Goal: Task Accomplishment & Management: Complete application form

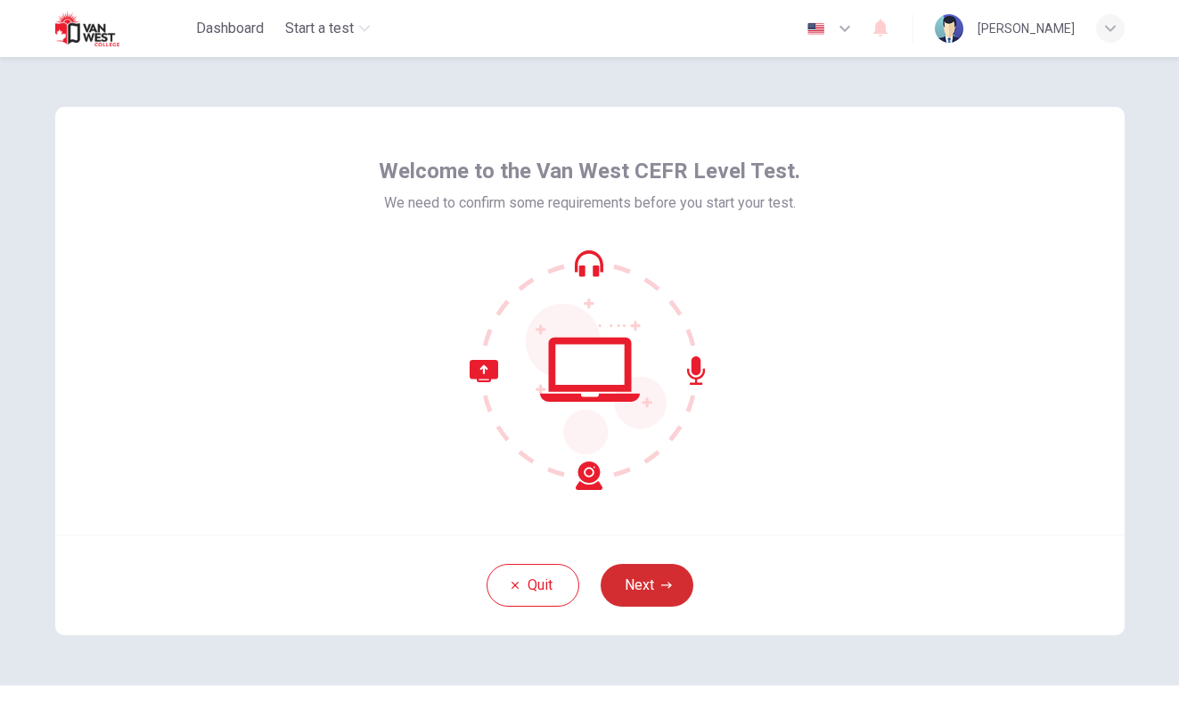
click at [641, 584] on button "Next" at bounding box center [646, 585] width 93 height 43
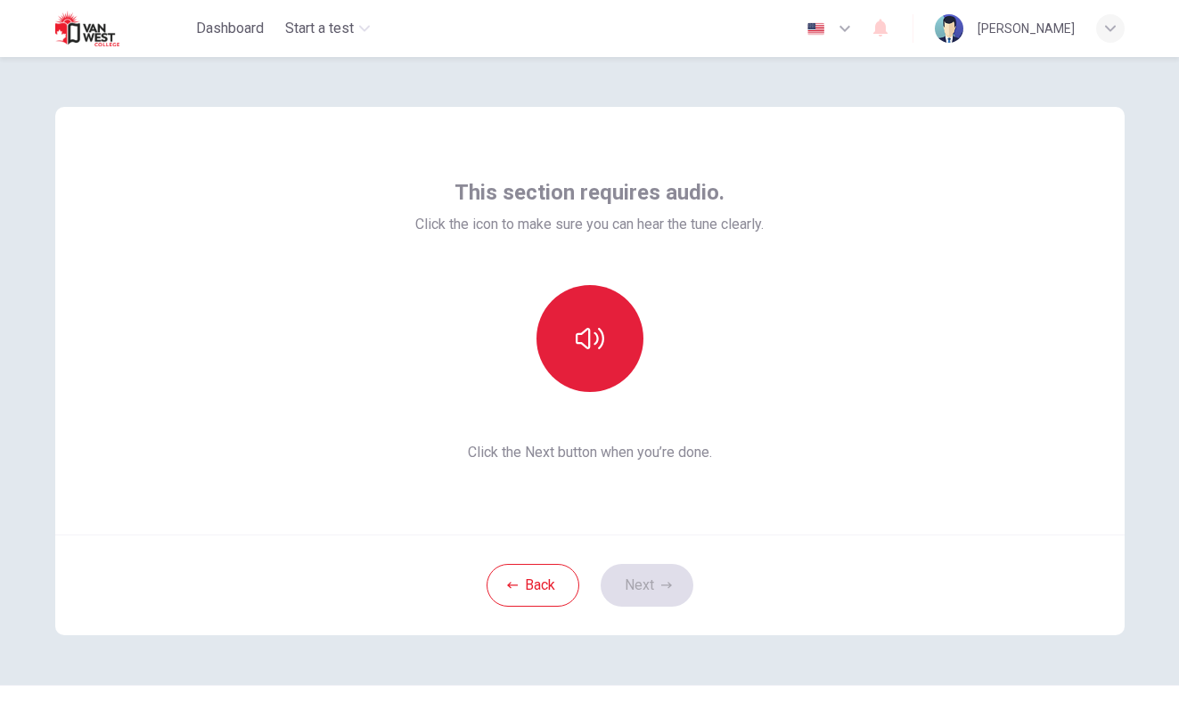
click at [589, 342] on icon "button" at bounding box center [590, 338] width 29 height 21
click at [640, 580] on button "Next" at bounding box center [646, 585] width 93 height 43
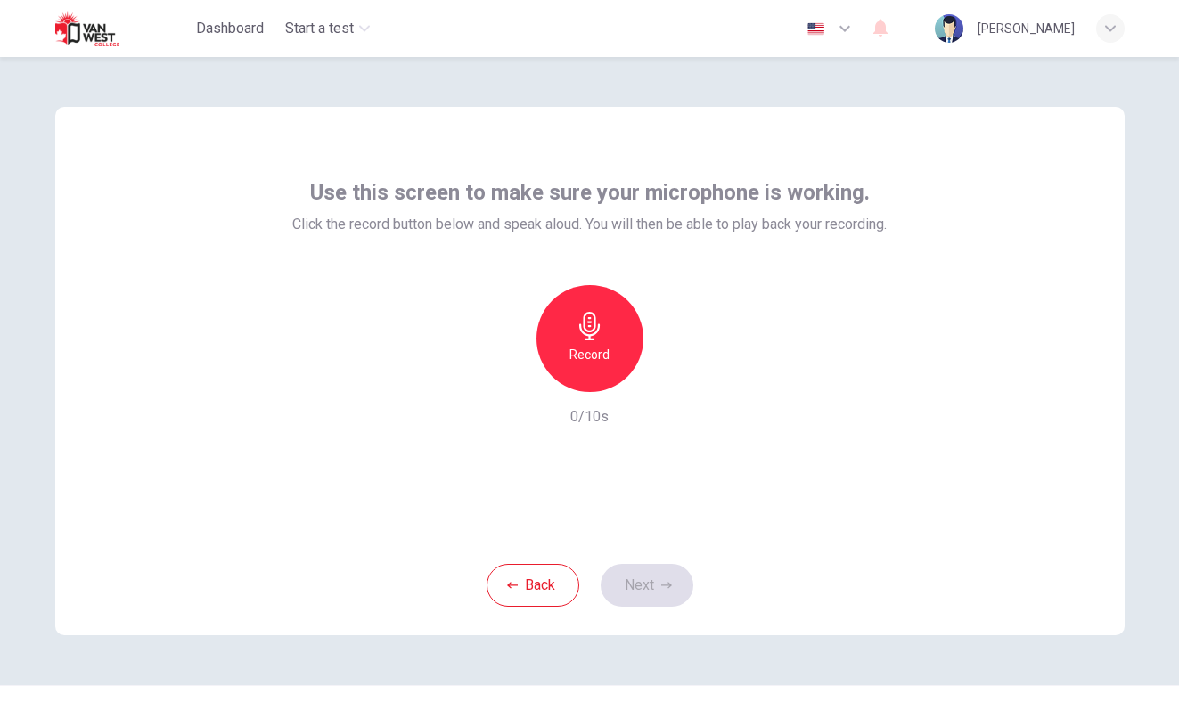
click at [585, 331] on icon "button" at bounding box center [590, 326] width 29 height 29
click at [673, 372] on icon "button" at bounding box center [672, 378] width 18 height 18
click at [636, 581] on button "Next" at bounding box center [646, 585] width 93 height 43
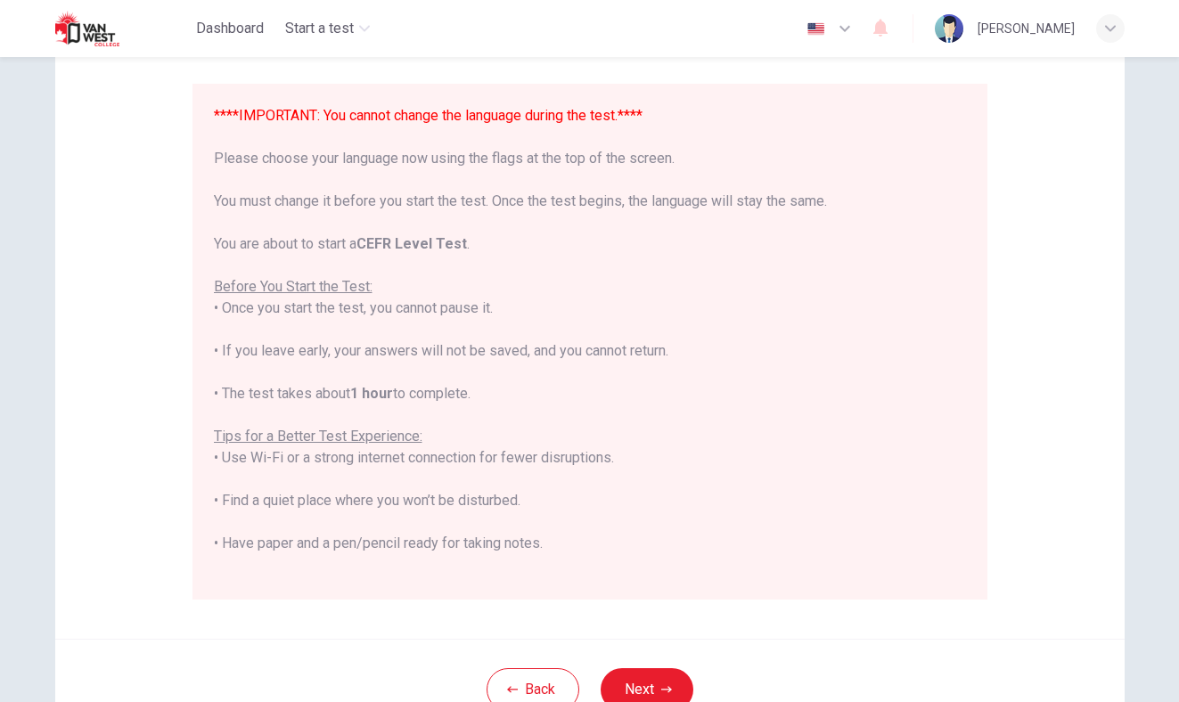
scroll to position [157, 0]
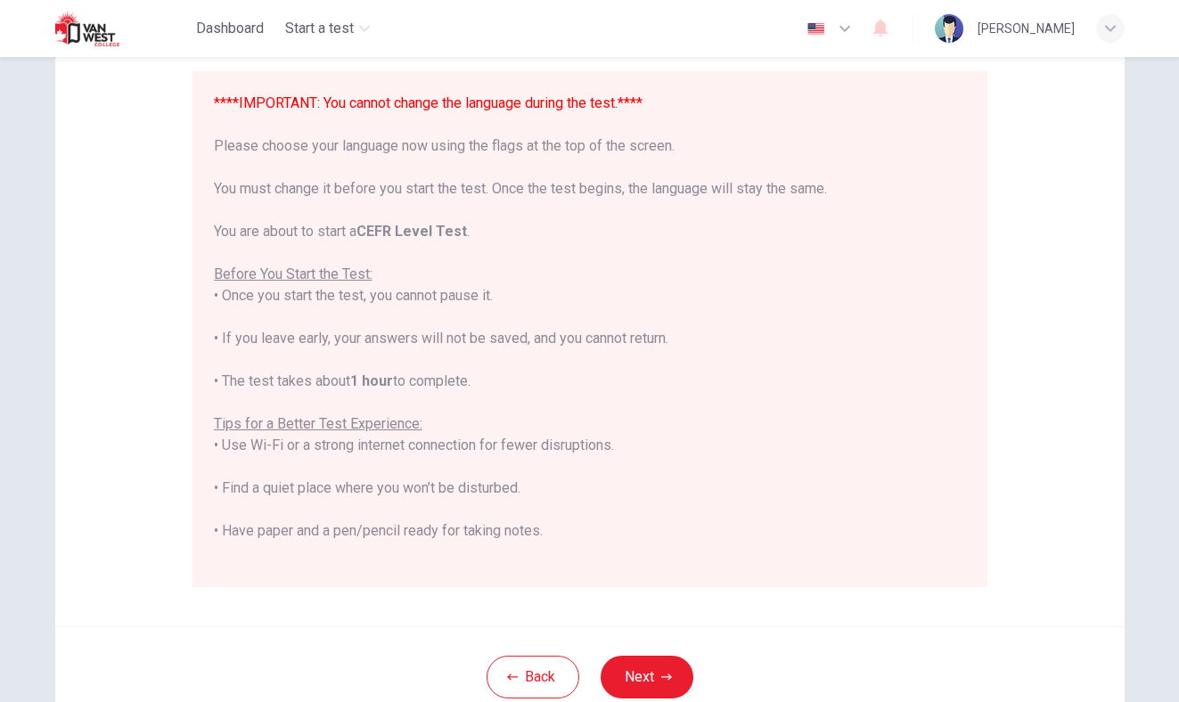
click at [839, 29] on icon "button" at bounding box center [844, 29] width 11 height 6
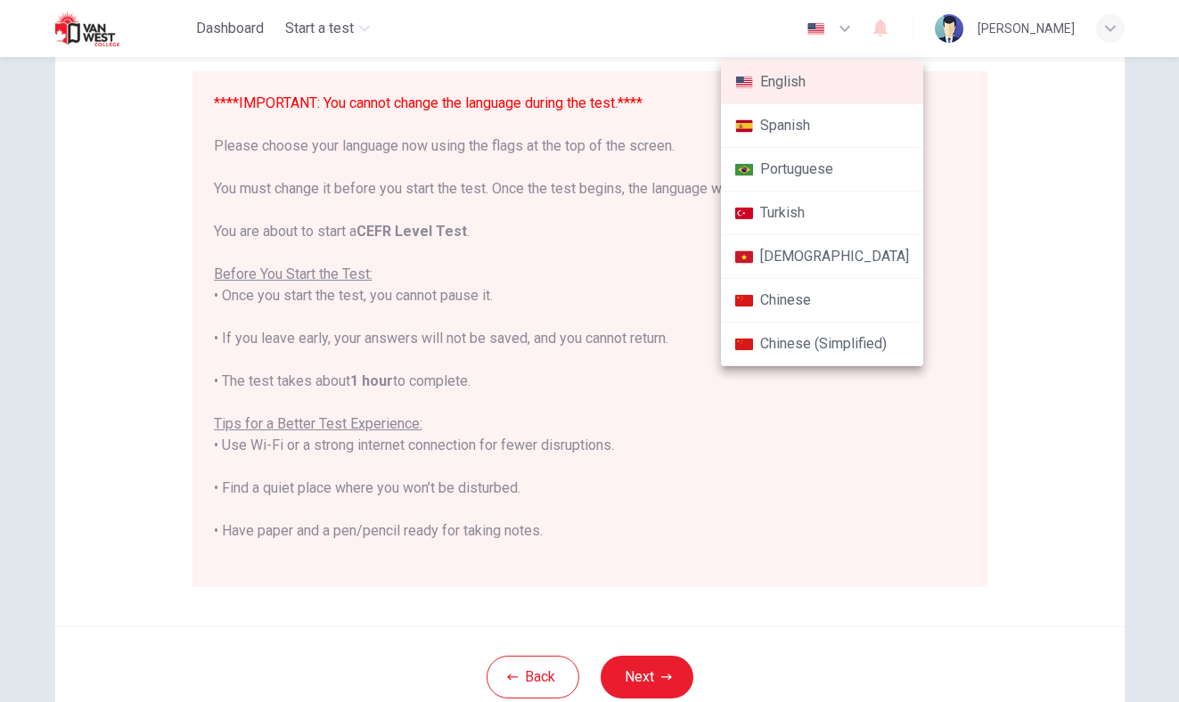
click at [1093, 421] on div at bounding box center [589, 351] width 1179 height 702
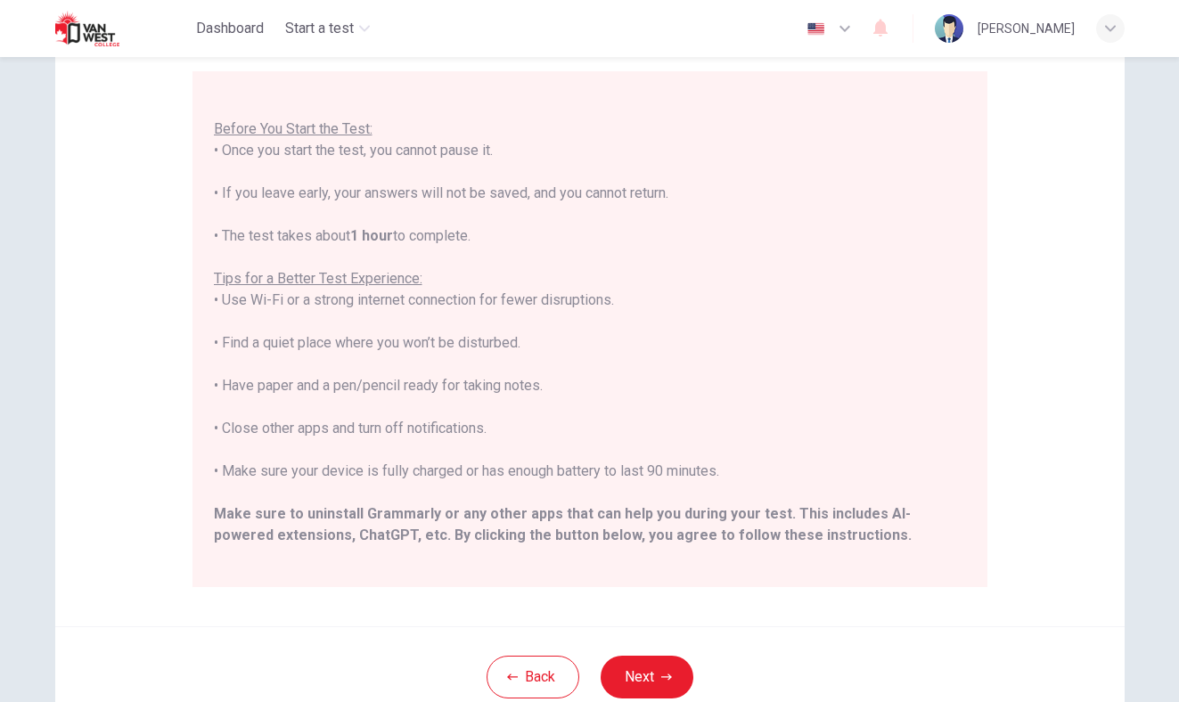
scroll to position [170, 0]
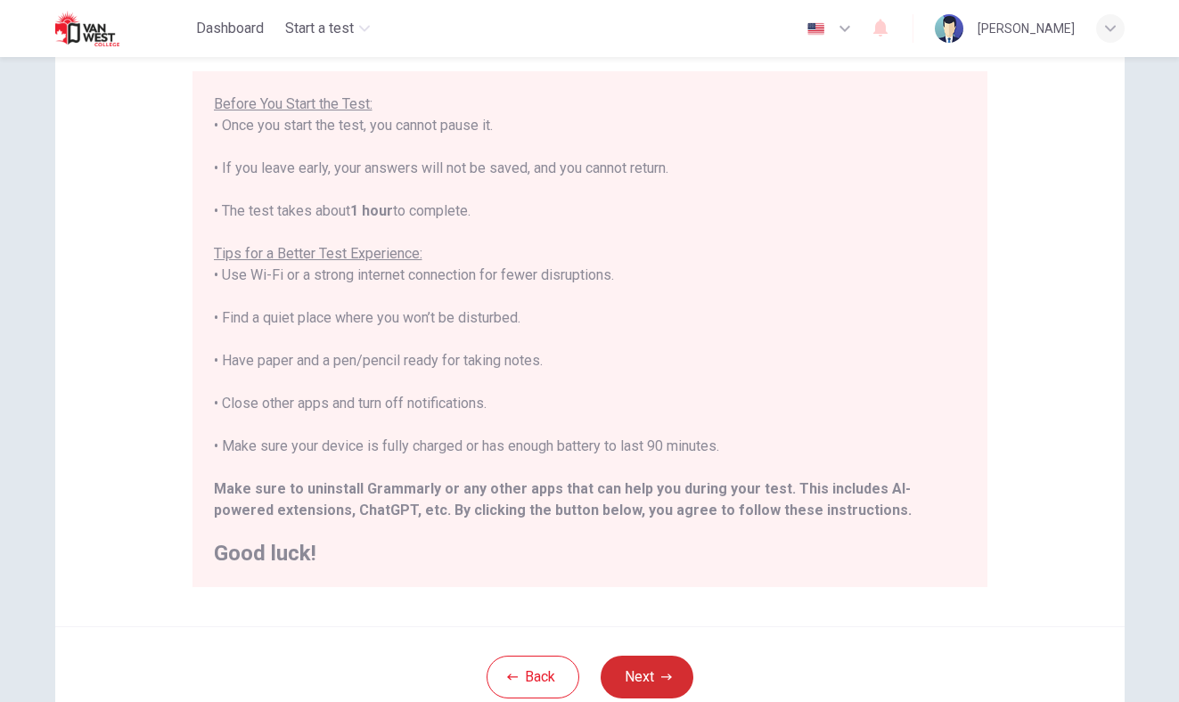
click at [645, 660] on button "Next" at bounding box center [646, 677] width 93 height 43
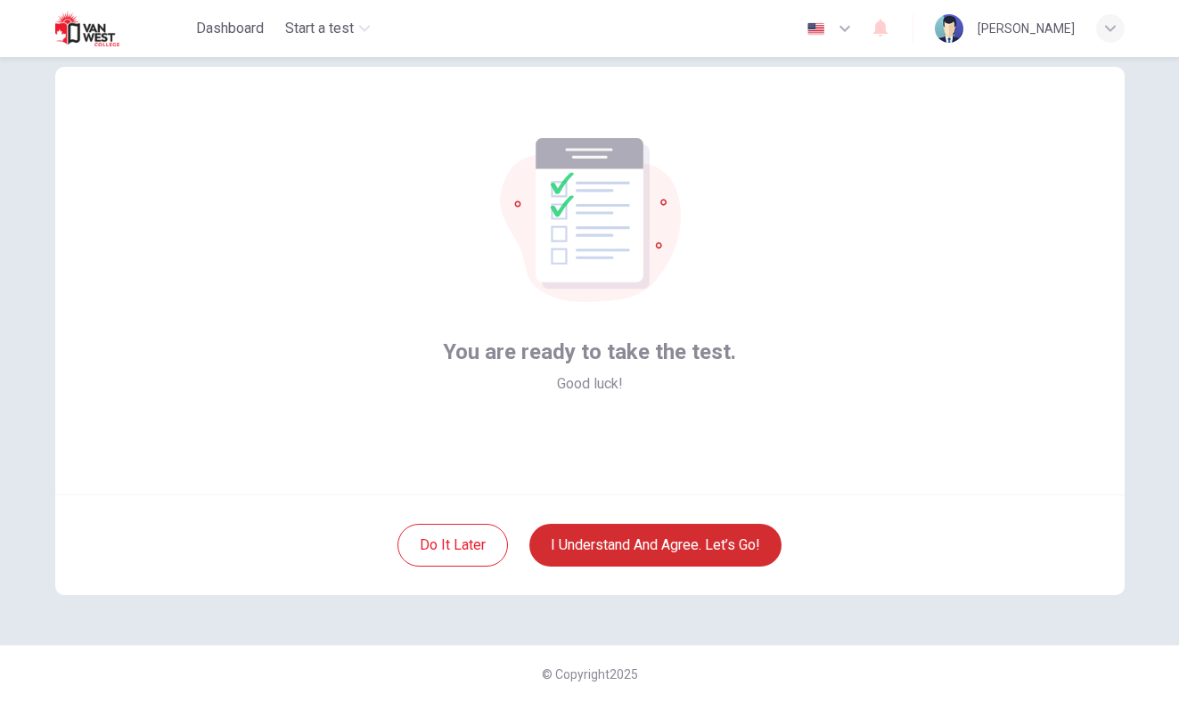
scroll to position [40, 0]
click at [653, 572] on div "Do it later I understand and agree. Let’s go!" at bounding box center [589, 544] width 1069 height 101
click at [651, 550] on button "I understand and agree. Let’s go!" at bounding box center [655, 545] width 252 height 43
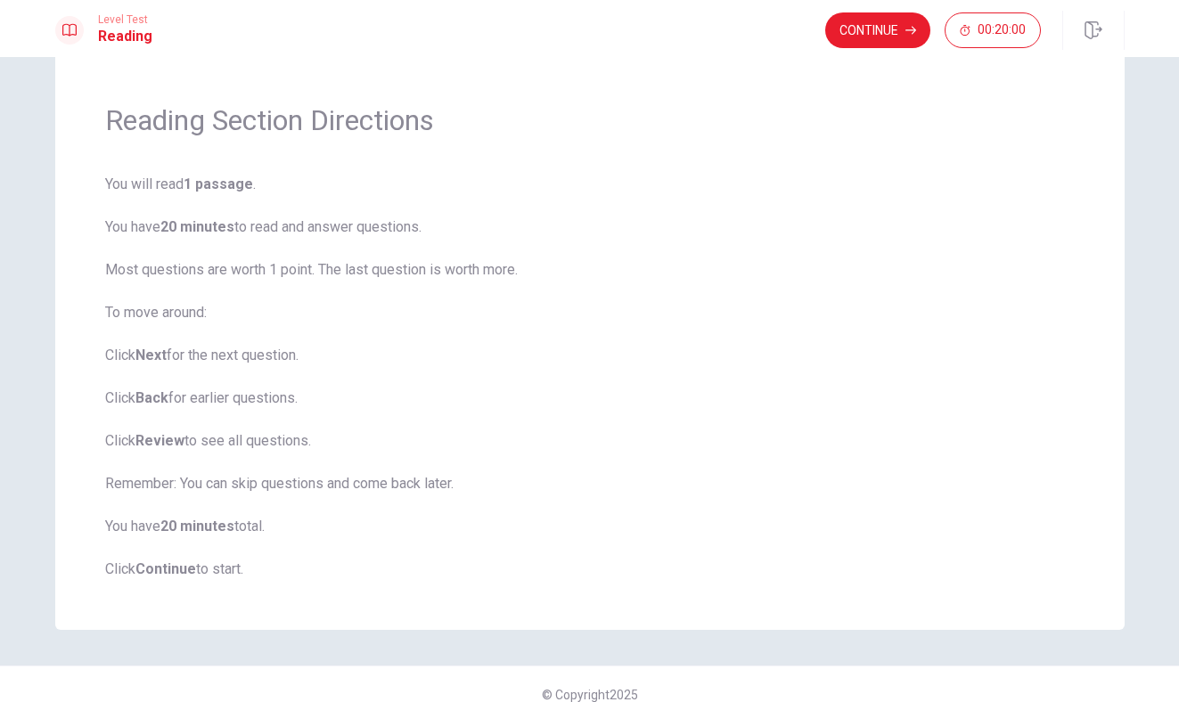
scroll to position [61, 0]
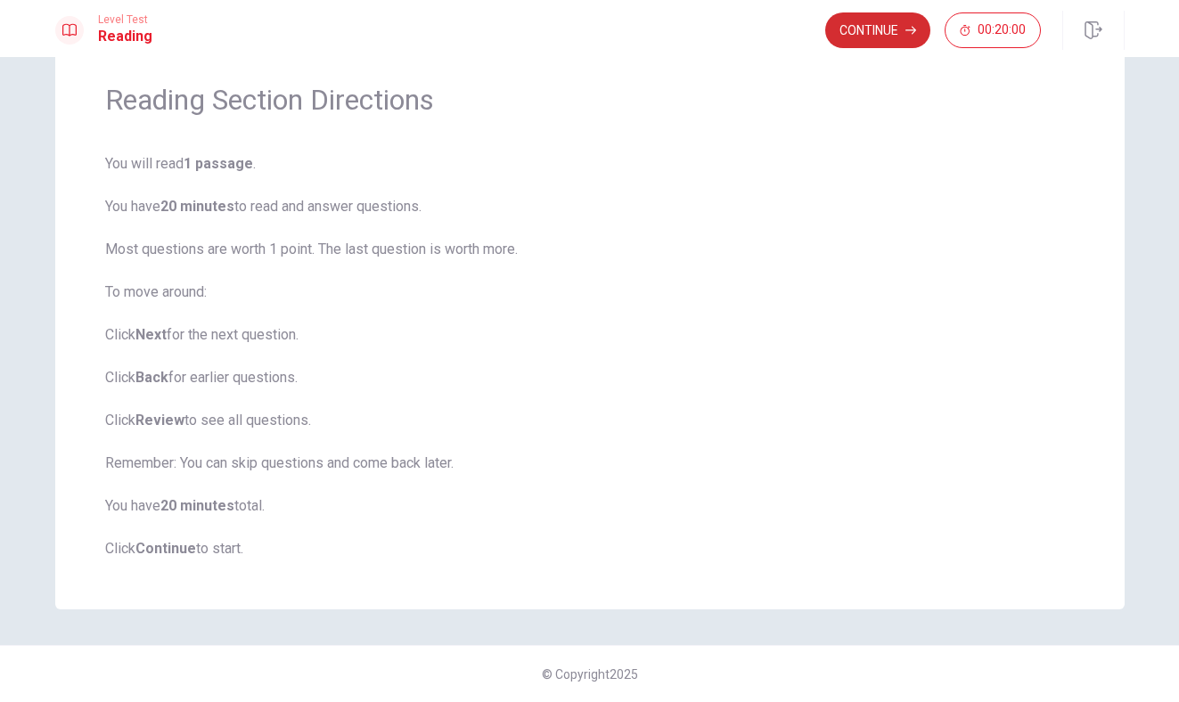
click at [853, 34] on button "Continue" at bounding box center [877, 30] width 105 height 36
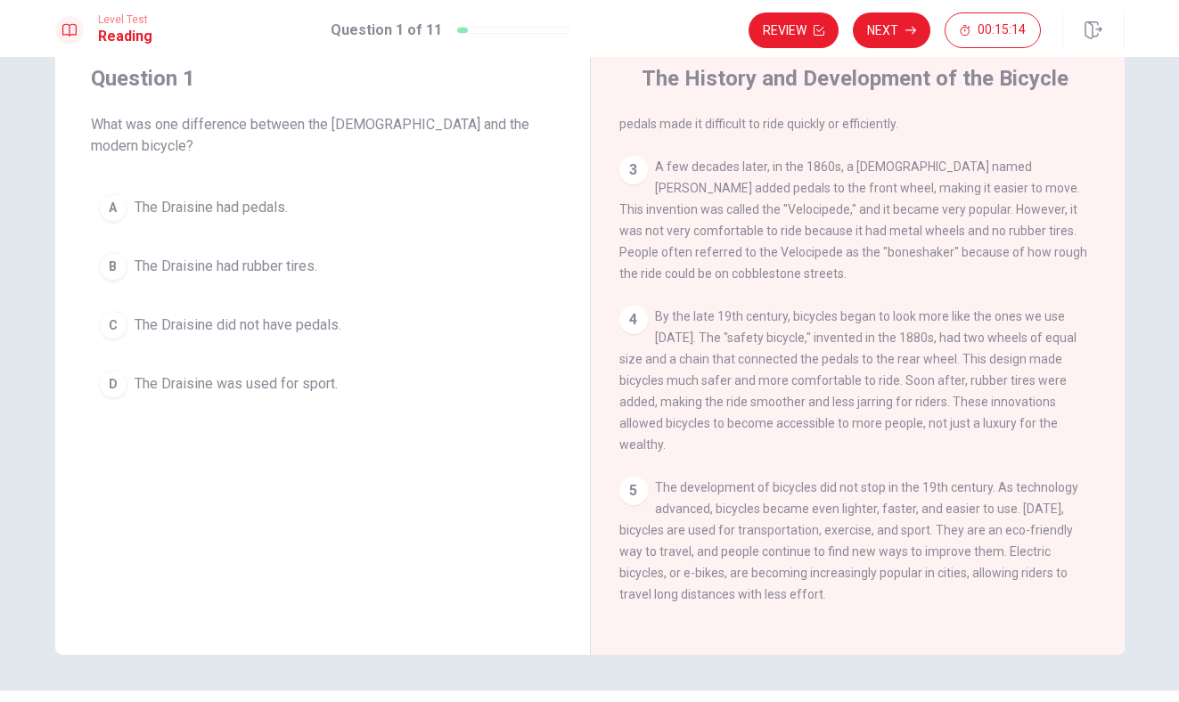
scroll to position [55, 0]
click at [117, 313] on div "C" at bounding box center [113, 327] width 29 height 29
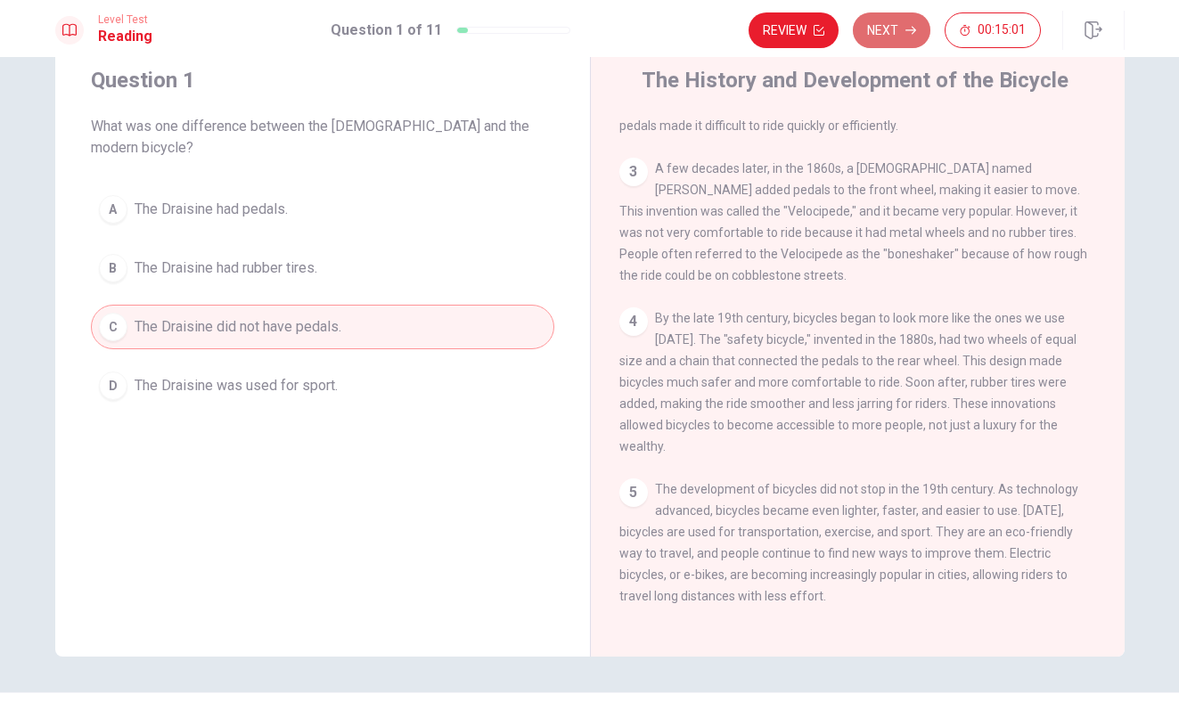
click at [886, 36] on button "Next" at bounding box center [892, 30] width 78 height 36
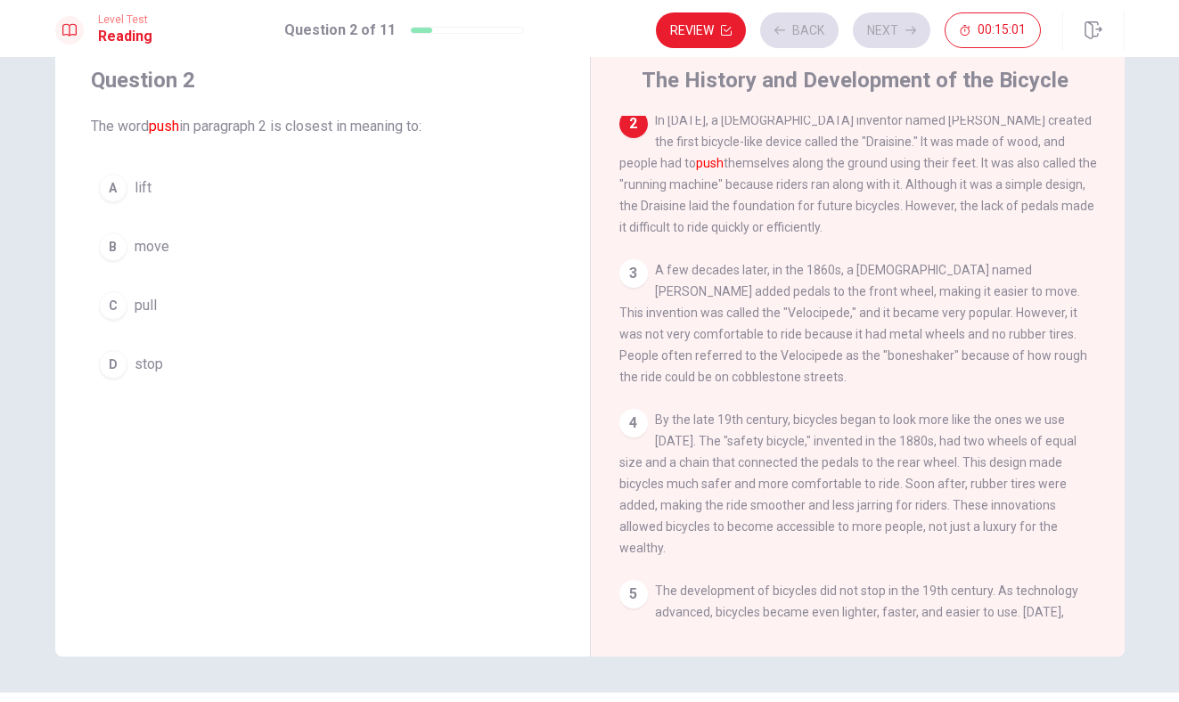
scroll to position [133, 0]
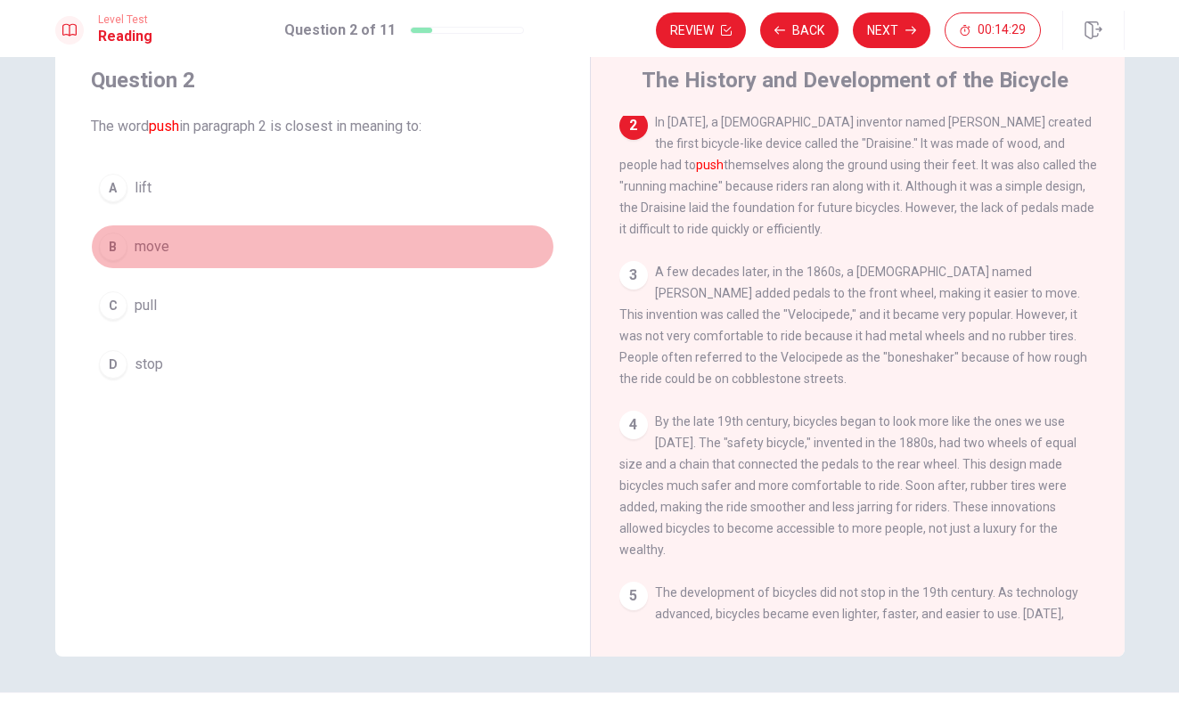
click at [110, 252] on div "B" at bounding box center [113, 247] width 29 height 29
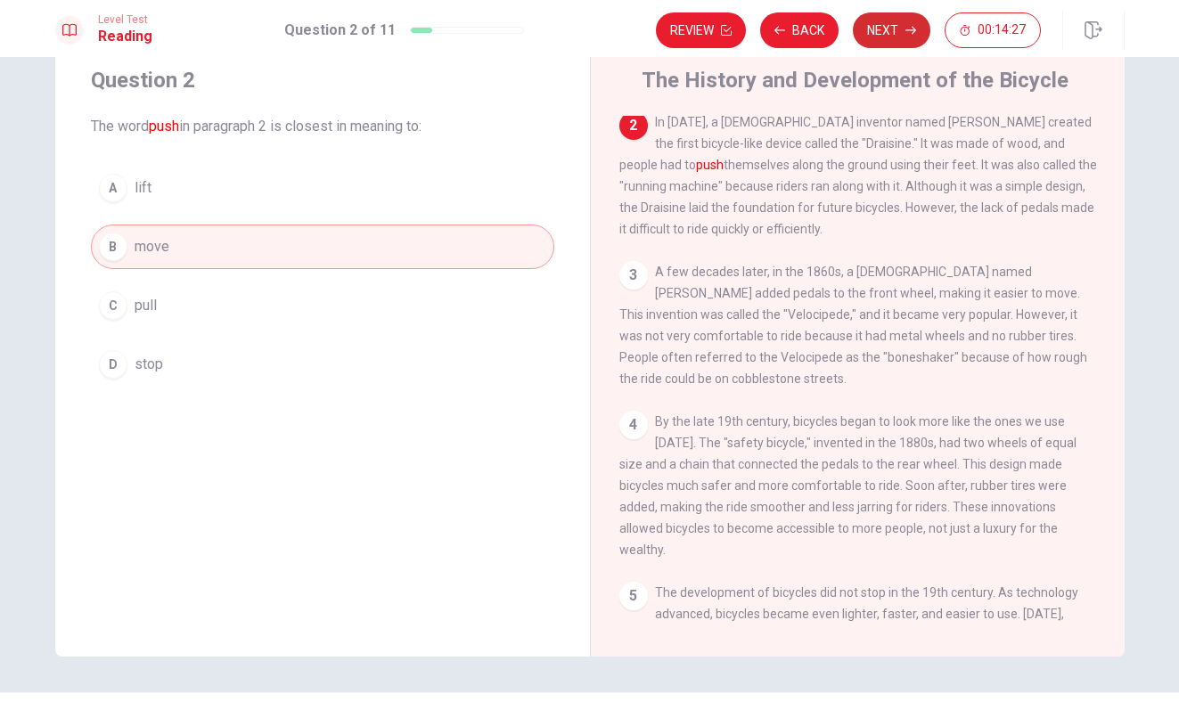
click at [889, 32] on button "Next" at bounding box center [892, 30] width 78 height 36
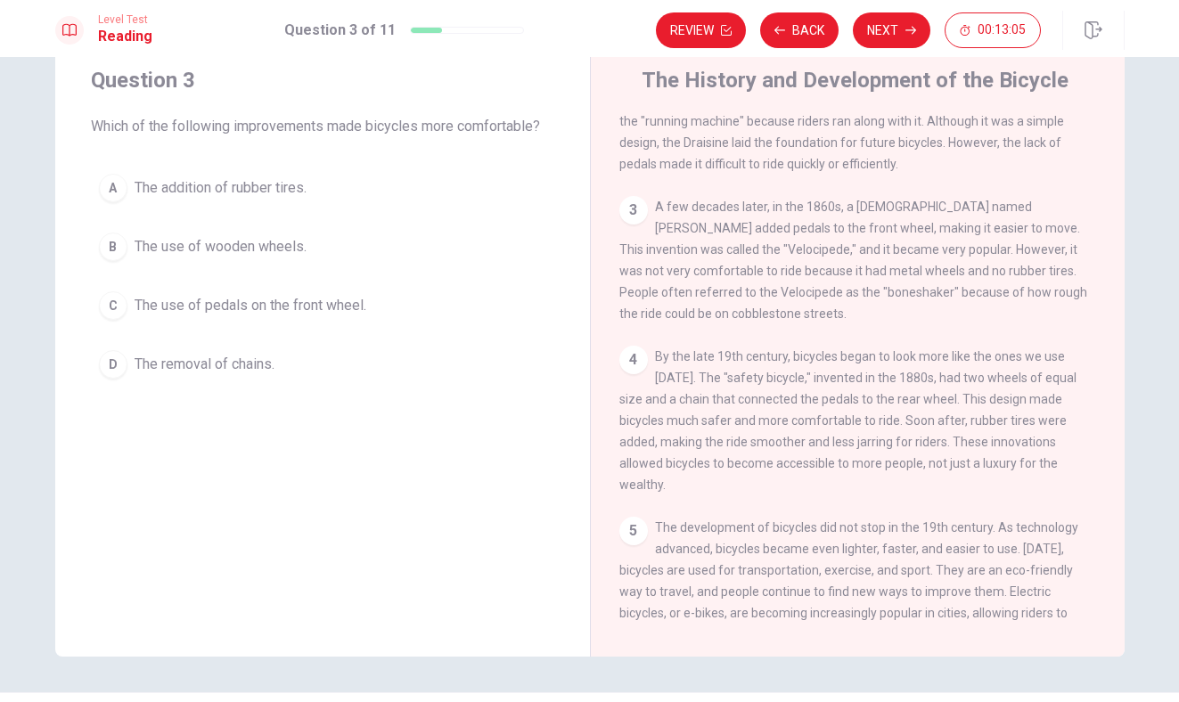
scroll to position [197, 0]
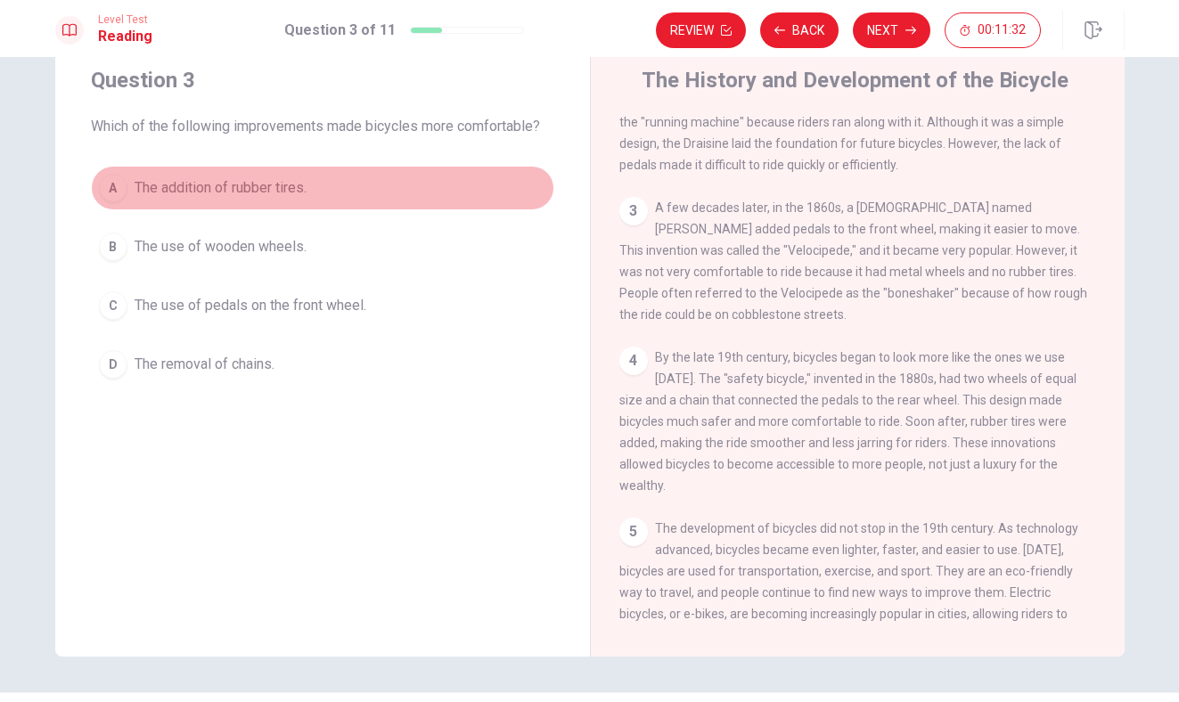
click at [117, 193] on div "A" at bounding box center [113, 188] width 29 height 29
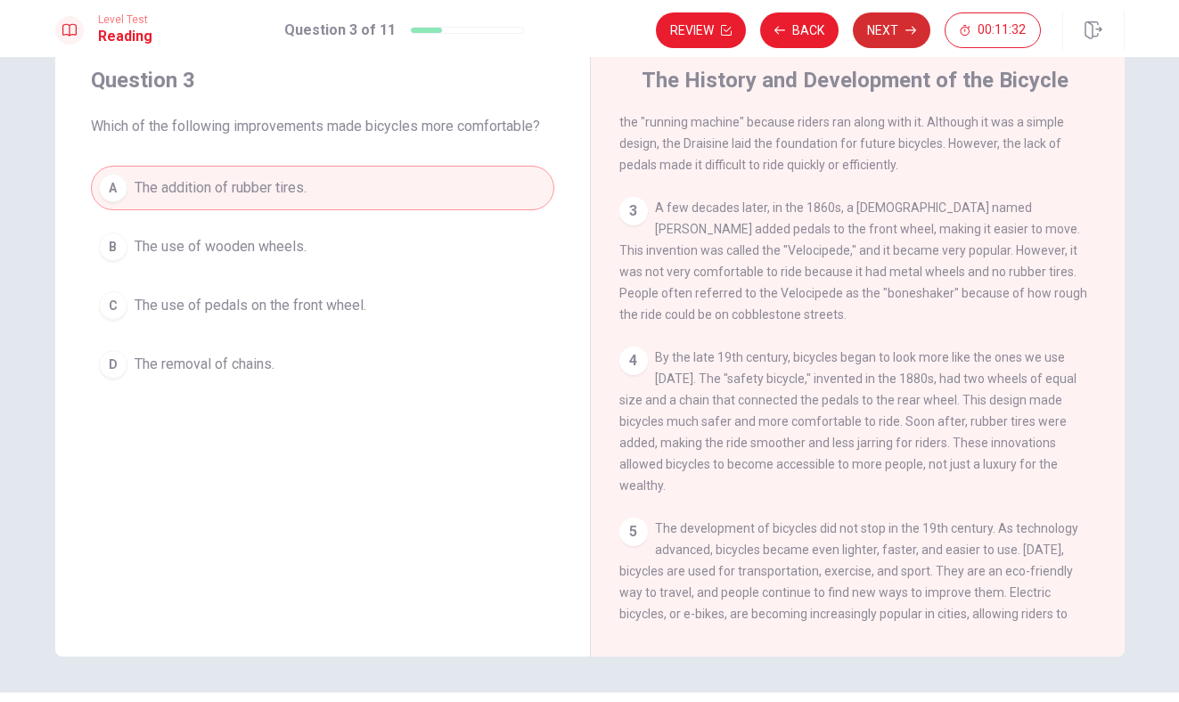
click at [892, 23] on button "Next" at bounding box center [892, 30] width 78 height 36
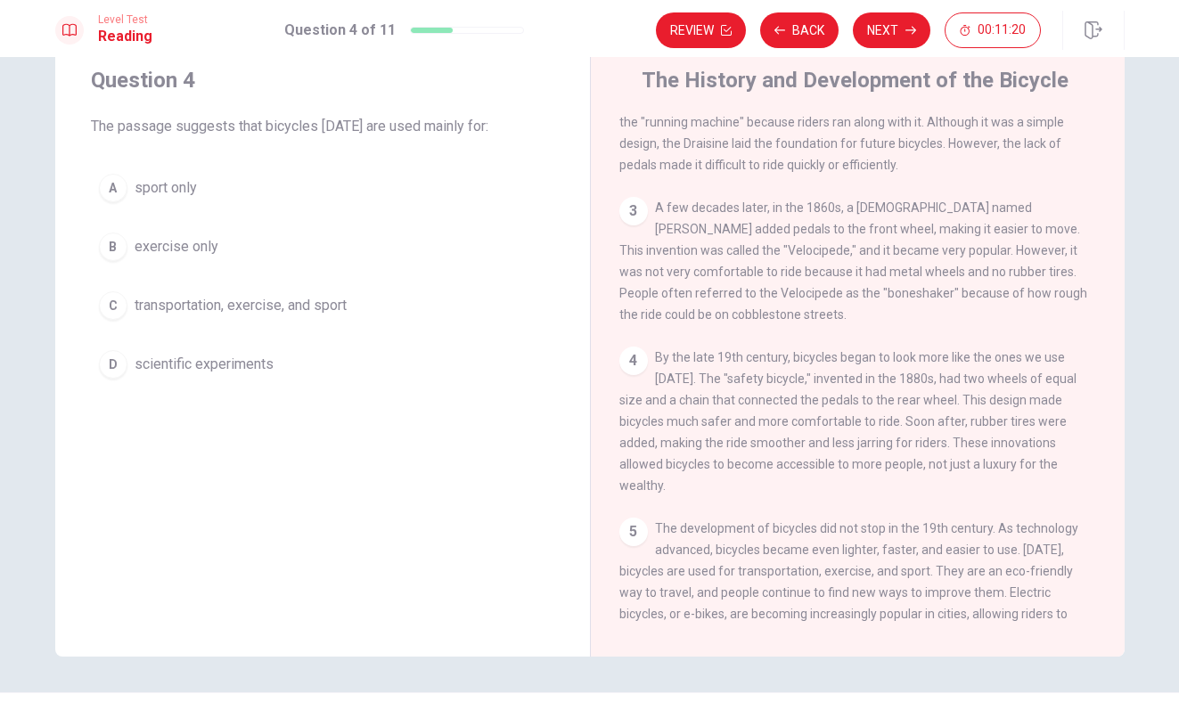
click at [127, 299] on button "C transportation, exercise, and sport" at bounding box center [322, 305] width 463 height 45
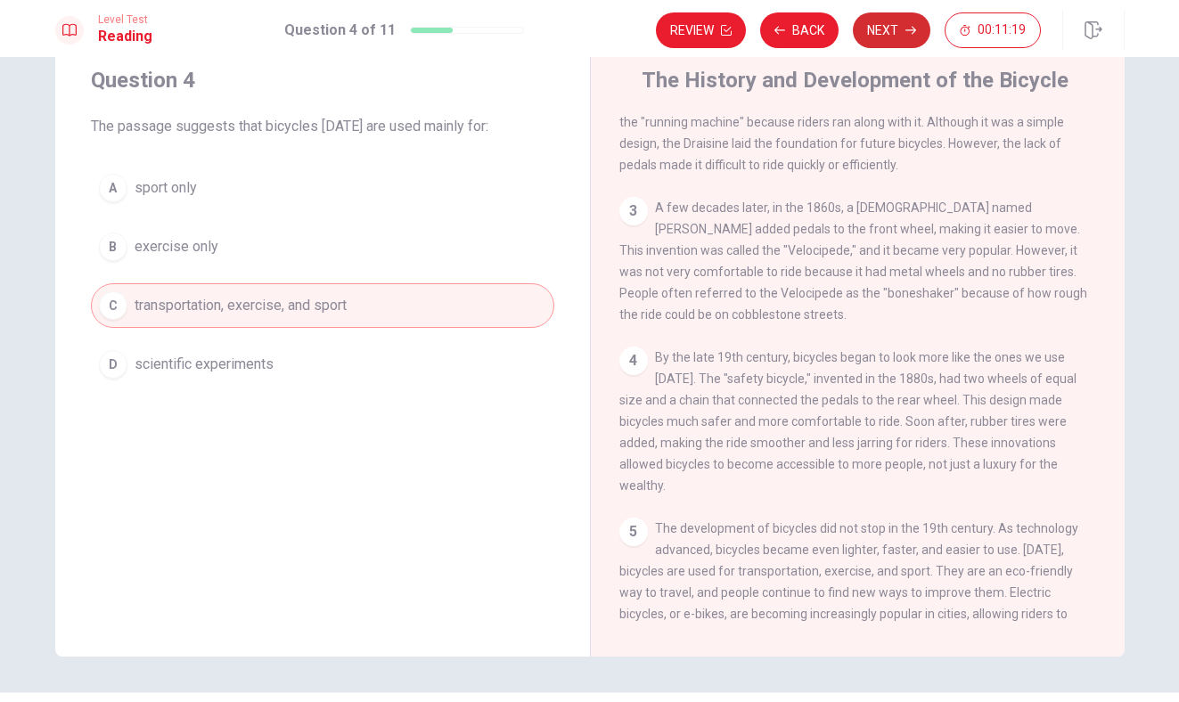
click at [890, 45] on button "Next" at bounding box center [892, 30] width 78 height 36
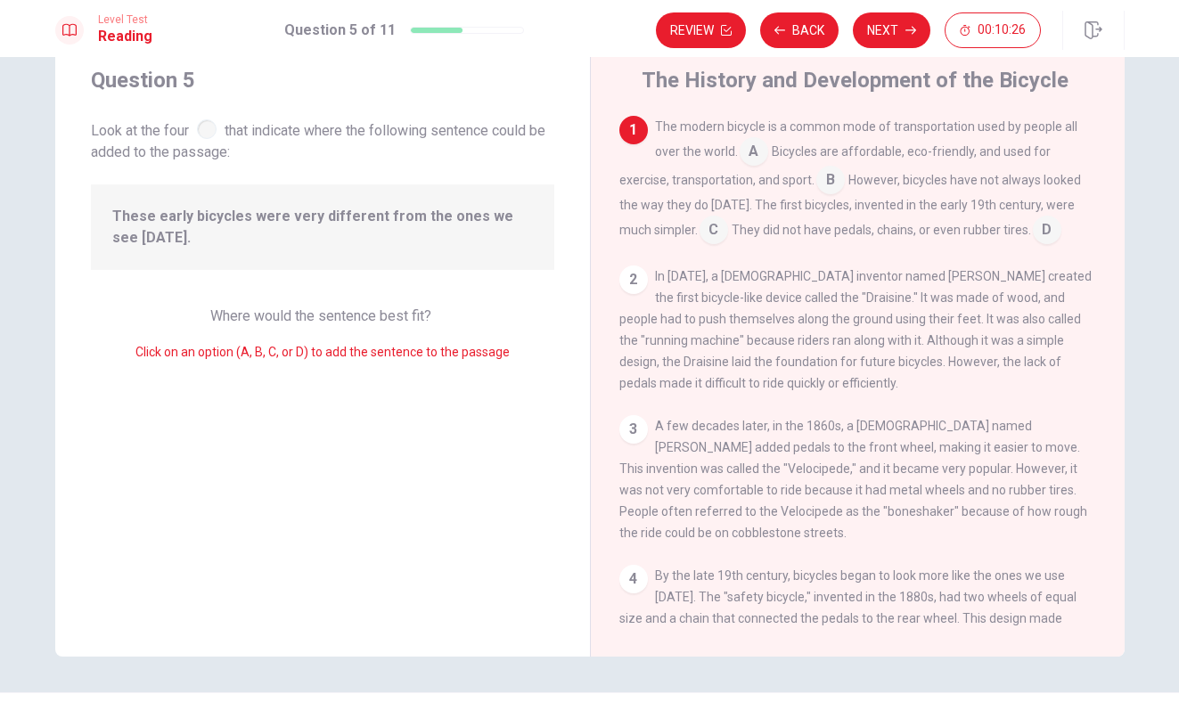
click at [699, 242] on input at bounding box center [713, 231] width 29 height 29
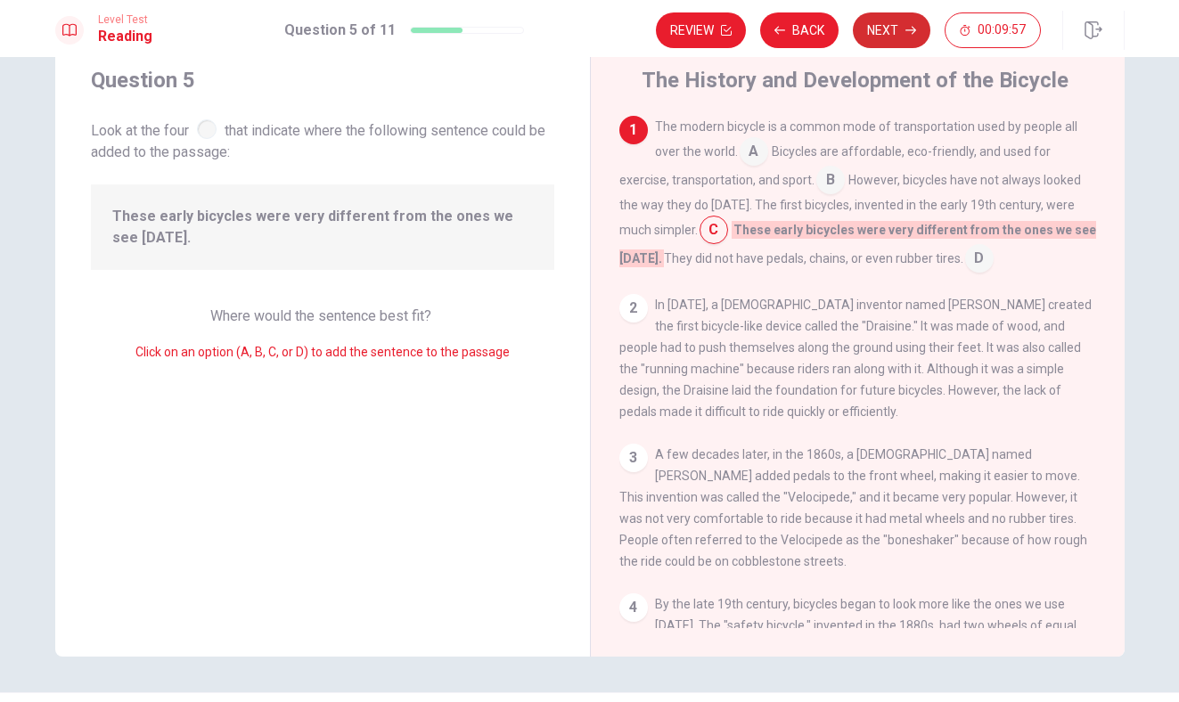
click at [886, 37] on button "Next" at bounding box center [892, 30] width 78 height 36
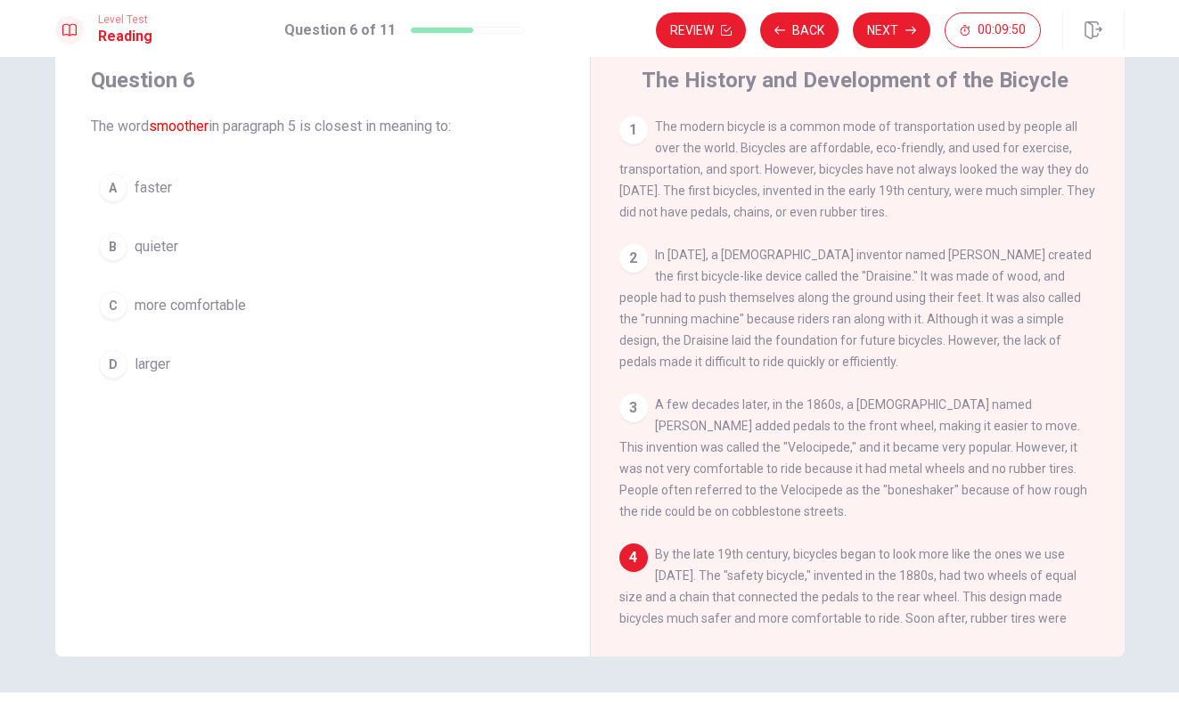
click at [111, 302] on div "C" at bounding box center [113, 305] width 29 height 29
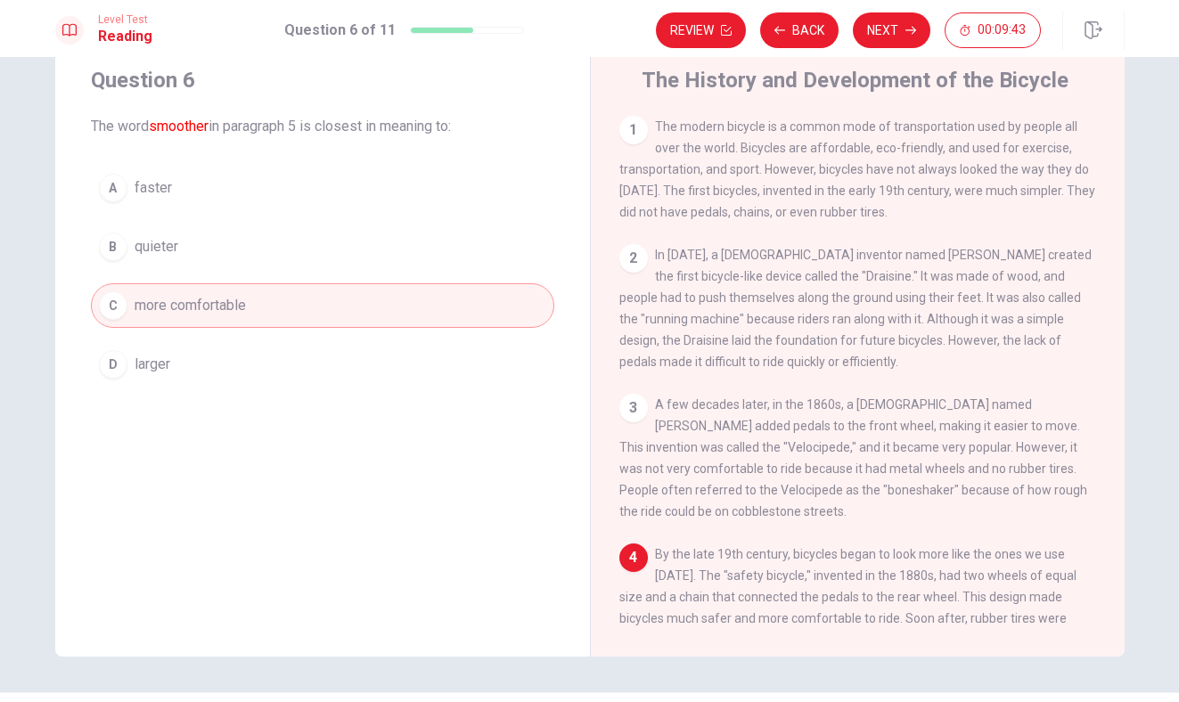
click at [111, 191] on div "A" at bounding box center [113, 188] width 29 height 29
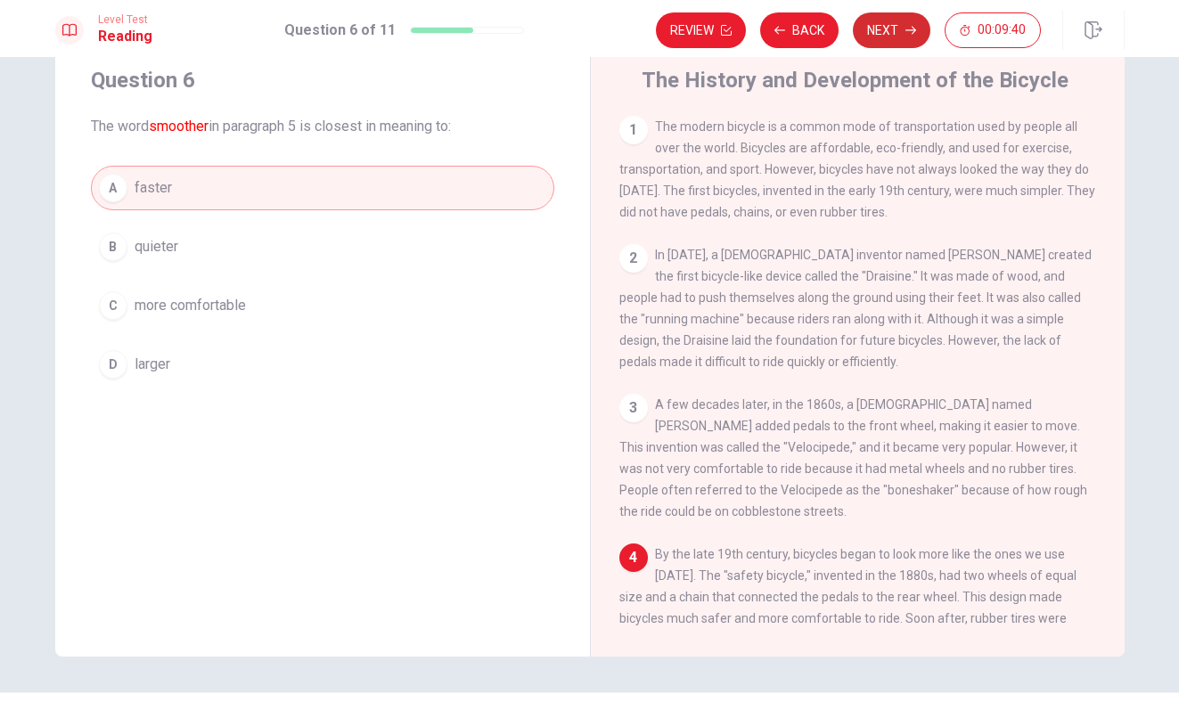
click at [884, 26] on button "Next" at bounding box center [892, 30] width 78 height 36
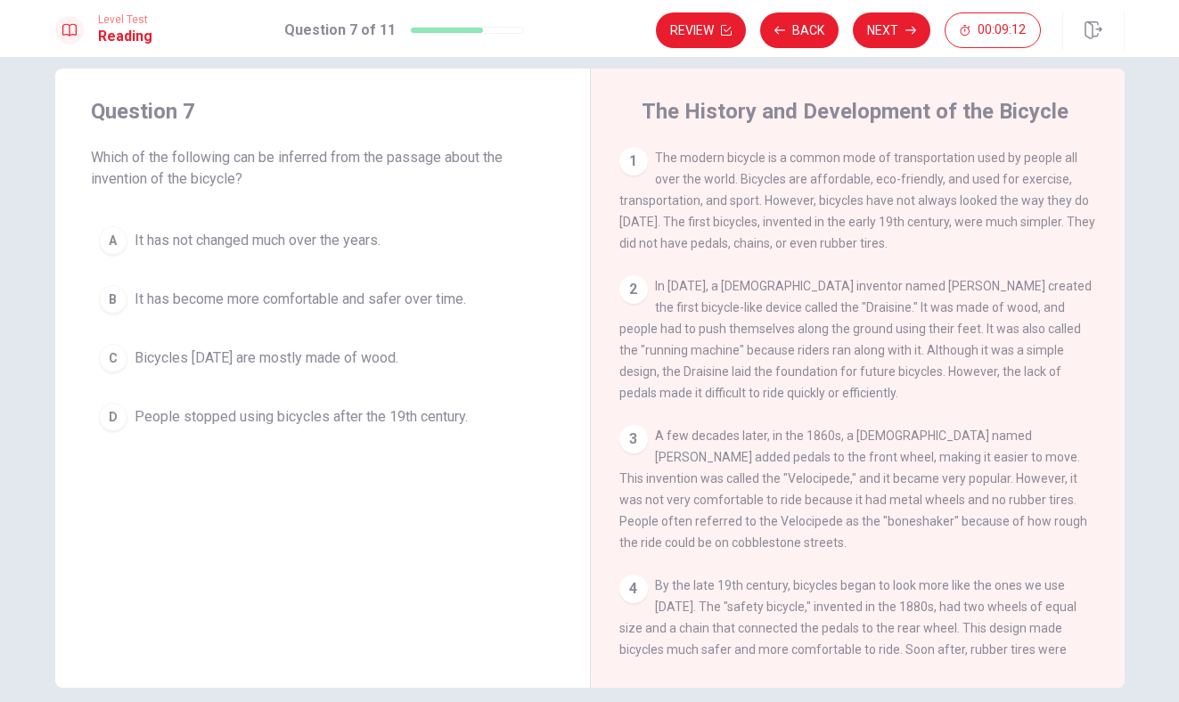
scroll to position [23, 0]
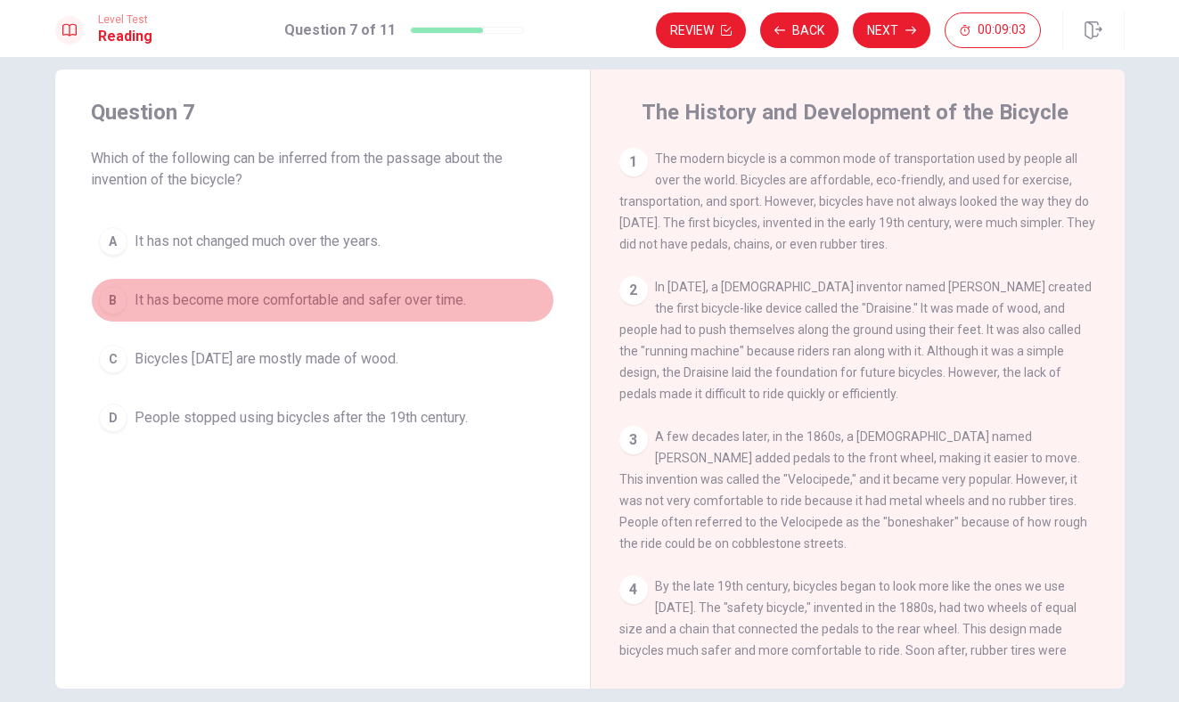
click at [118, 300] on div "B" at bounding box center [113, 300] width 29 height 29
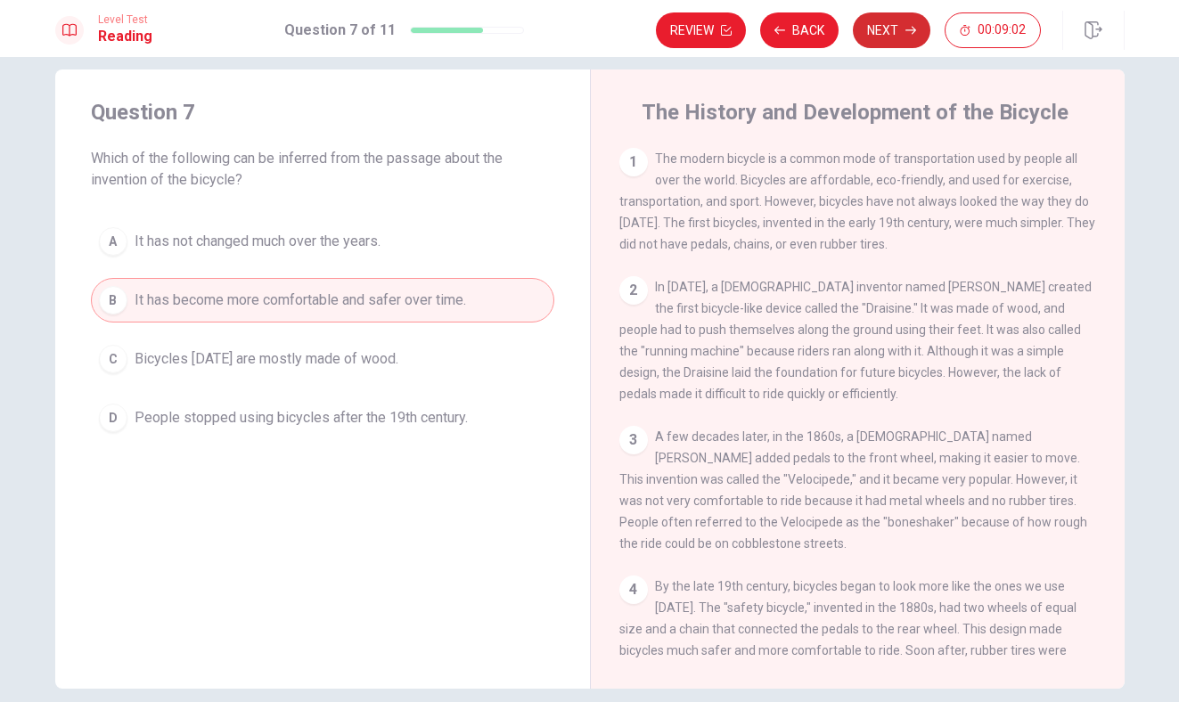
click at [900, 32] on button "Next" at bounding box center [892, 30] width 78 height 36
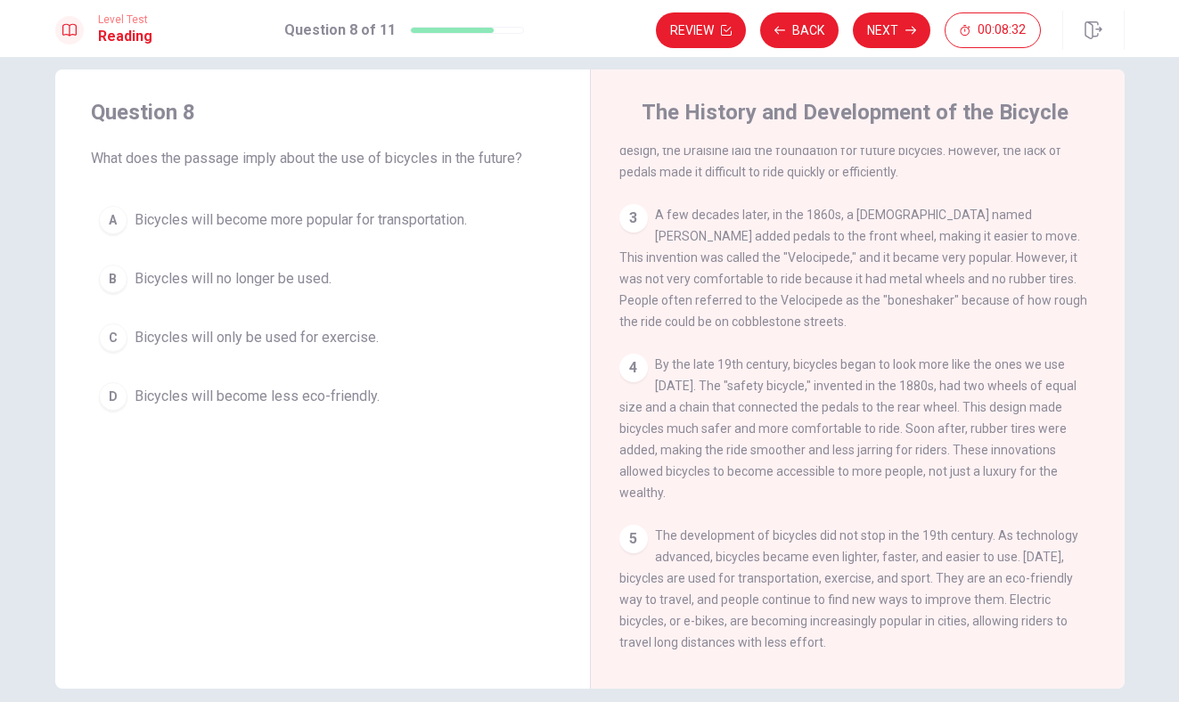
scroll to position [241, 0]
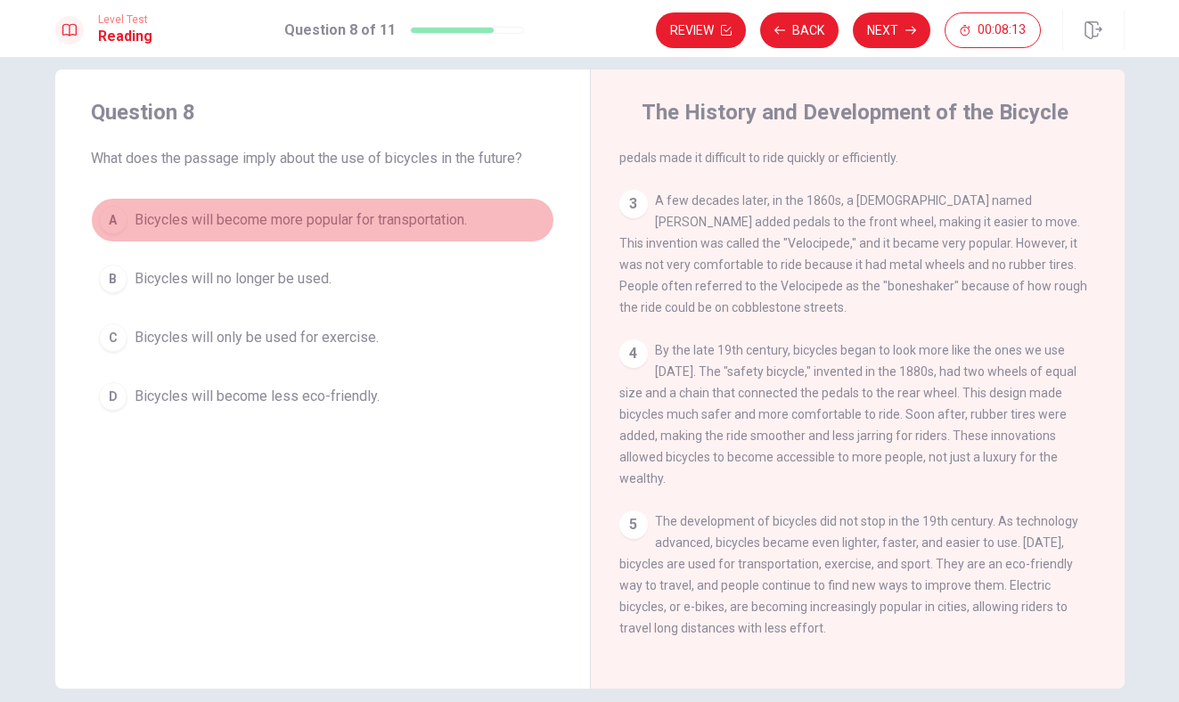
click at [111, 216] on div "A" at bounding box center [113, 220] width 29 height 29
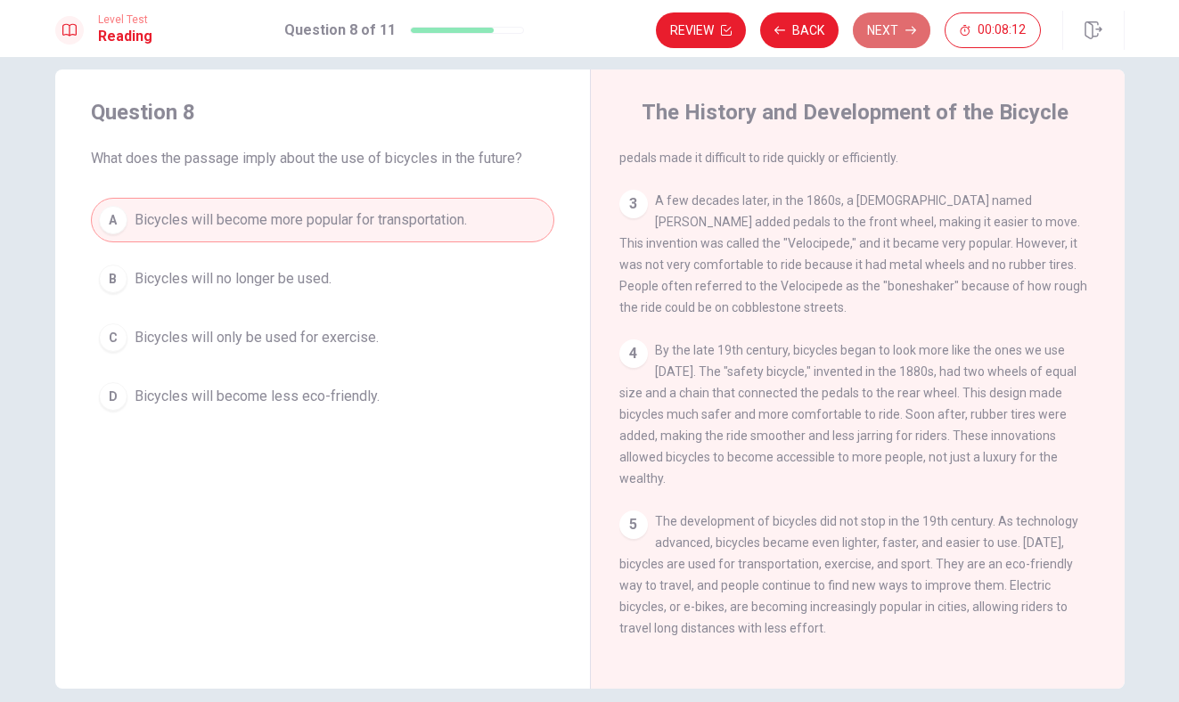
click at [877, 29] on button "Next" at bounding box center [892, 30] width 78 height 36
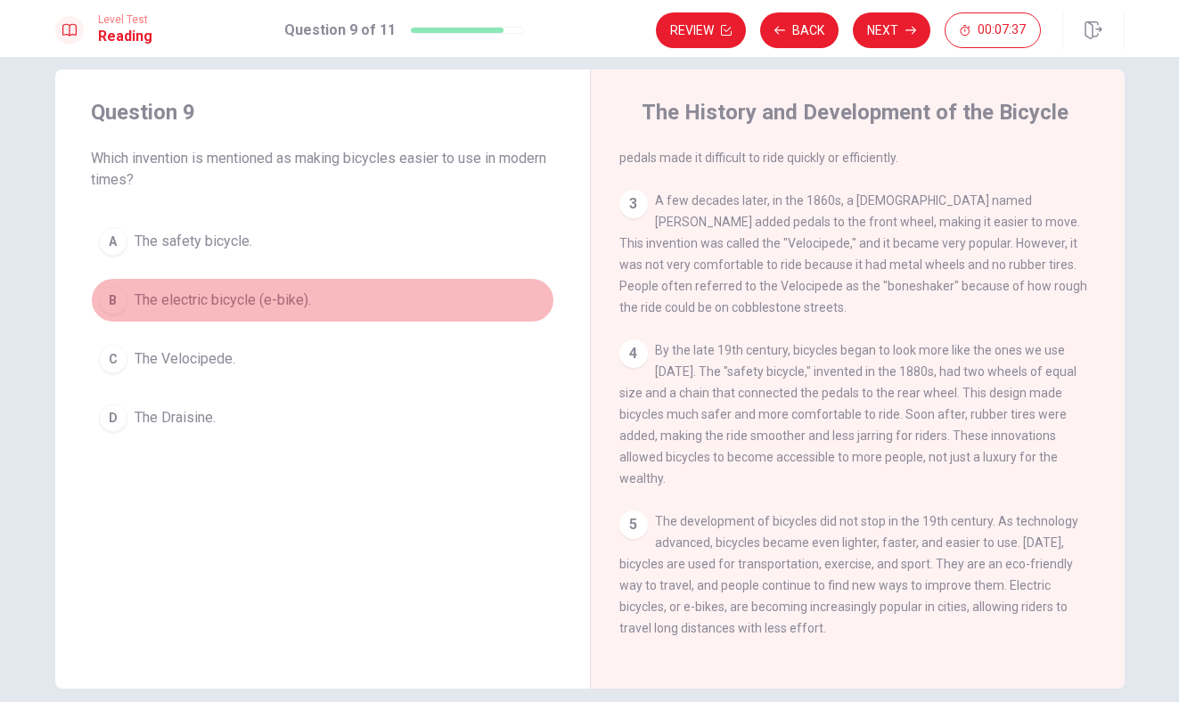
click at [236, 295] on span "The electric bicycle (e-bike)." at bounding box center [223, 300] width 176 height 21
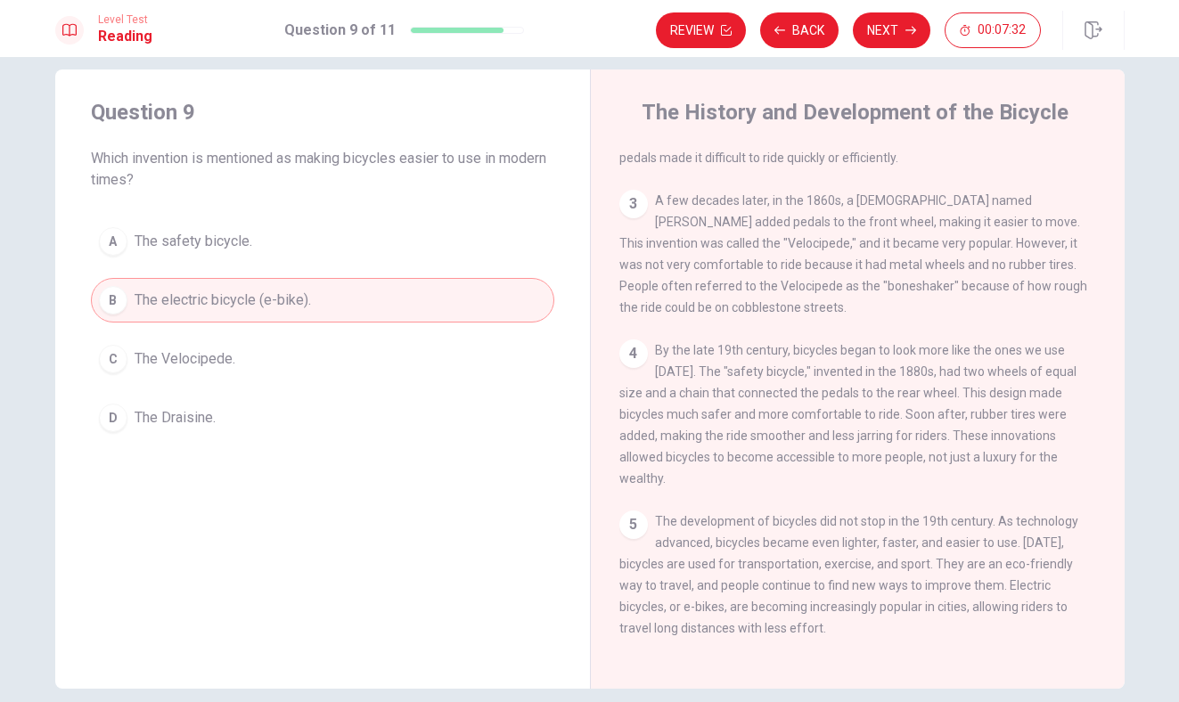
click at [884, 33] on button "Next" at bounding box center [892, 30] width 78 height 36
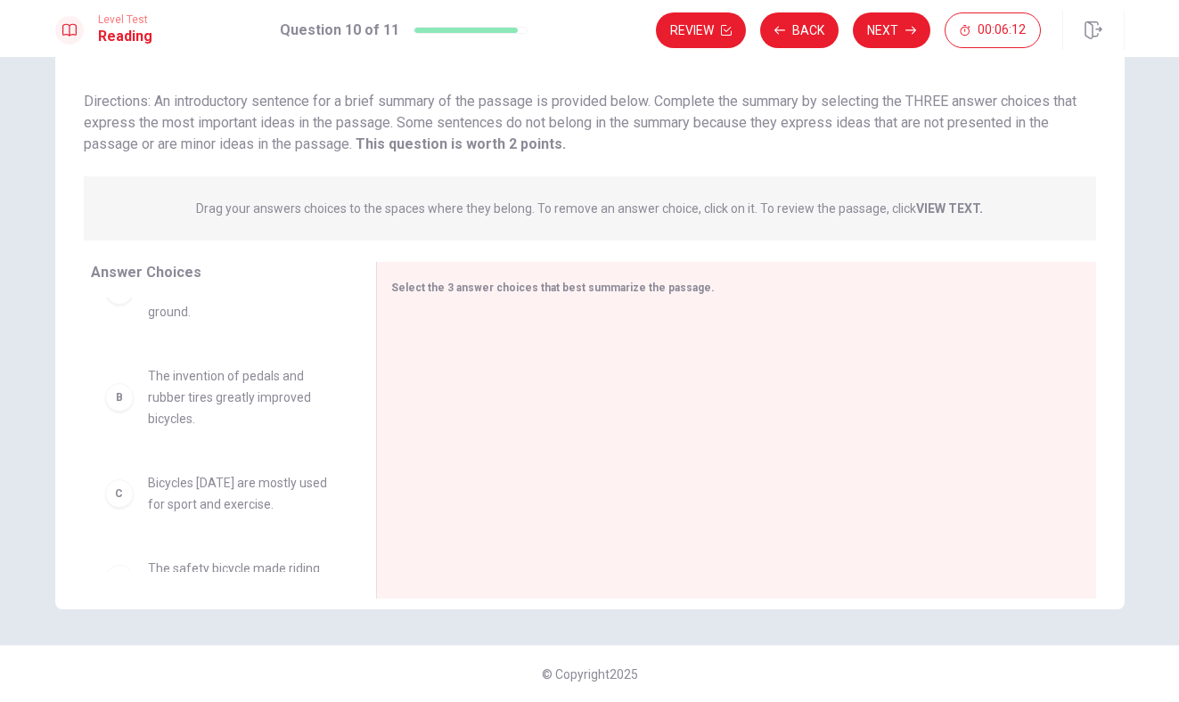
scroll to position [55, 0]
click at [272, 387] on span "The invention of pedals and rubber tires greatly improved bicycles." at bounding box center [240, 395] width 185 height 64
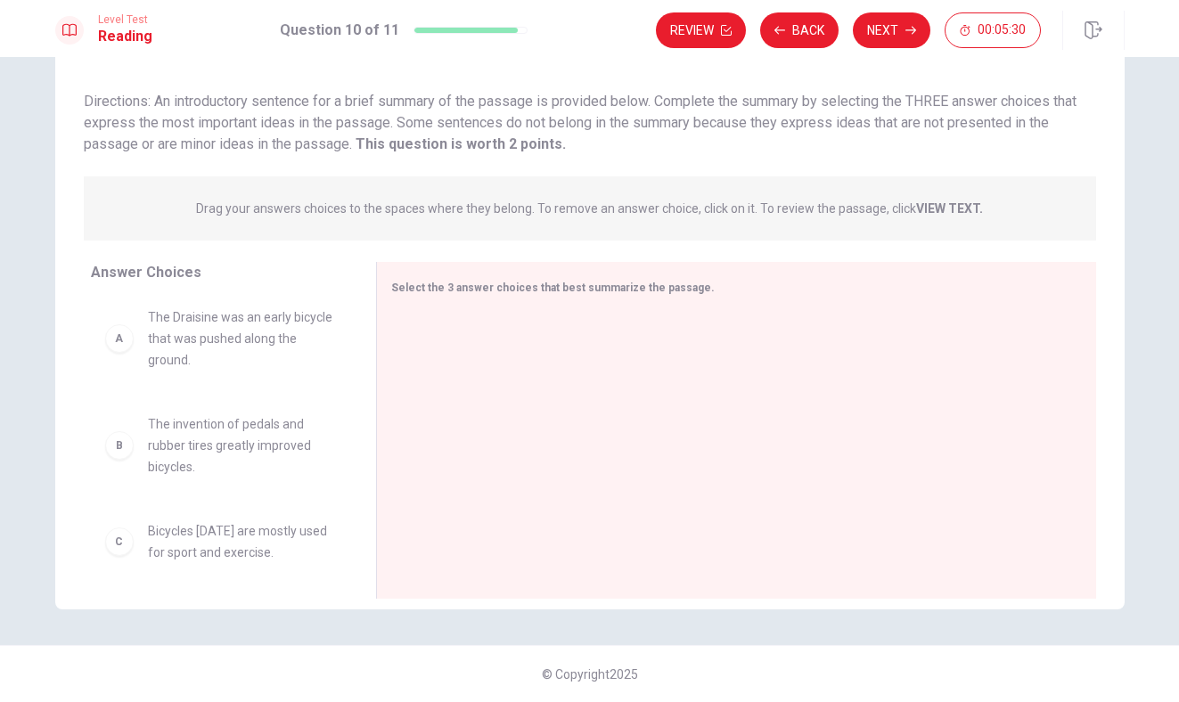
scroll to position [0, 0]
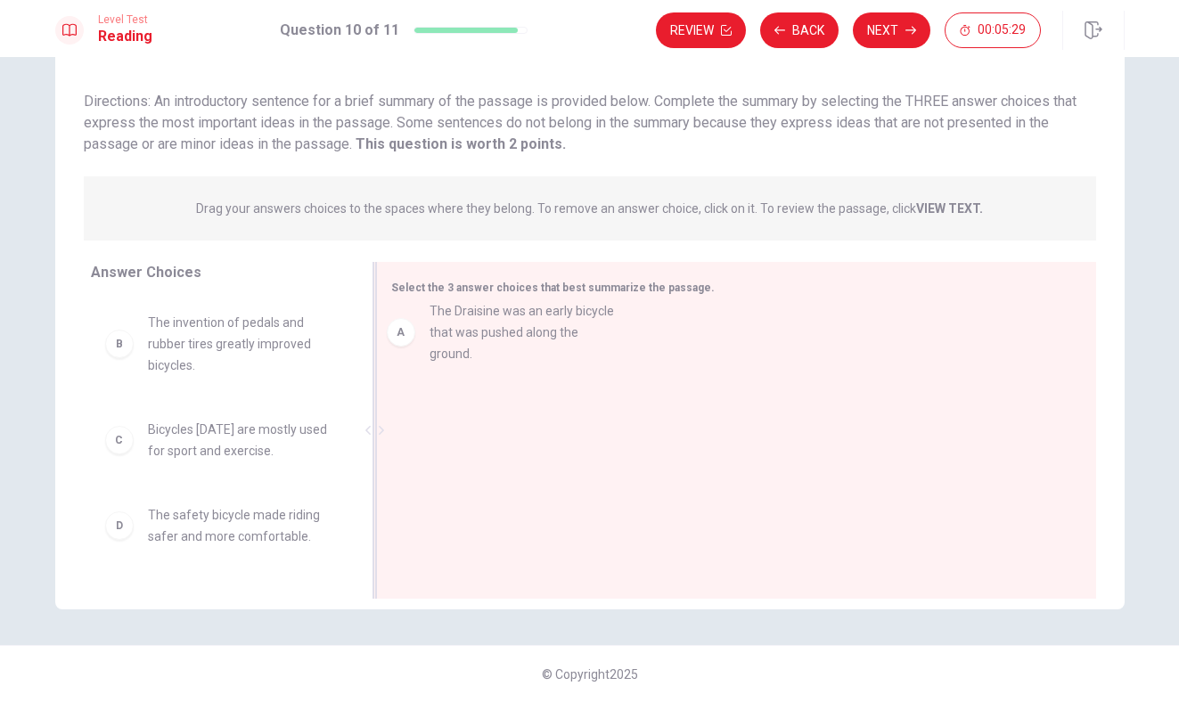
drag, startPoint x: 155, startPoint y: 343, endPoint x: 520, endPoint y: 336, distance: 365.3
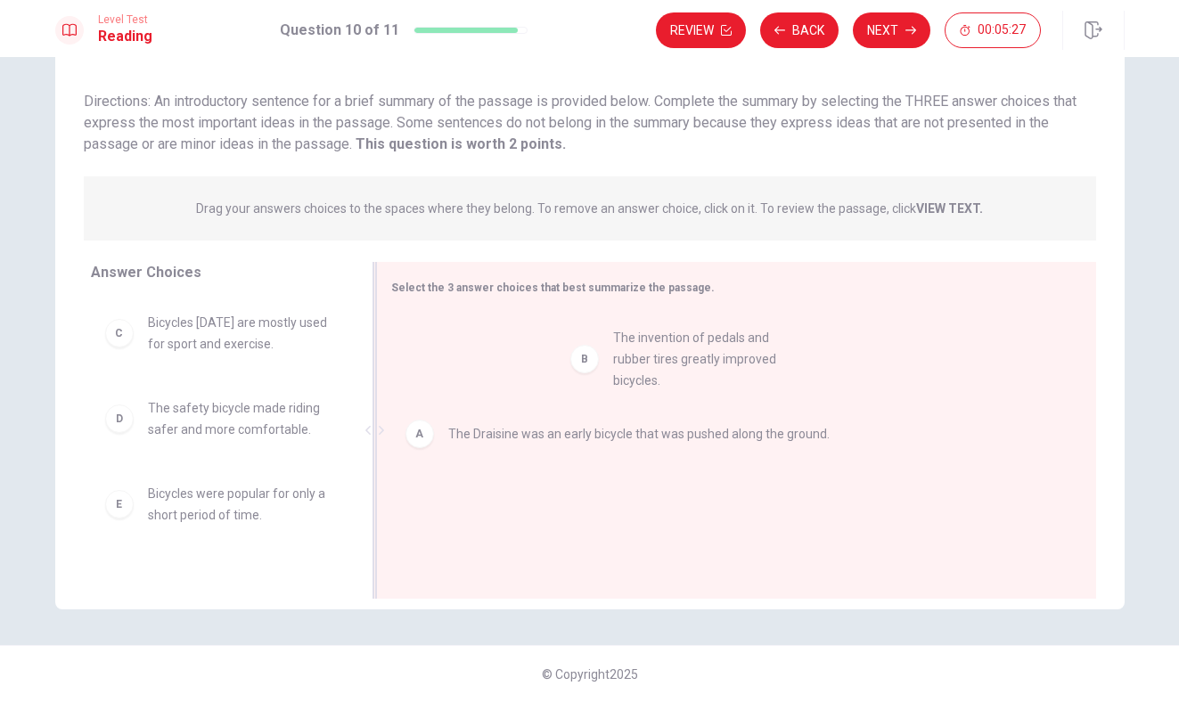
drag, startPoint x: 221, startPoint y: 340, endPoint x: 700, endPoint y: 356, distance: 479.6
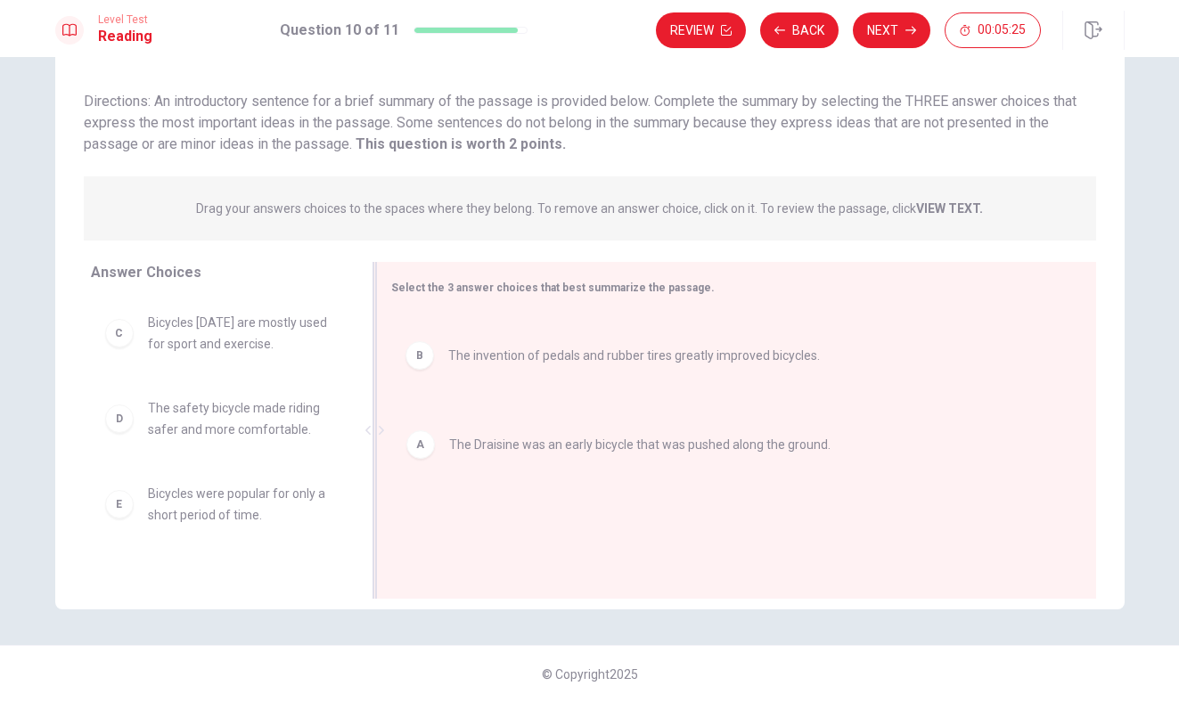
drag, startPoint x: 479, startPoint y: 342, endPoint x: 480, endPoint y: 487, distance: 145.2
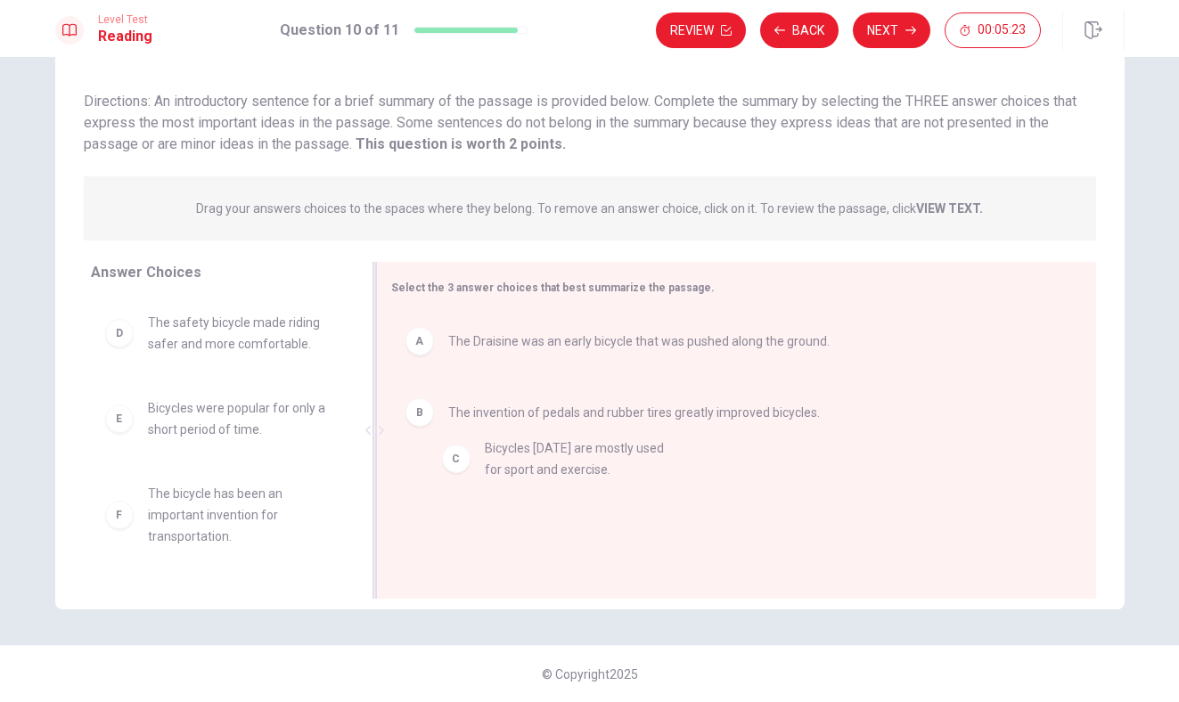
drag, startPoint x: 182, startPoint y: 332, endPoint x: 536, endPoint y: 459, distance: 376.5
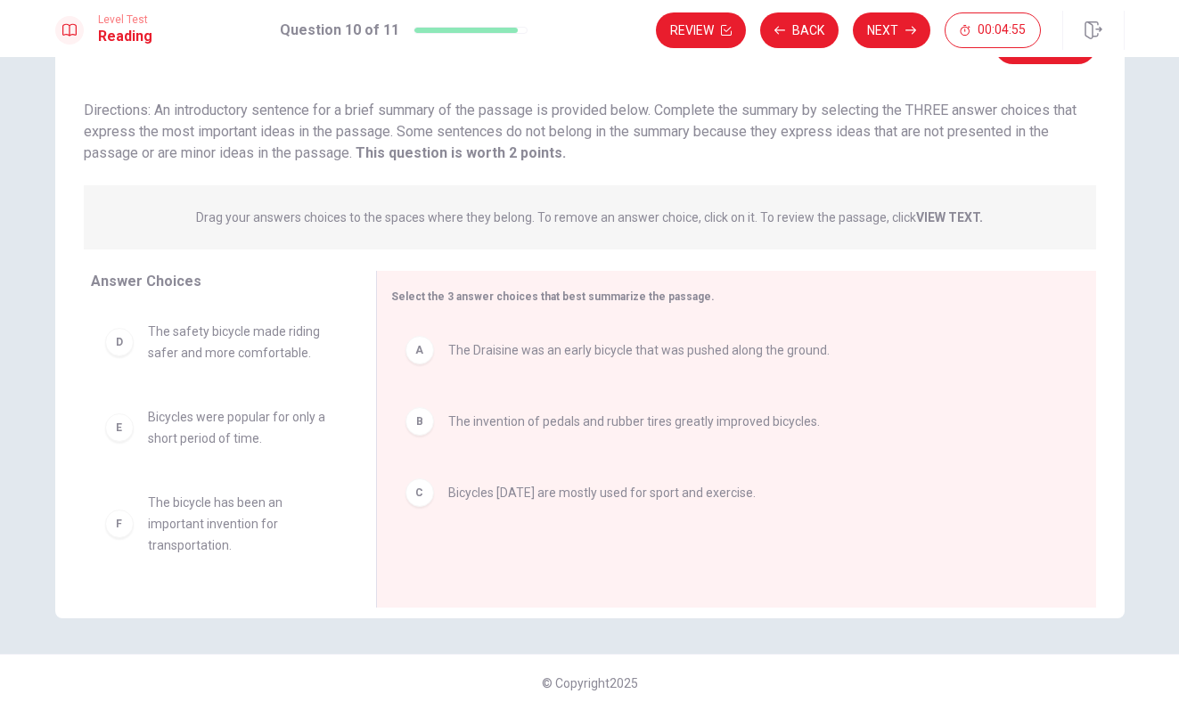
scroll to position [93, 0]
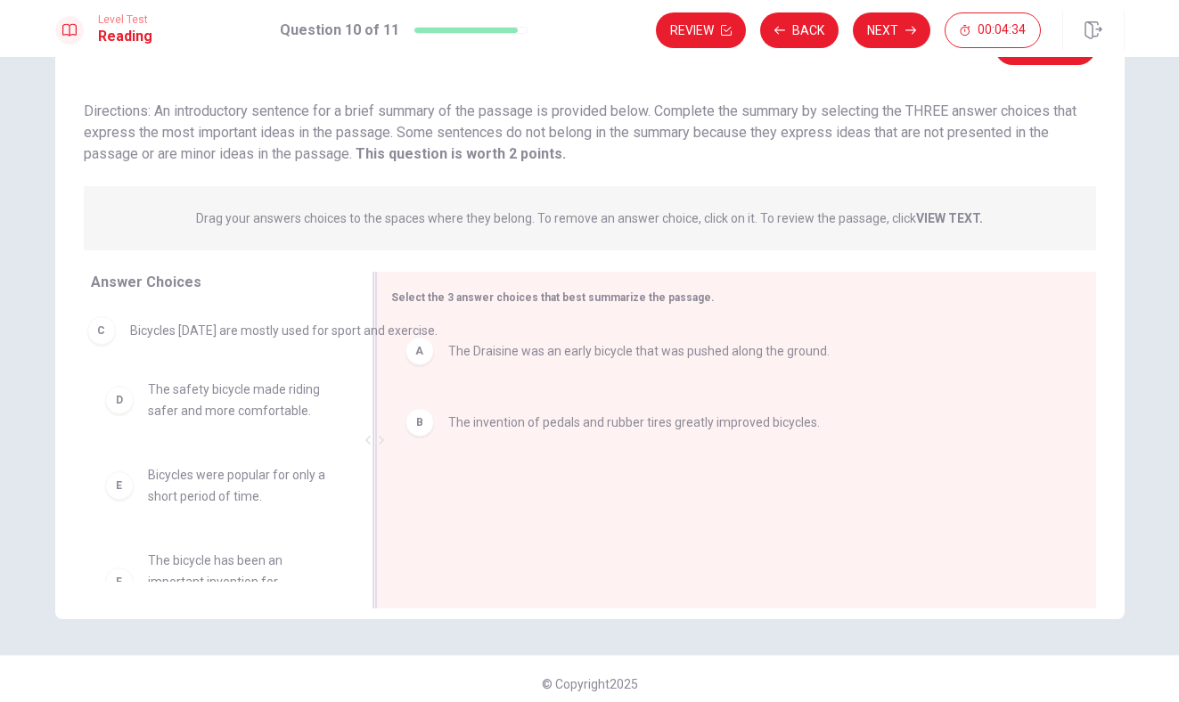
drag, startPoint x: 516, startPoint y: 487, endPoint x: 191, endPoint y: 322, distance: 365.0
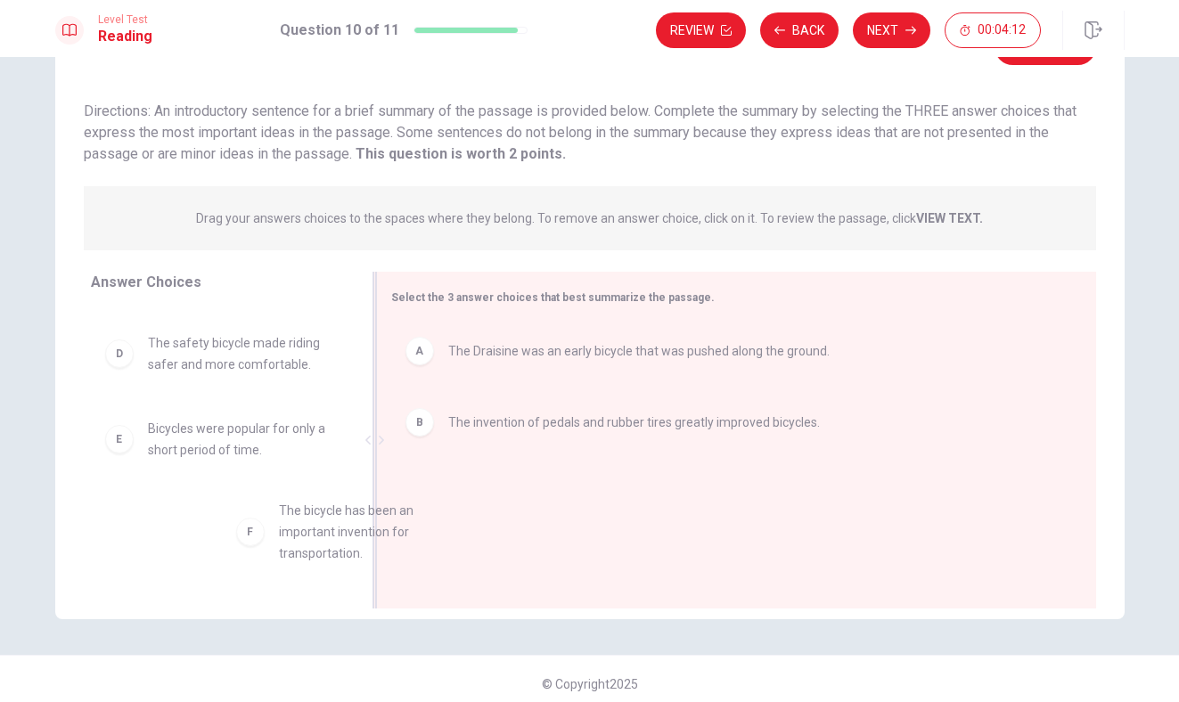
drag, startPoint x: 226, startPoint y: 532, endPoint x: 551, endPoint y: 529, distance: 324.3
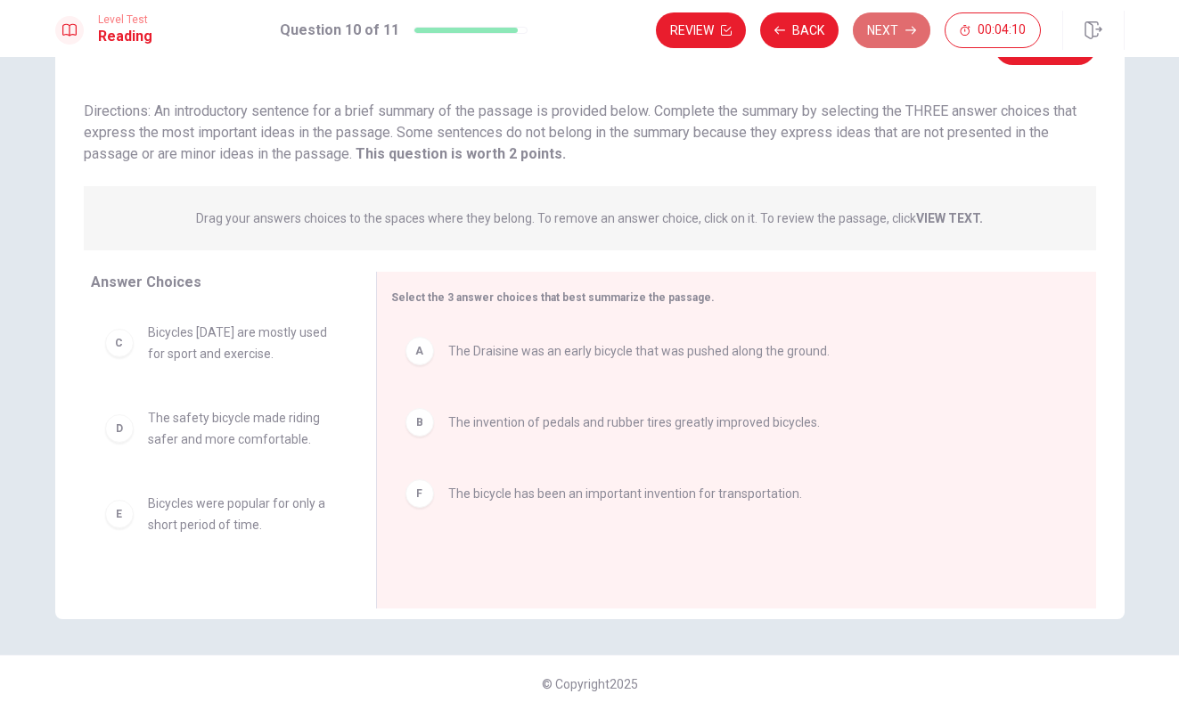
click at [890, 28] on button "Next" at bounding box center [892, 30] width 78 height 36
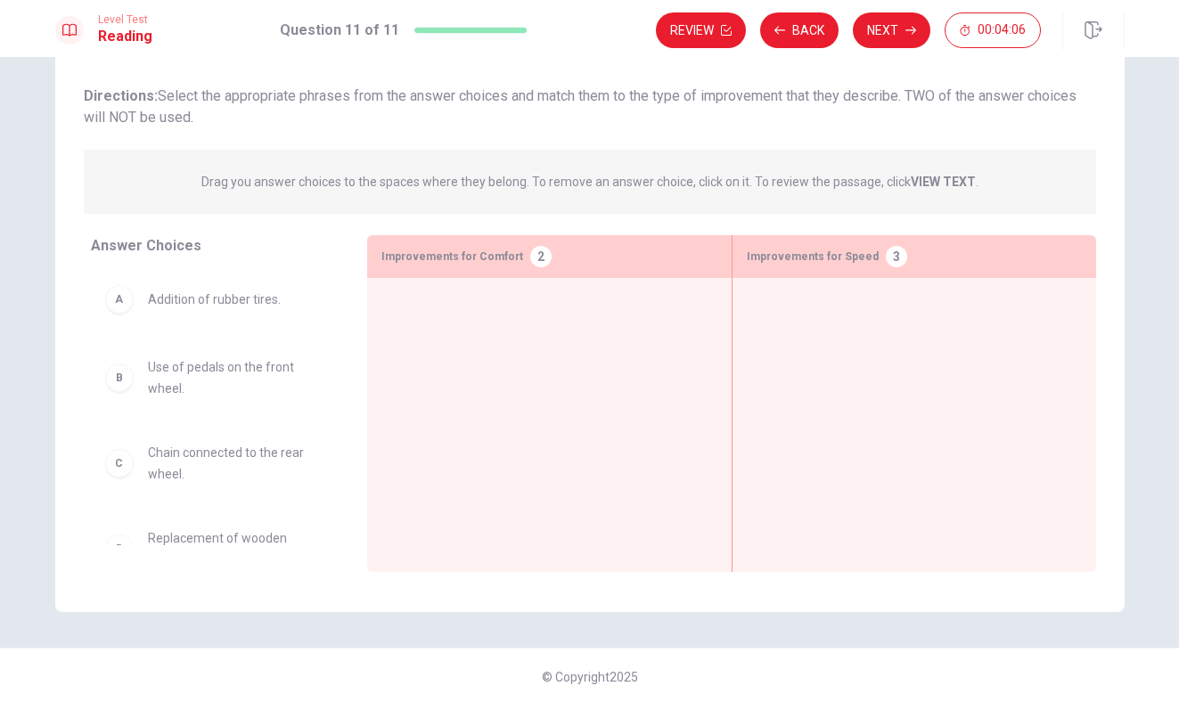
scroll to position [102, 0]
drag, startPoint x: 201, startPoint y: 454, endPoint x: 501, endPoint y: 330, distance: 324.3
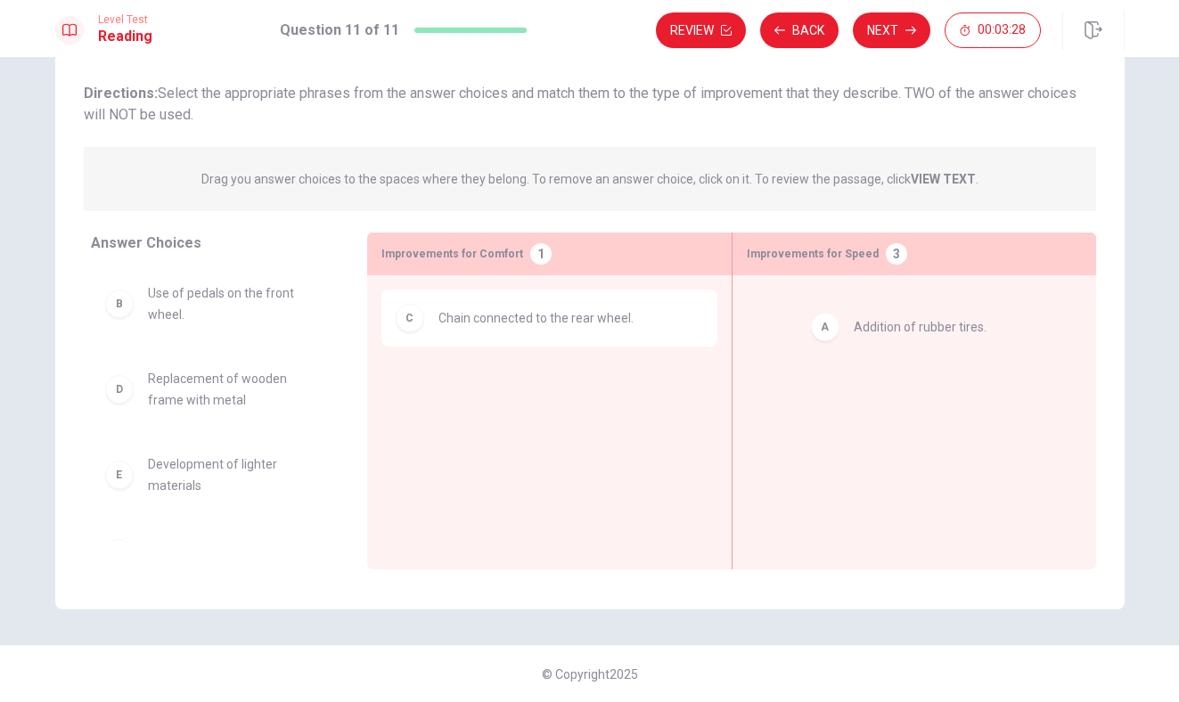
drag, startPoint x: 201, startPoint y: 301, endPoint x: 925, endPoint y: 331, distance: 724.0
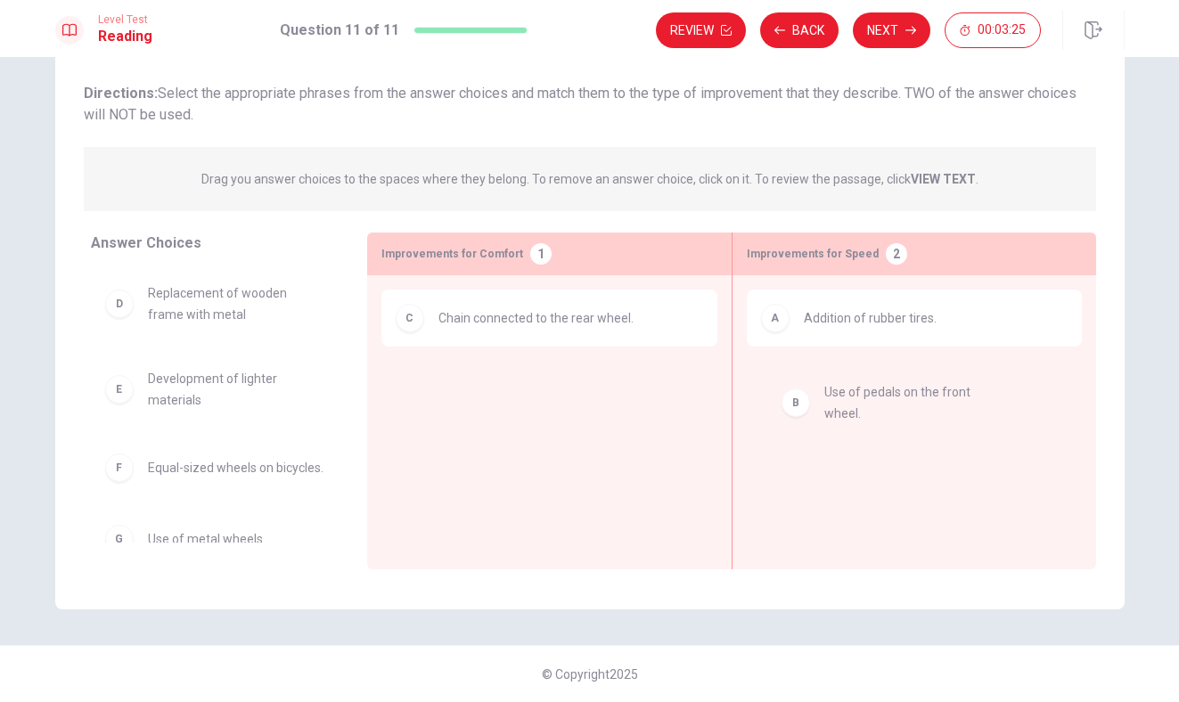
drag, startPoint x: 273, startPoint y: 298, endPoint x: 953, endPoint y: 398, distance: 687.9
drag, startPoint x: 888, startPoint y: 391, endPoint x: 529, endPoint y: 377, distance: 359.3
drag, startPoint x: 518, startPoint y: 399, endPoint x: 541, endPoint y: 395, distance: 23.6
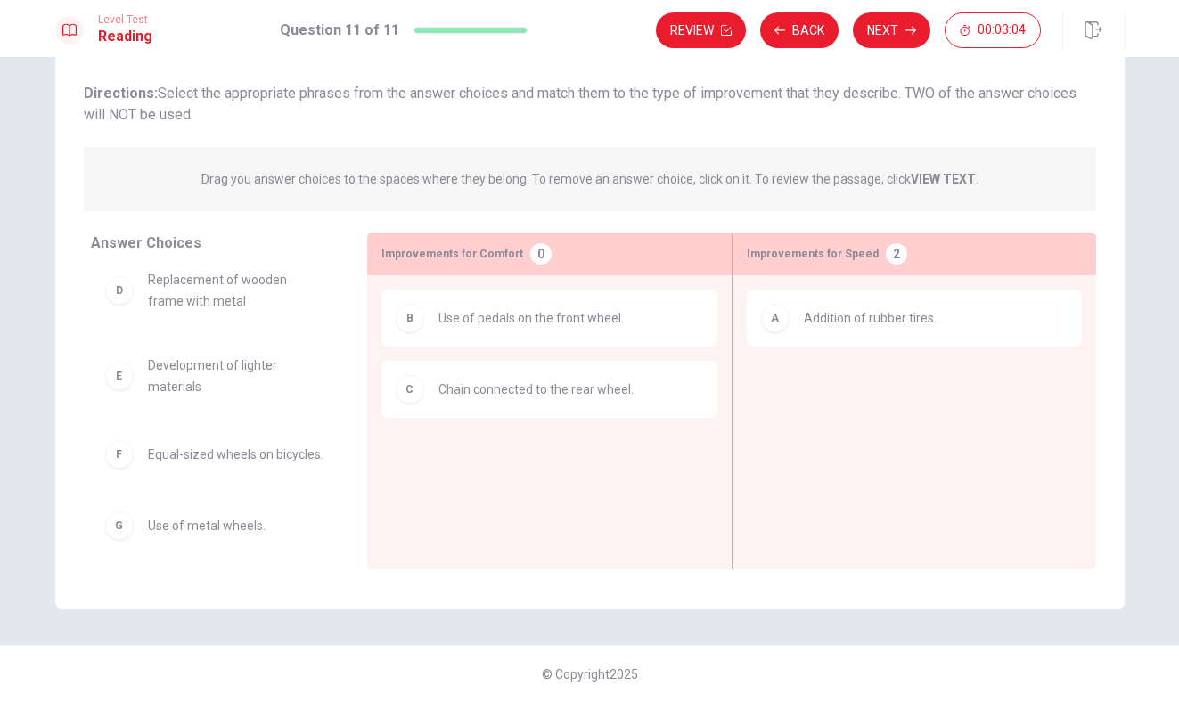
scroll to position [0, 0]
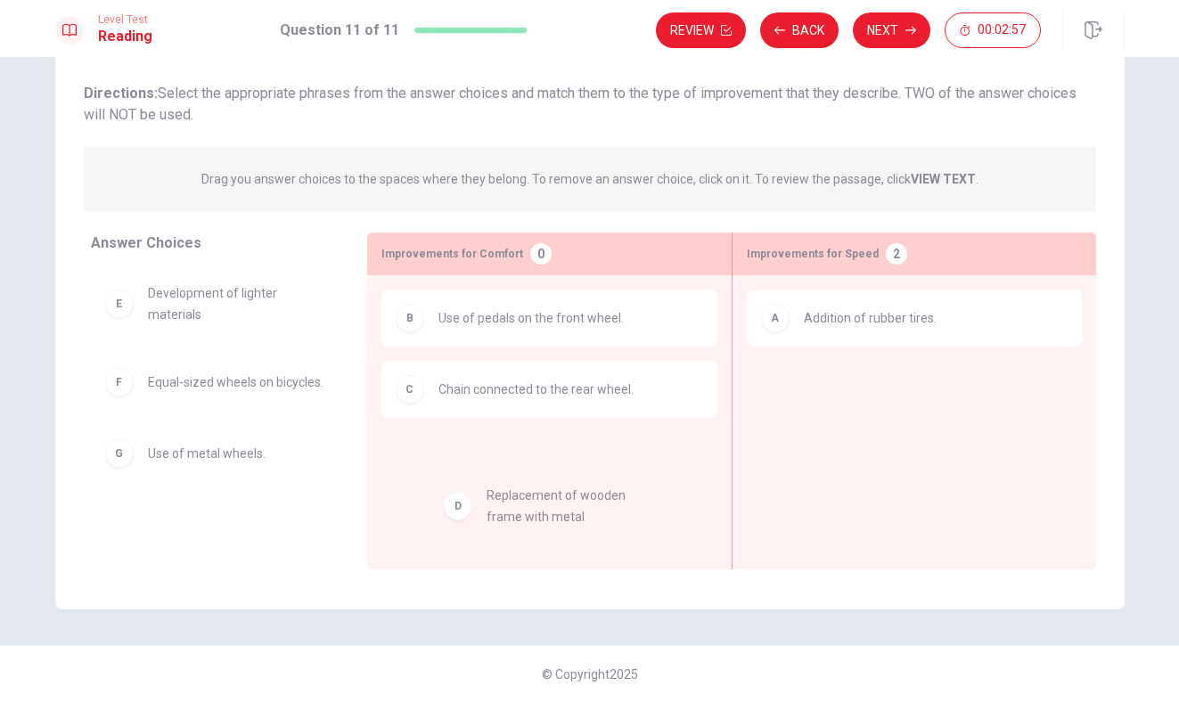
drag, startPoint x: 192, startPoint y: 297, endPoint x: 542, endPoint y: 502, distance: 406.1
drag, startPoint x: 202, startPoint y: 301, endPoint x: 512, endPoint y: 483, distance: 359.4
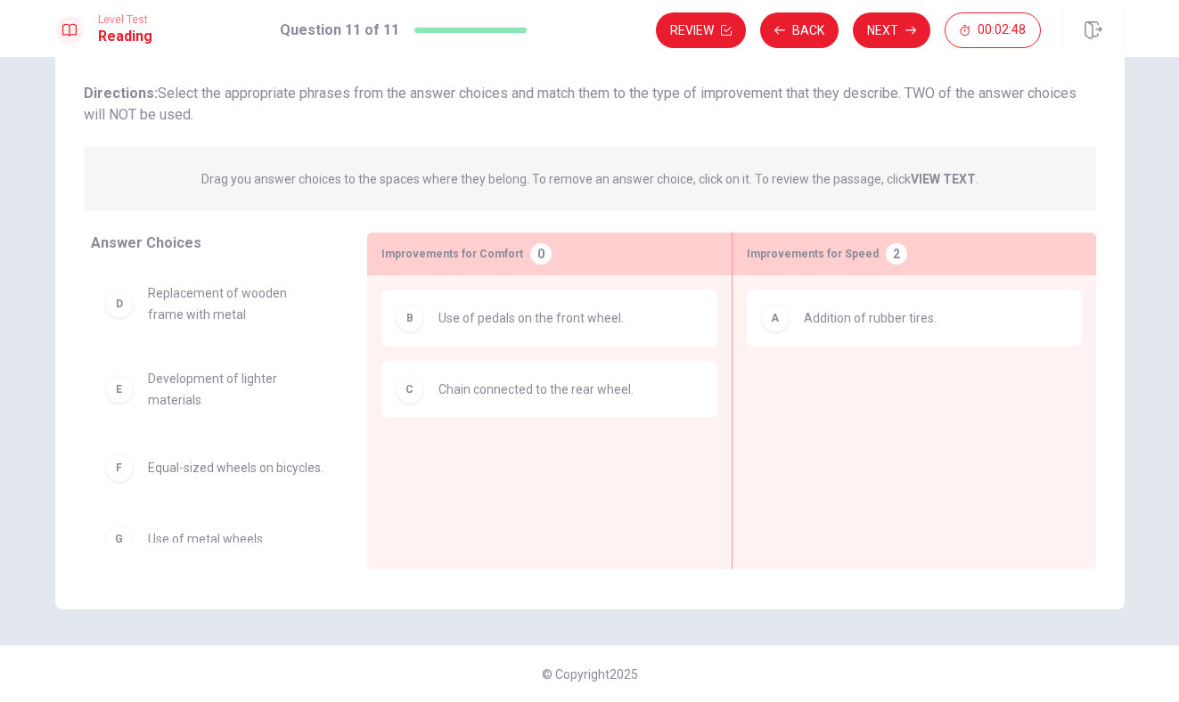
scroll to position [25, 0]
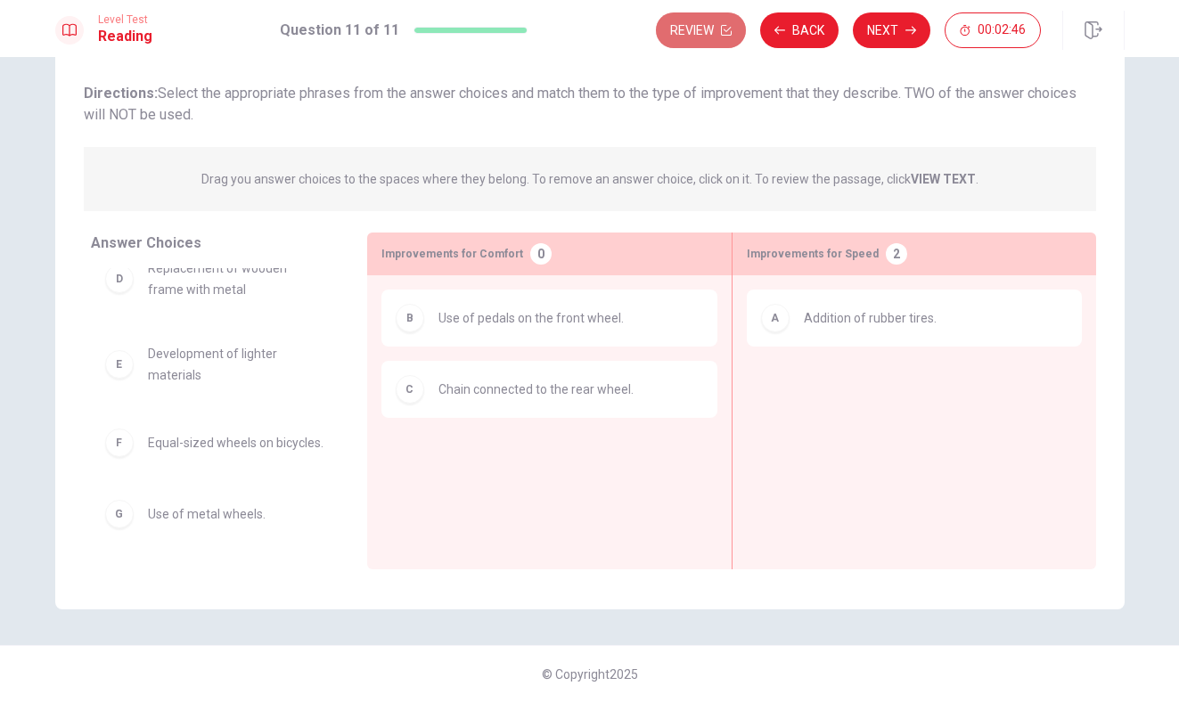
click at [691, 40] on button "Review" at bounding box center [701, 30] width 90 height 36
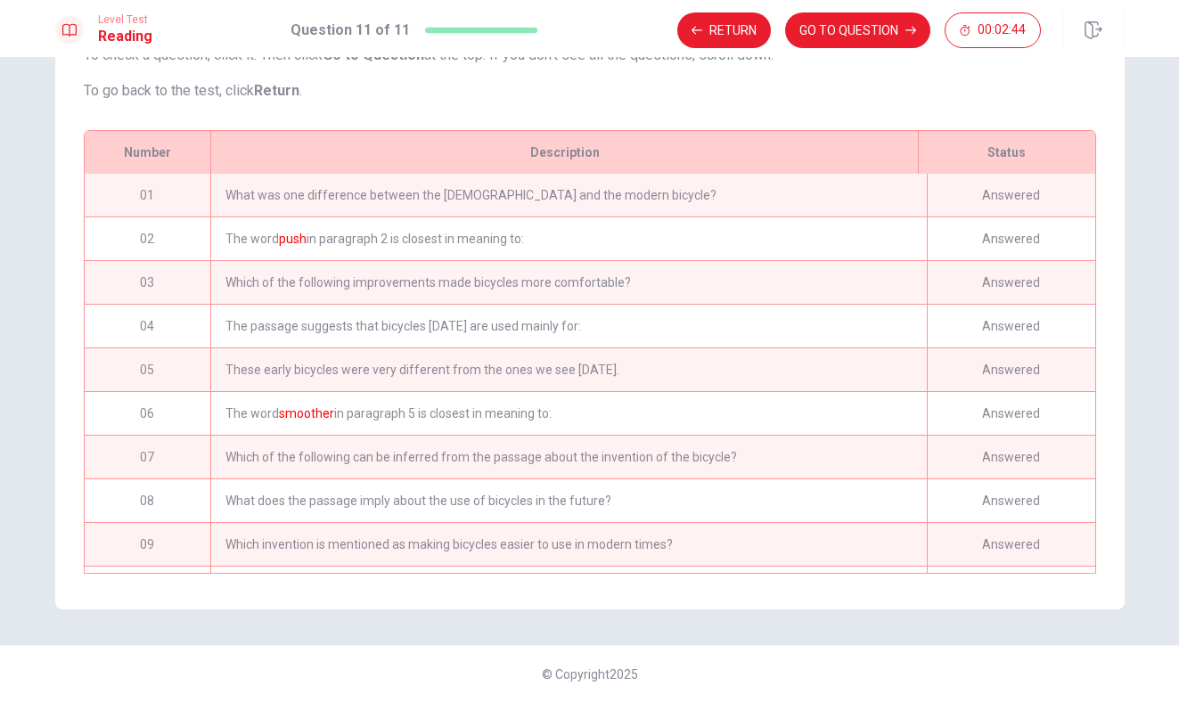
scroll to position [94, 0]
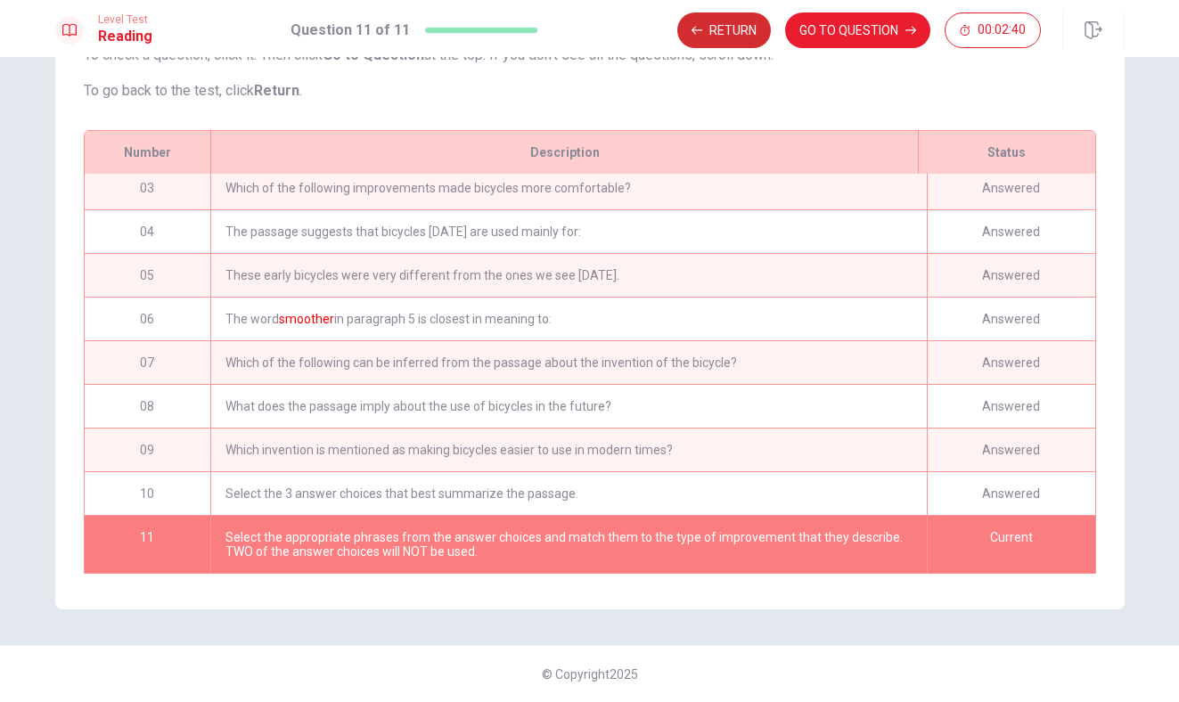
click at [714, 29] on button "Return" at bounding box center [724, 30] width 94 height 36
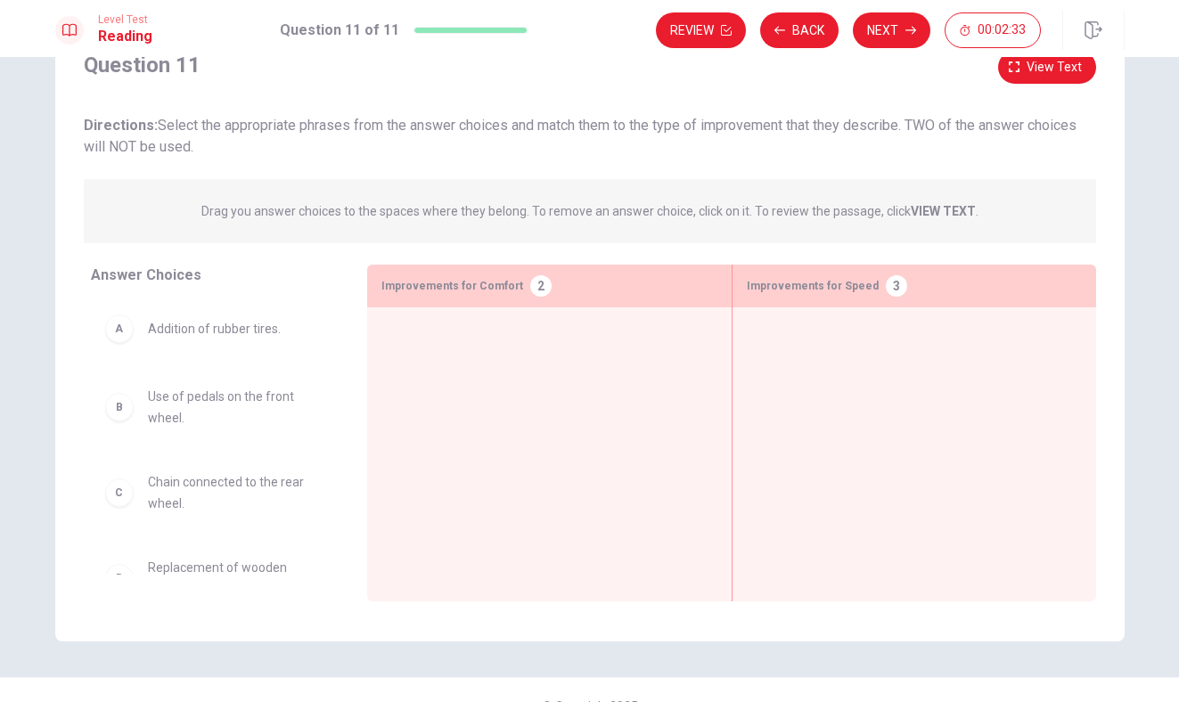
scroll to position [102, 0]
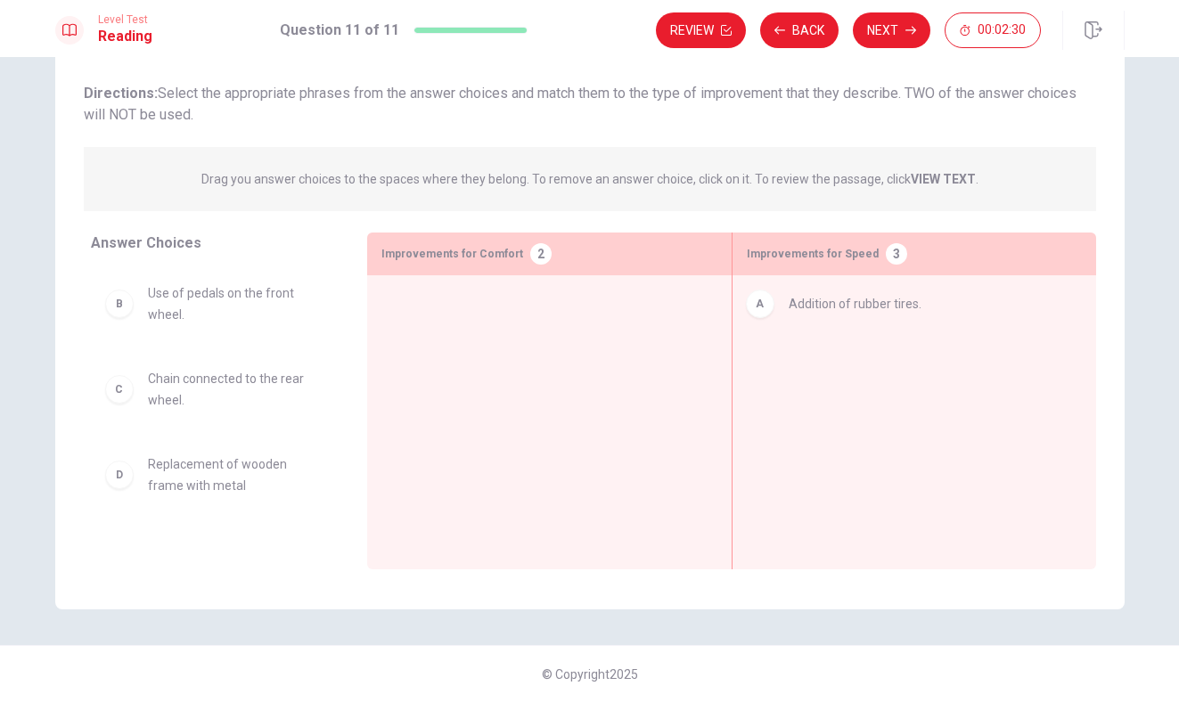
drag, startPoint x: 199, startPoint y: 298, endPoint x: 850, endPoint y: 306, distance: 651.3
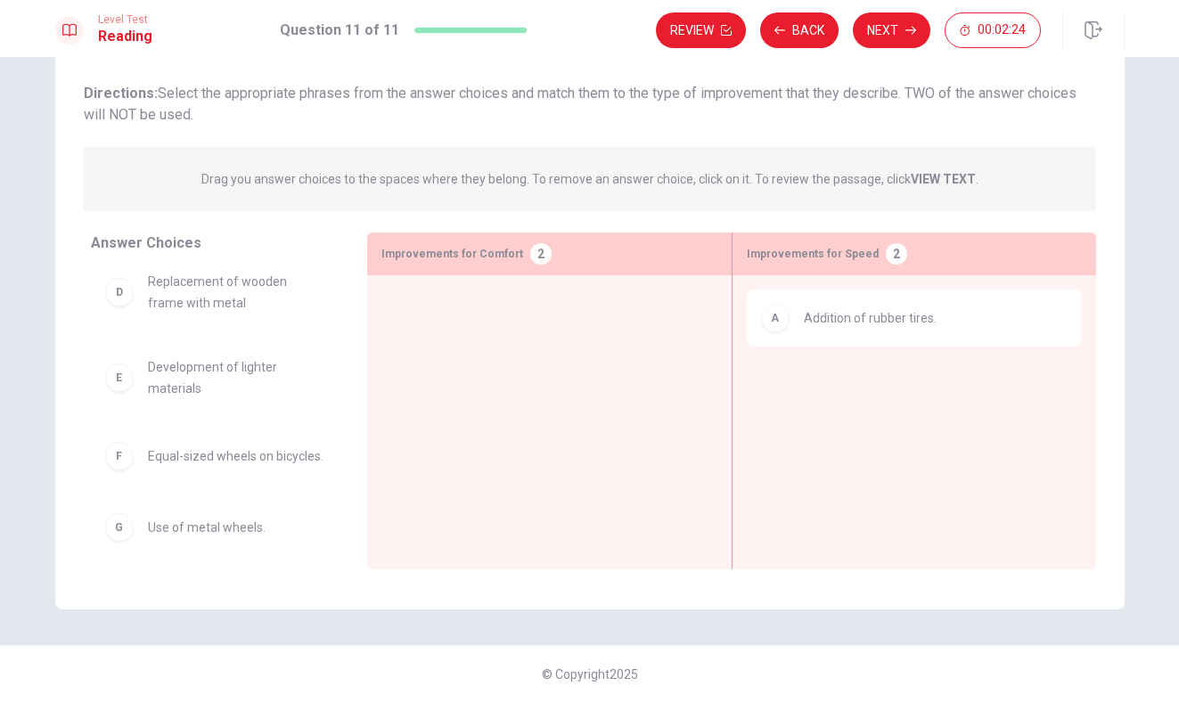
scroll to position [196, 0]
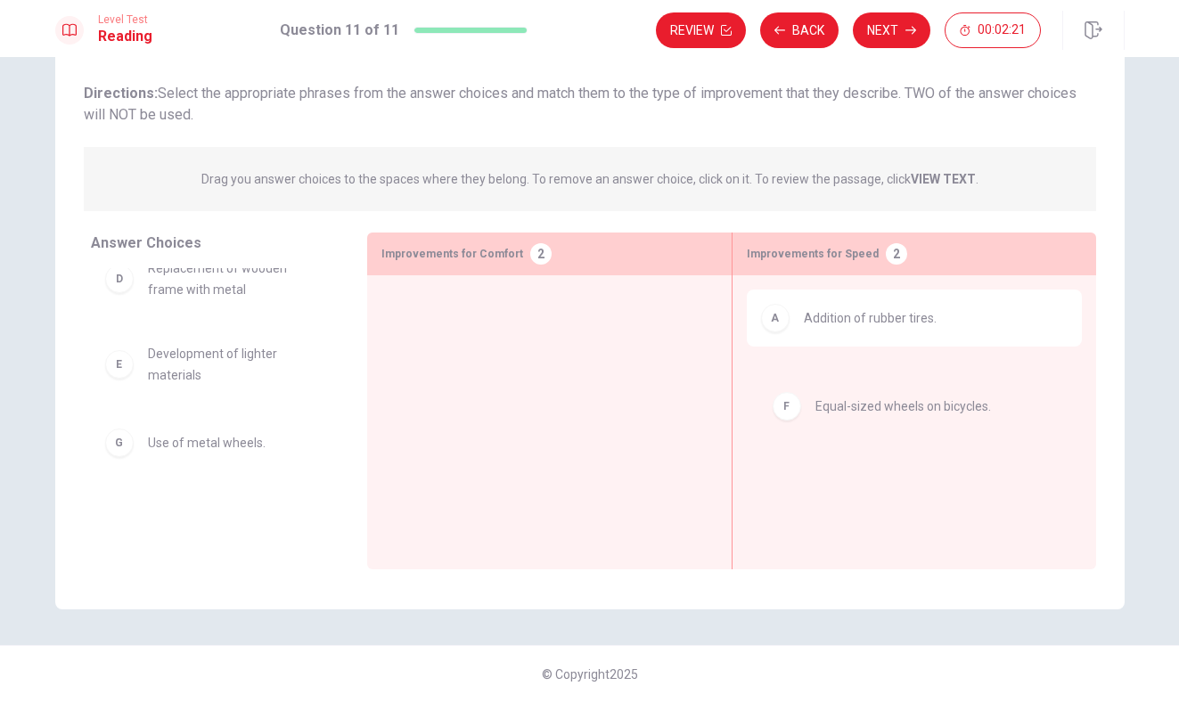
drag, startPoint x: 185, startPoint y: 460, endPoint x: 860, endPoint y: 422, distance: 675.4
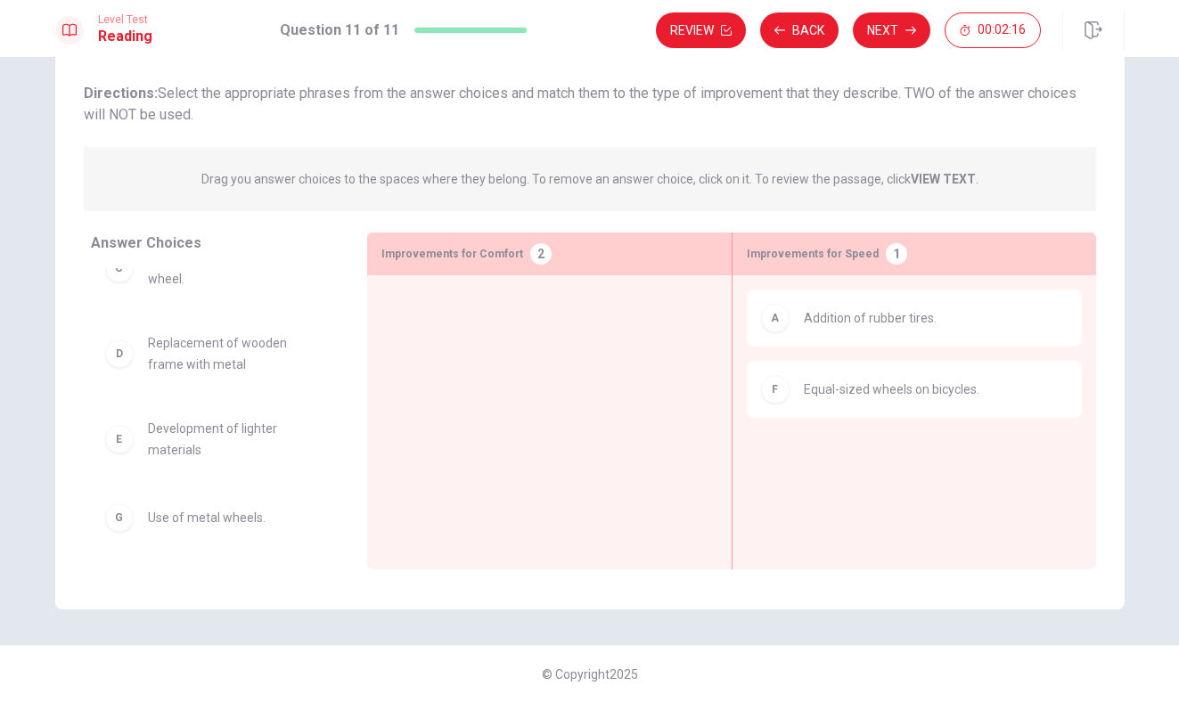
scroll to position [125, 0]
drag, startPoint x: 176, startPoint y: 435, endPoint x: 857, endPoint y: 453, distance: 680.9
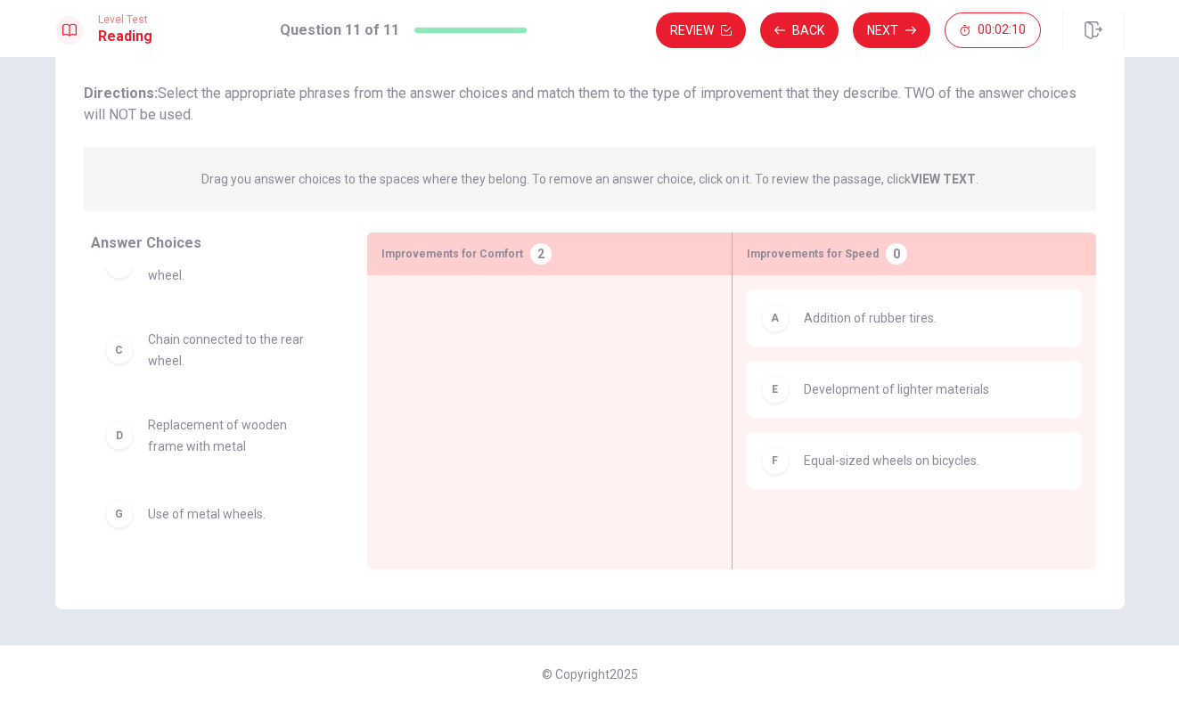
scroll to position [0, 0]
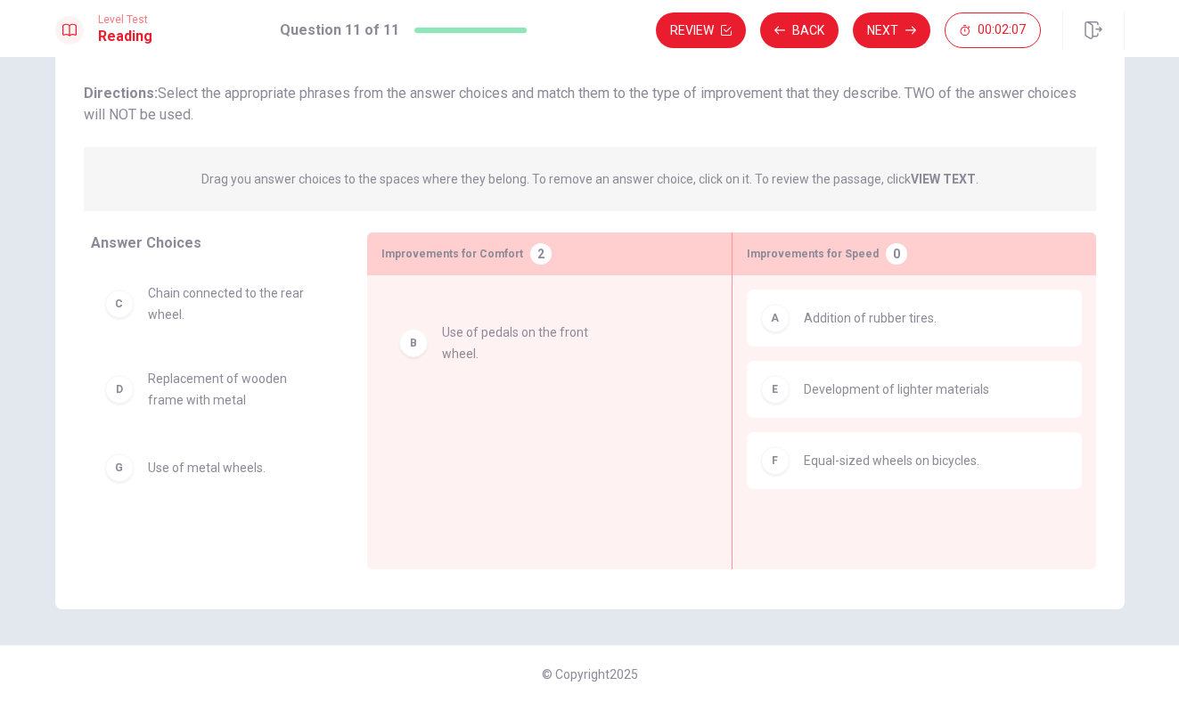
drag, startPoint x: 168, startPoint y: 302, endPoint x: 469, endPoint y: 341, distance: 303.7
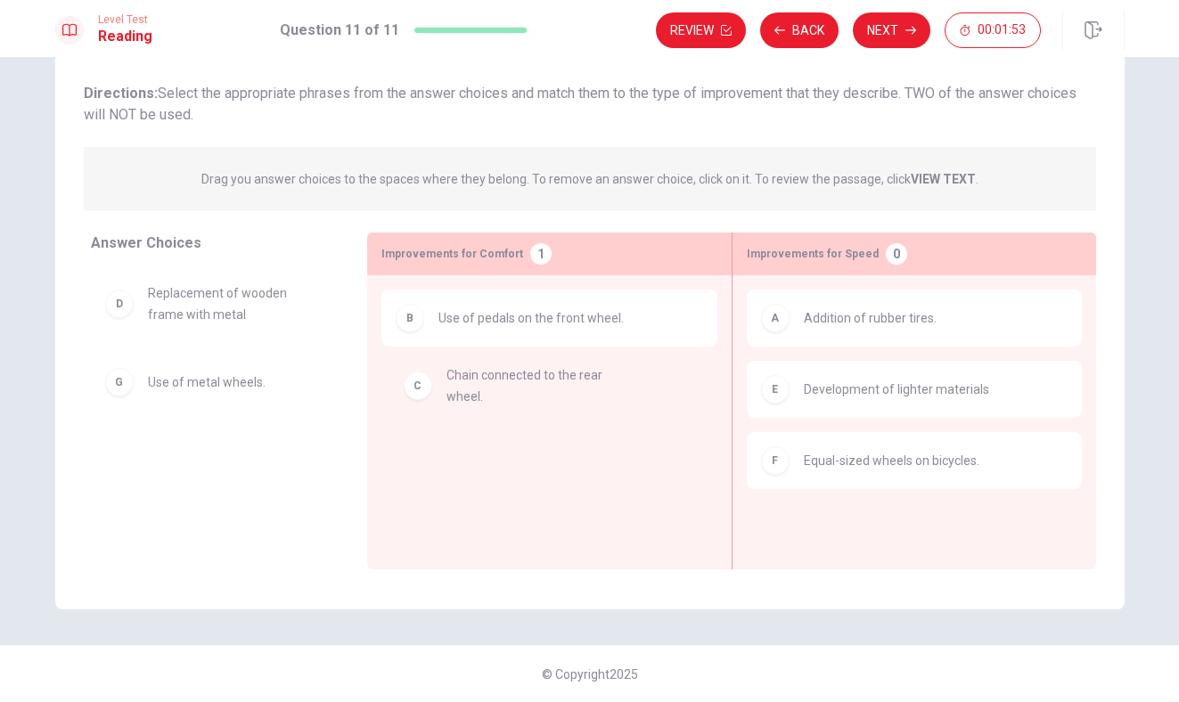
drag, startPoint x: 169, startPoint y: 309, endPoint x: 469, endPoint y: 391, distance: 311.2
drag, startPoint x: 526, startPoint y: 396, endPoint x: 193, endPoint y: 440, distance: 335.3
drag, startPoint x: 177, startPoint y: 388, endPoint x: 546, endPoint y: 427, distance: 370.8
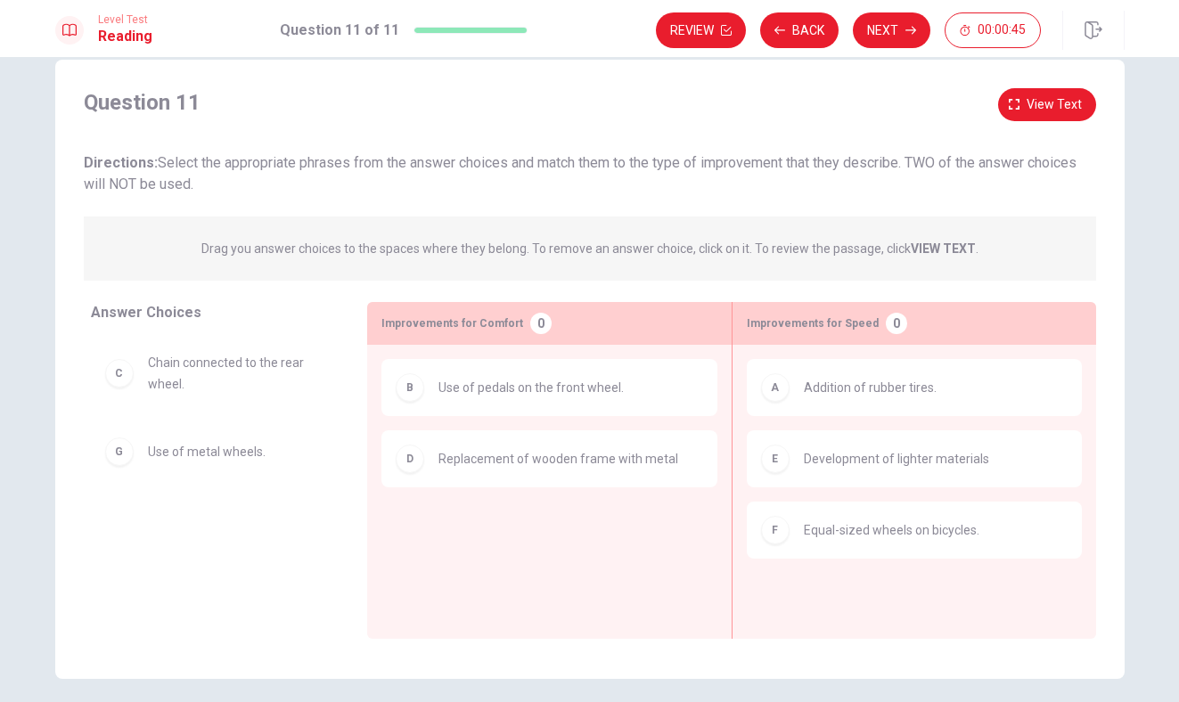
scroll to position [102, 0]
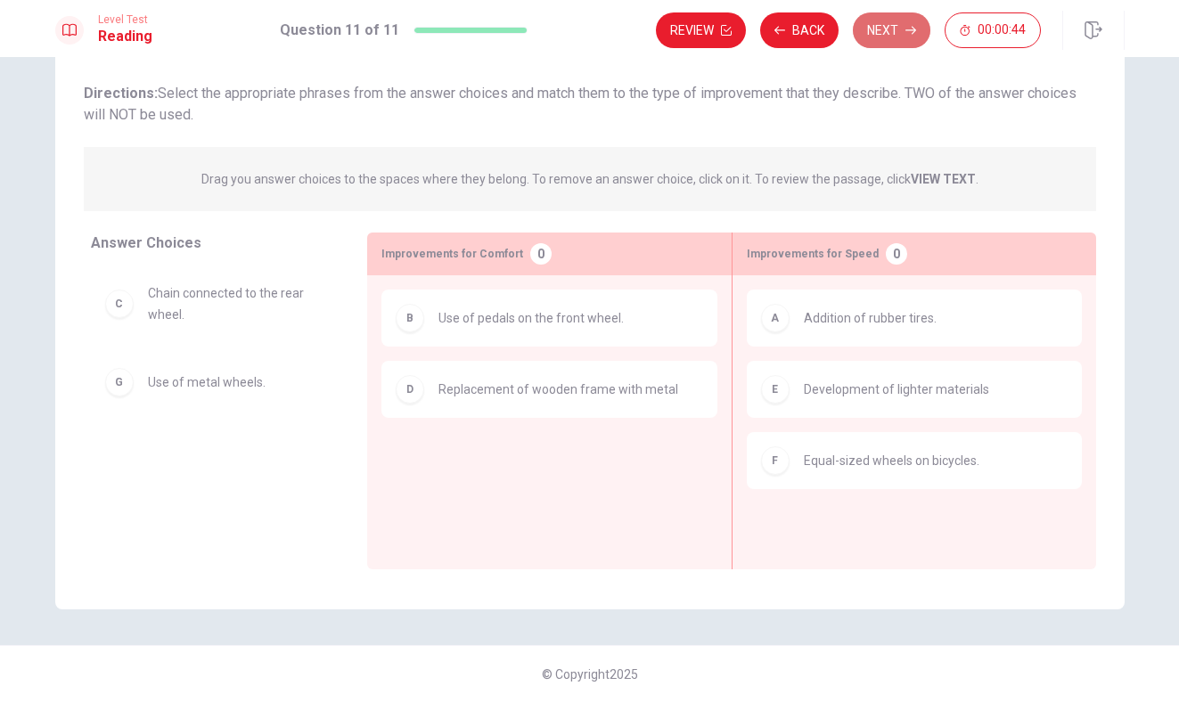
click at [882, 41] on button "Next" at bounding box center [892, 30] width 78 height 36
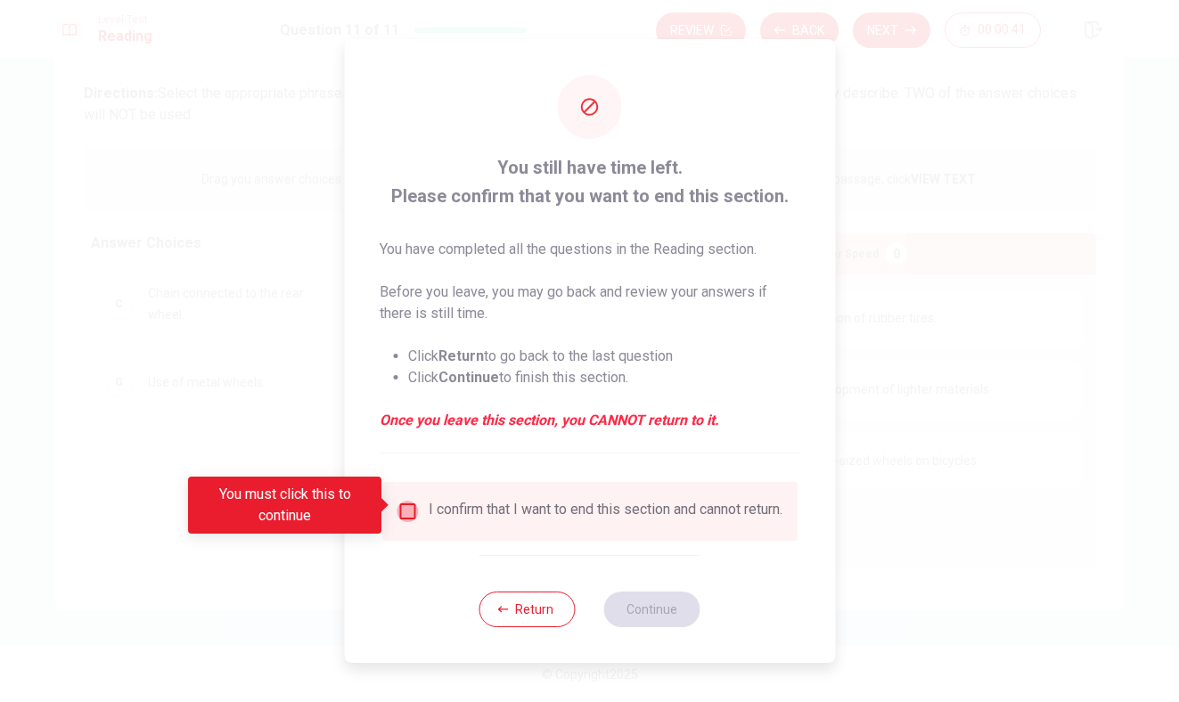
click at [406, 507] on input "You must click this to continue" at bounding box center [406, 511] width 21 height 21
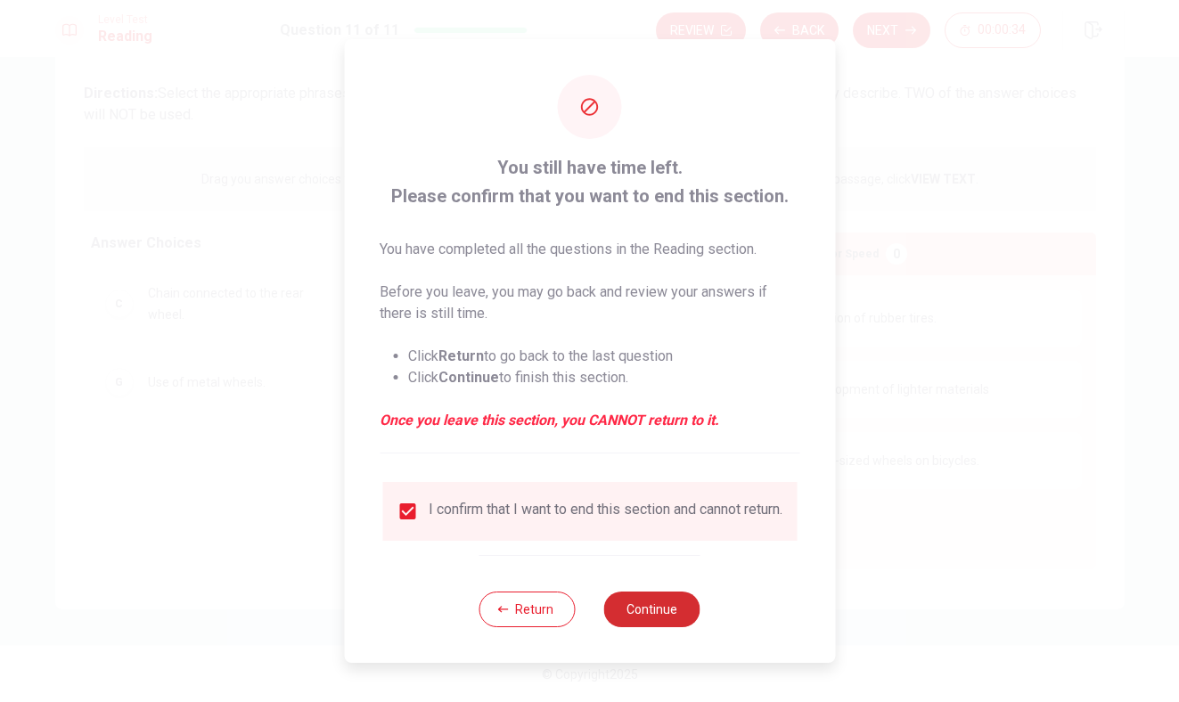
click at [659, 625] on button "Continue" at bounding box center [652, 610] width 96 height 36
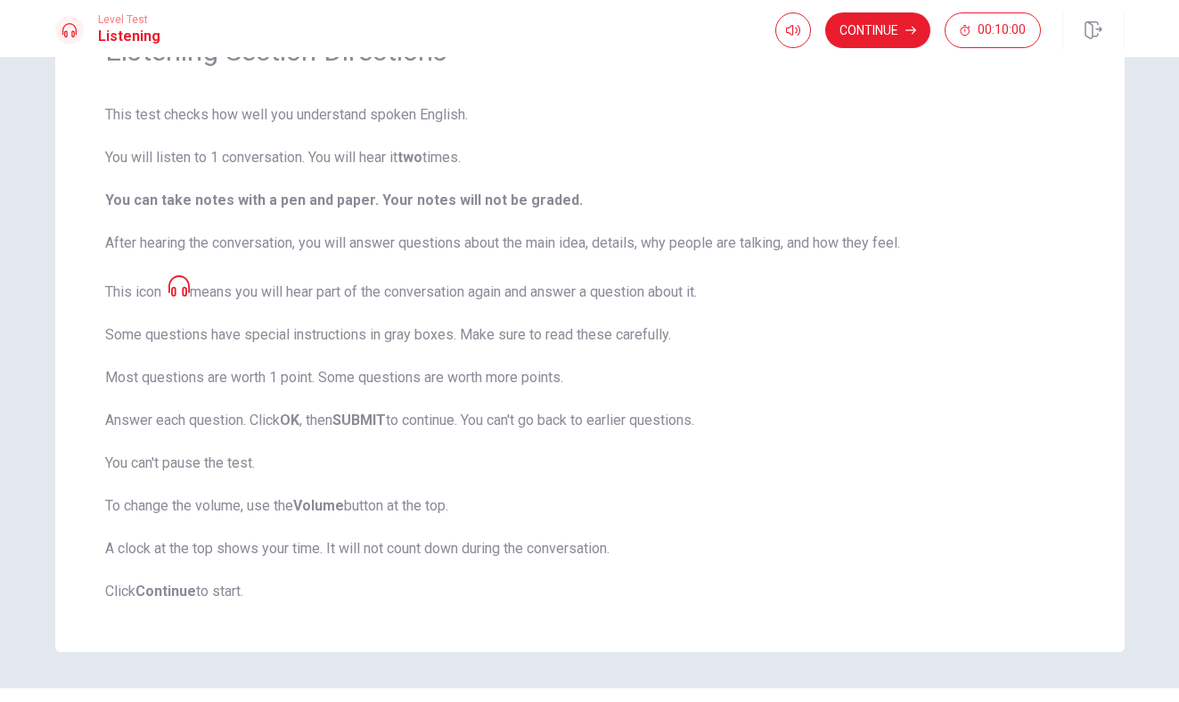
scroll to position [68, 0]
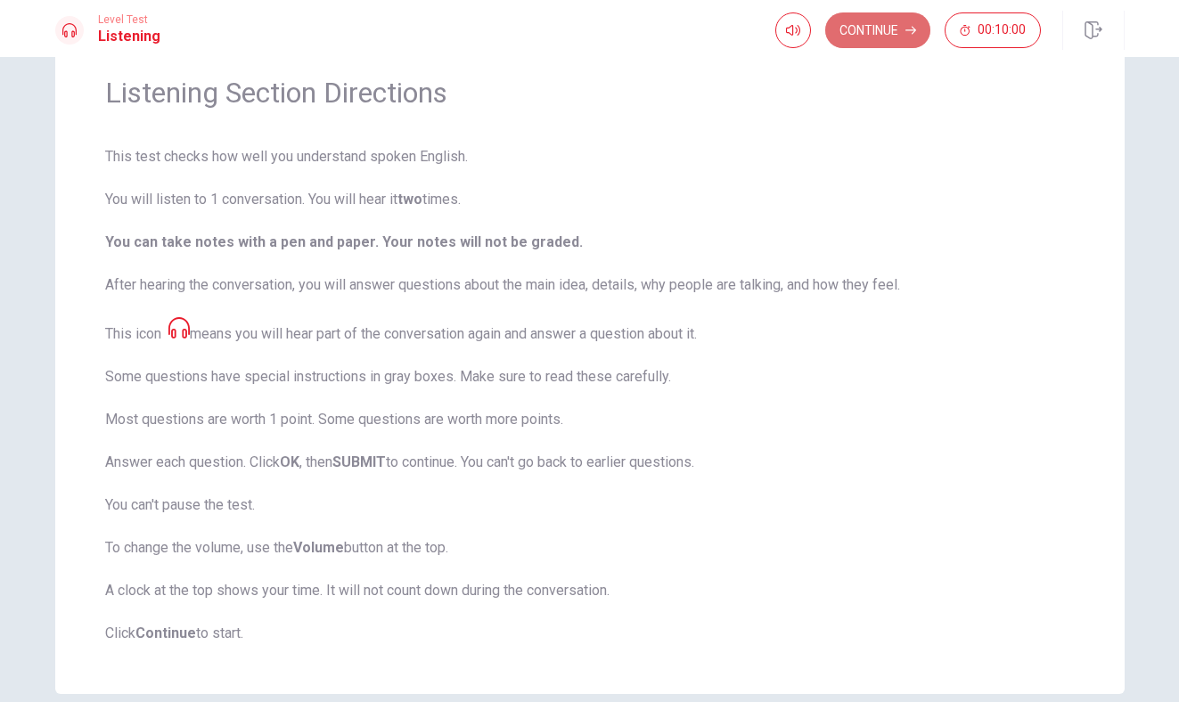
click at [867, 38] on button "Continue" at bounding box center [877, 30] width 105 height 36
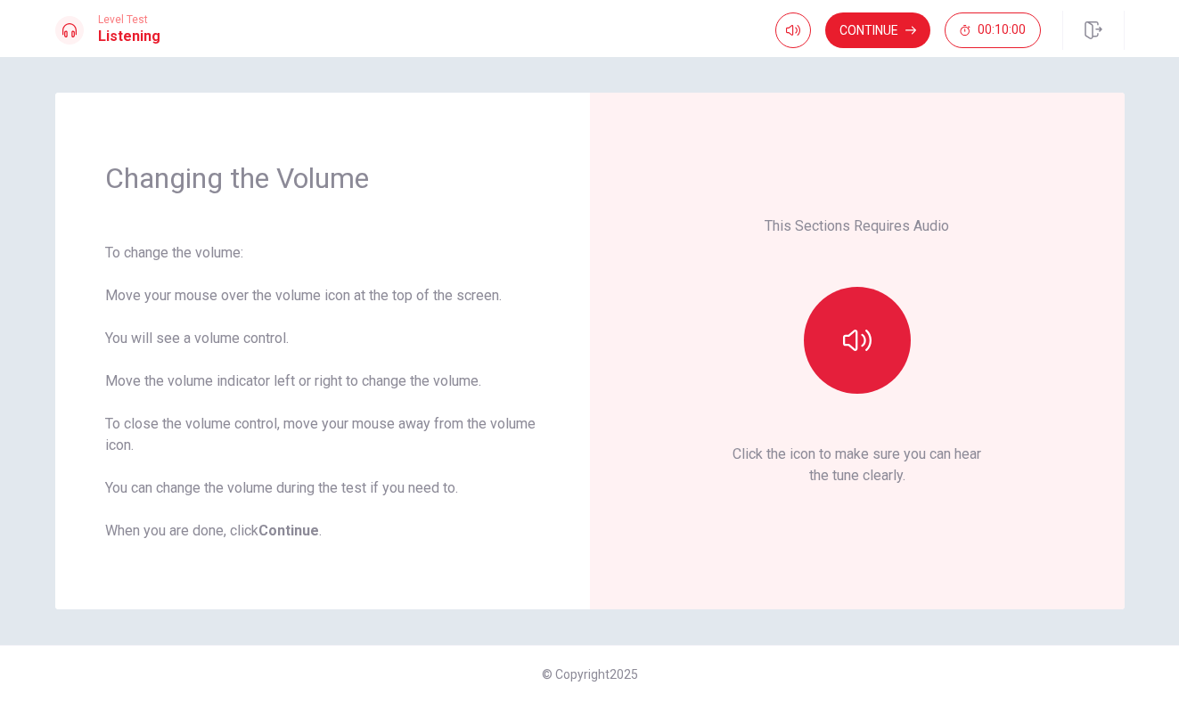
click at [878, 382] on button "button" at bounding box center [857, 340] width 107 height 107
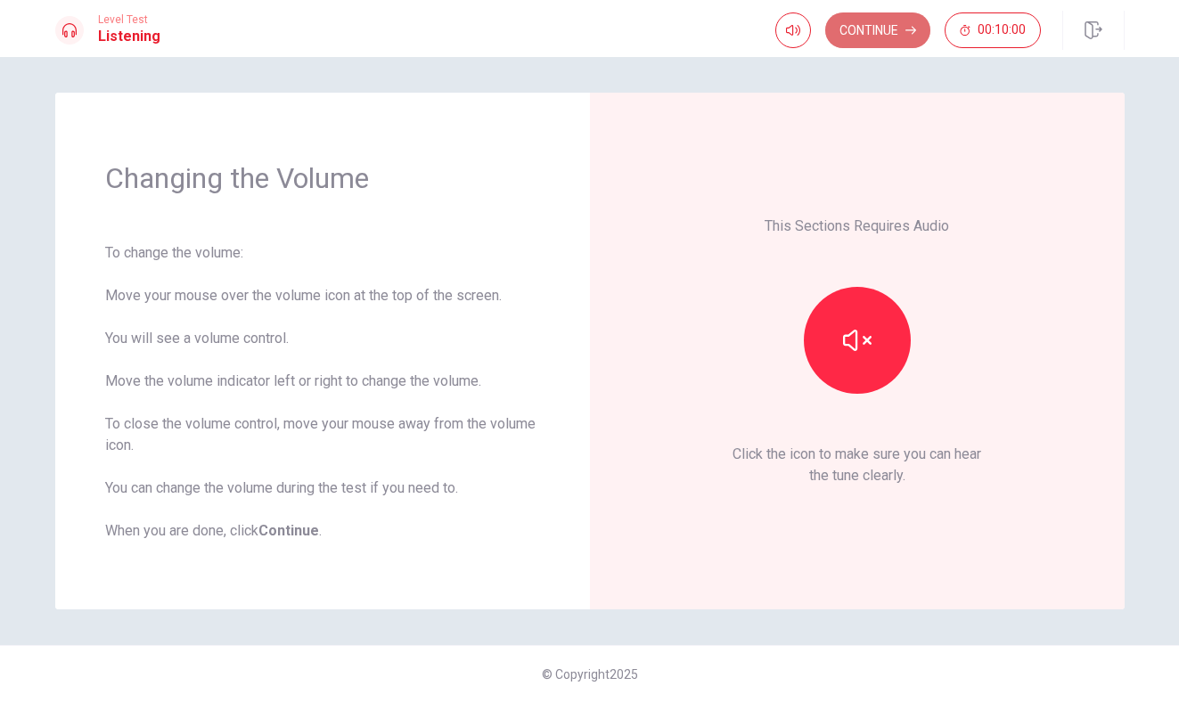
click at [878, 21] on button "Continue" at bounding box center [877, 30] width 105 height 36
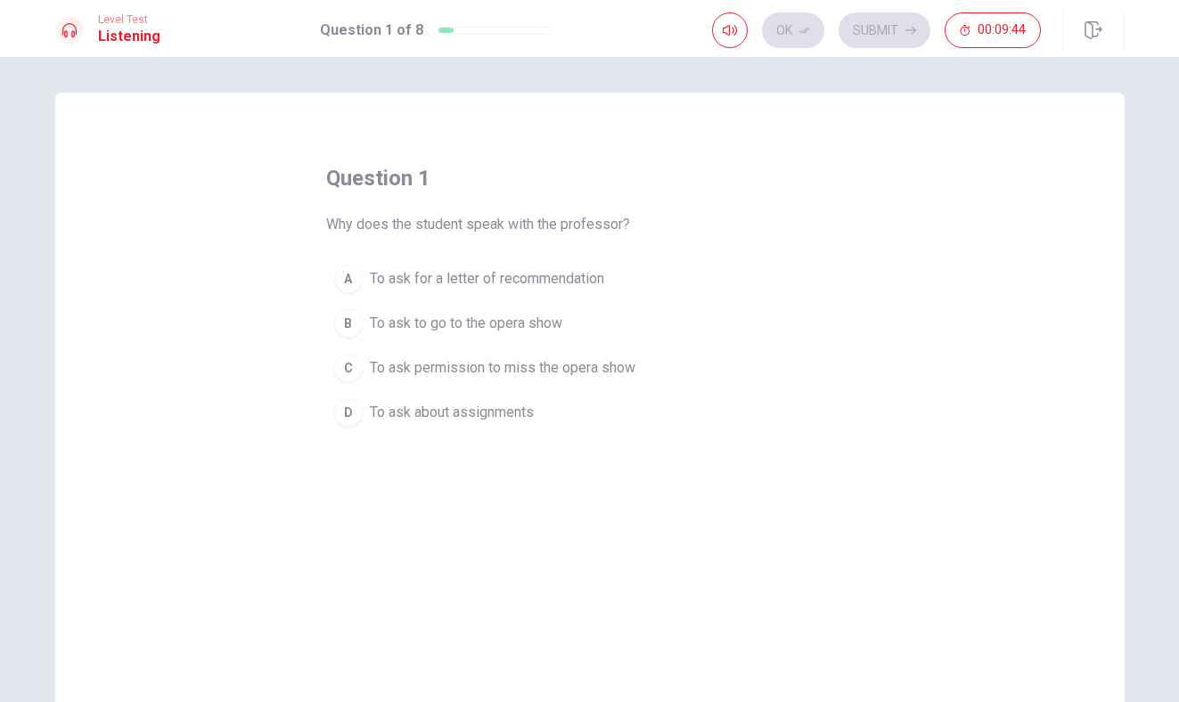
click at [356, 325] on div "B" at bounding box center [348, 323] width 29 height 29
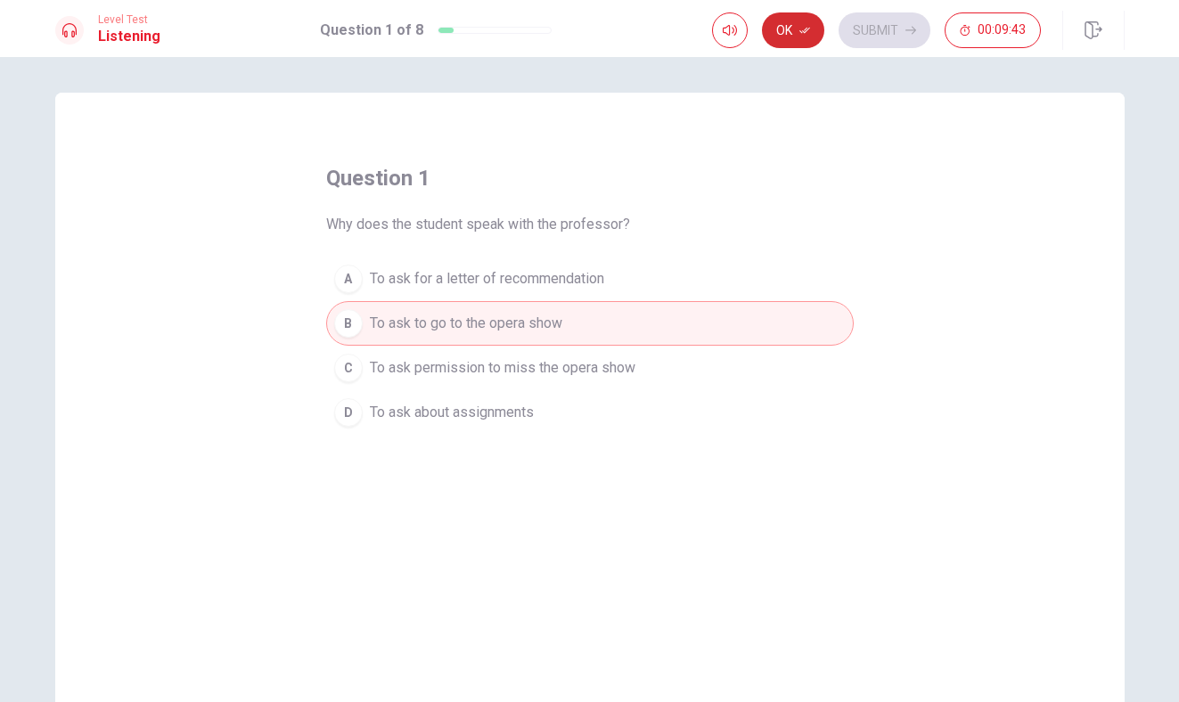
click at [783, 31] on button "Ok" at bounding box center [793, 30] width 62 height 36
click at [870, 39] on button "Submit" at bounding box center [884, 30] width 92 height 36
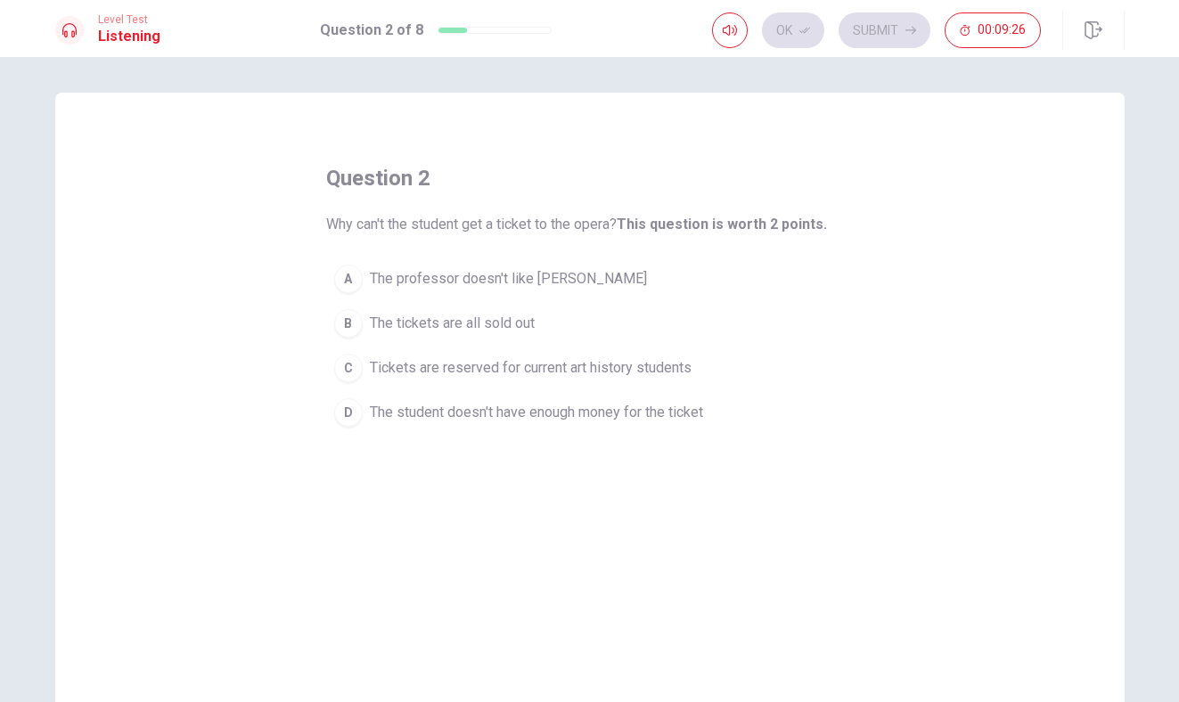
click at [340, 364] on div "C" at bounding box center [348, 368] width 29 height 29
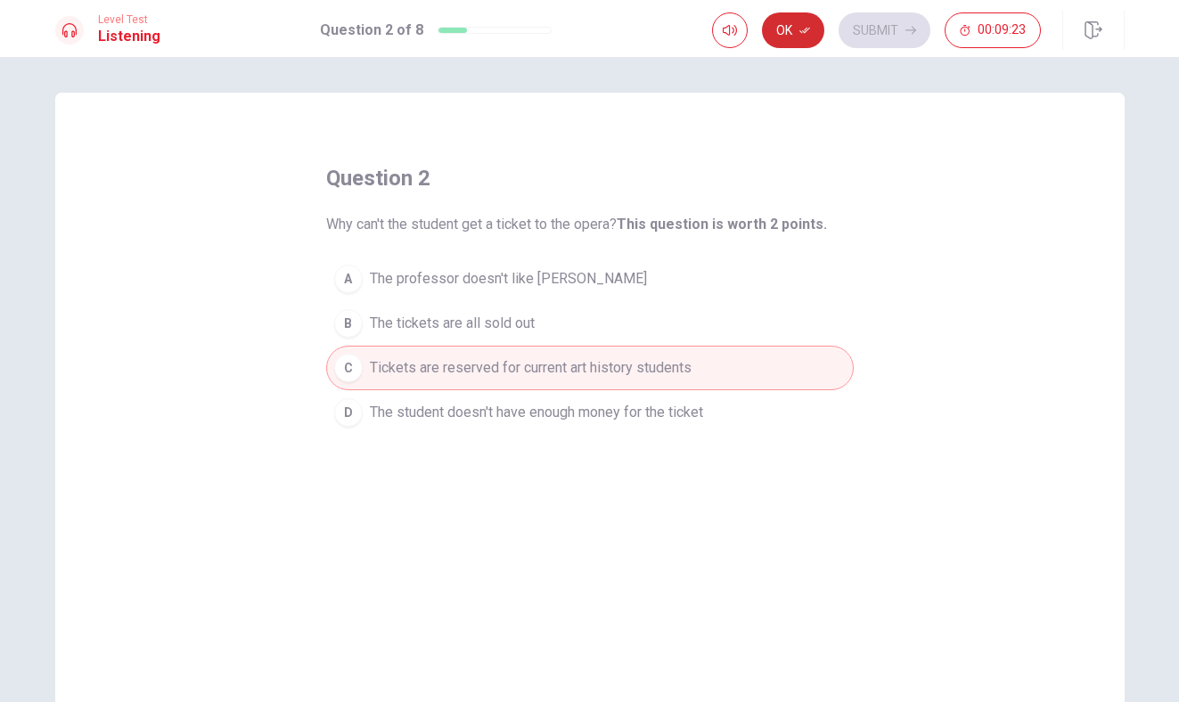
click at [796, 31] on button "Ok" at bounding box center [793, 30] width 62 height 36
click at [854, 31] on button "Submit" at bounding box center [884, 30] width 92 height 36
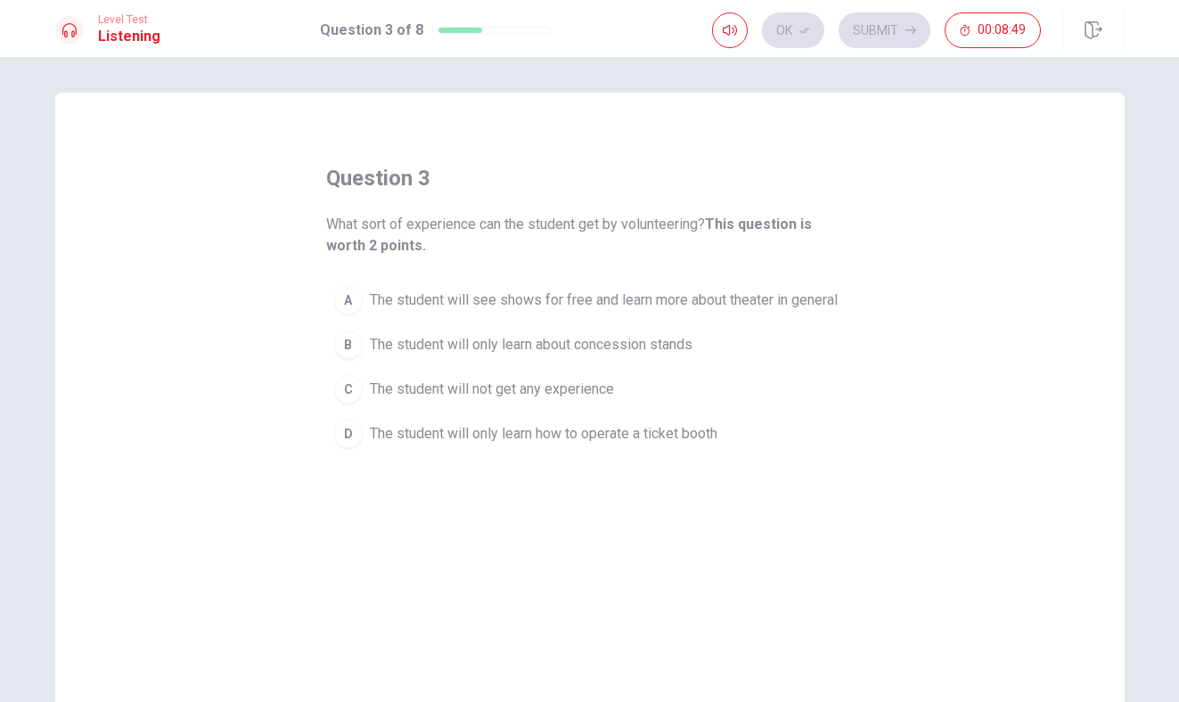
click at [763, 306] on span "The student will see shows for free and learn more about theater in general" at bounding box center [604, 300] width 468 height 21
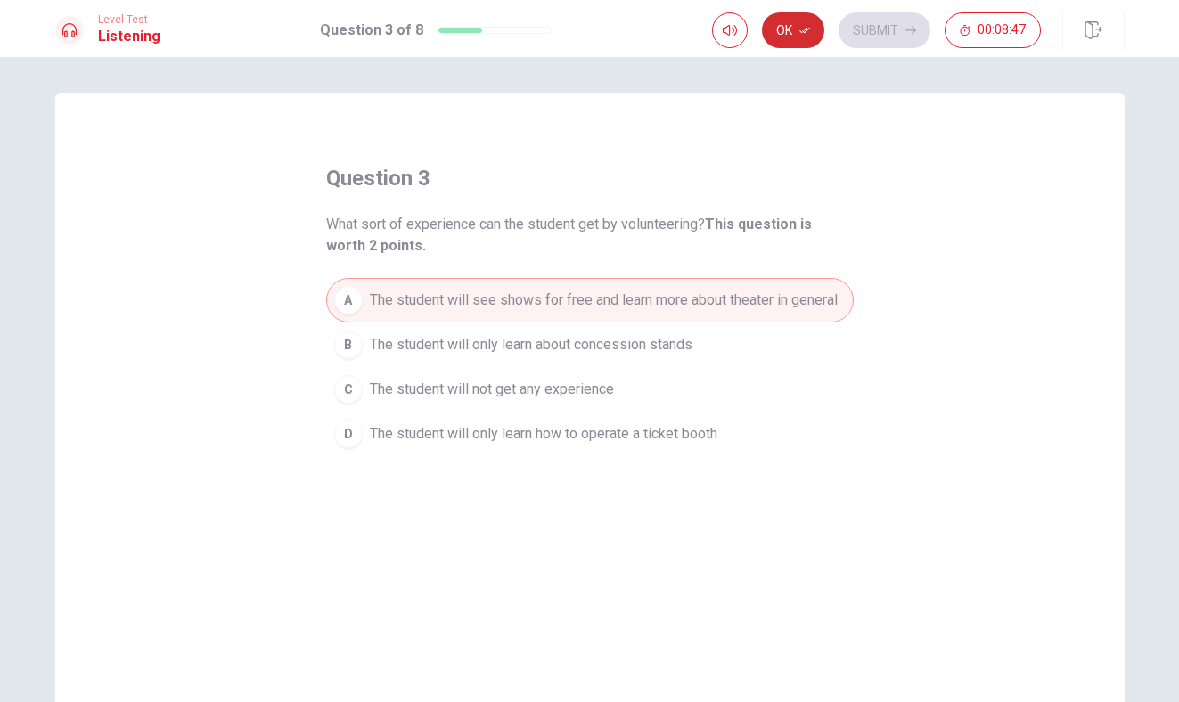
click at [789, 23] on button "Ok" at bounding box center [793, 30] width 62 height 36
click at [876, 27] on button "Submit" at bounding box center [884, 30] width 92 height 36
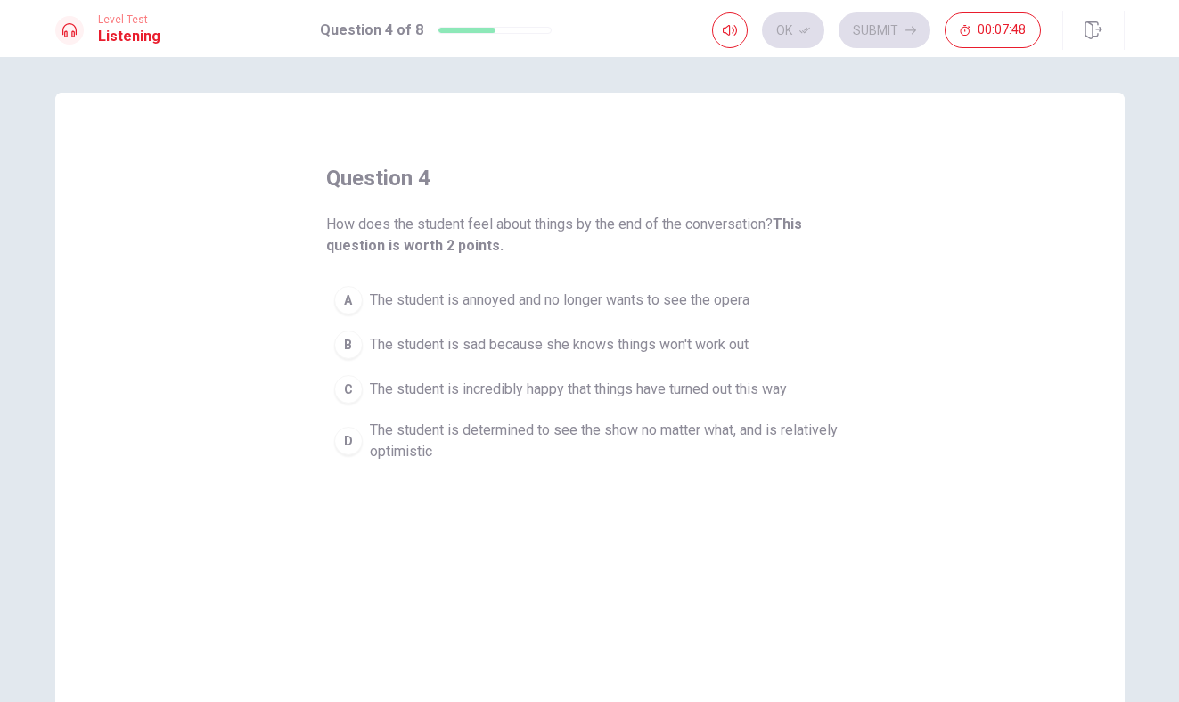
click at [682, 431] on span "The student is determined to see the show no matter what, and is relatively opt…" at bounding box center [608, 441] width 476 height 43
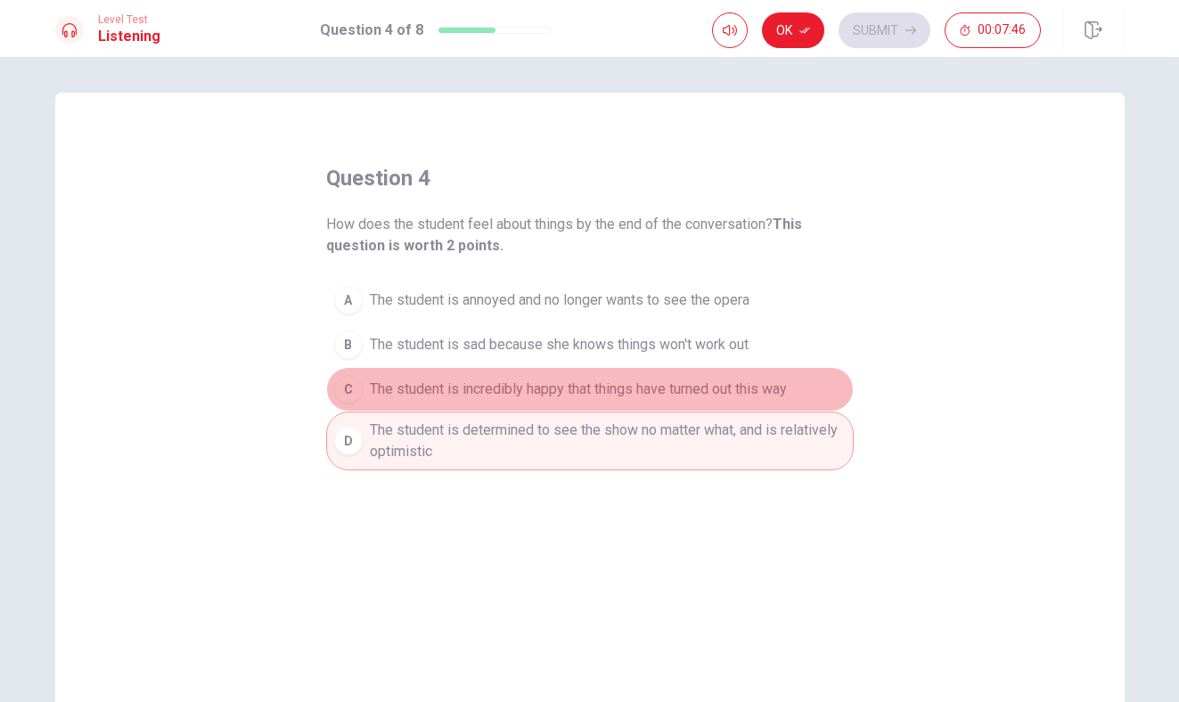
click at [670, 392] on span "The student is incredibly happy that things have turned out this way" at bounding box center [578, 389] width 417 height 21
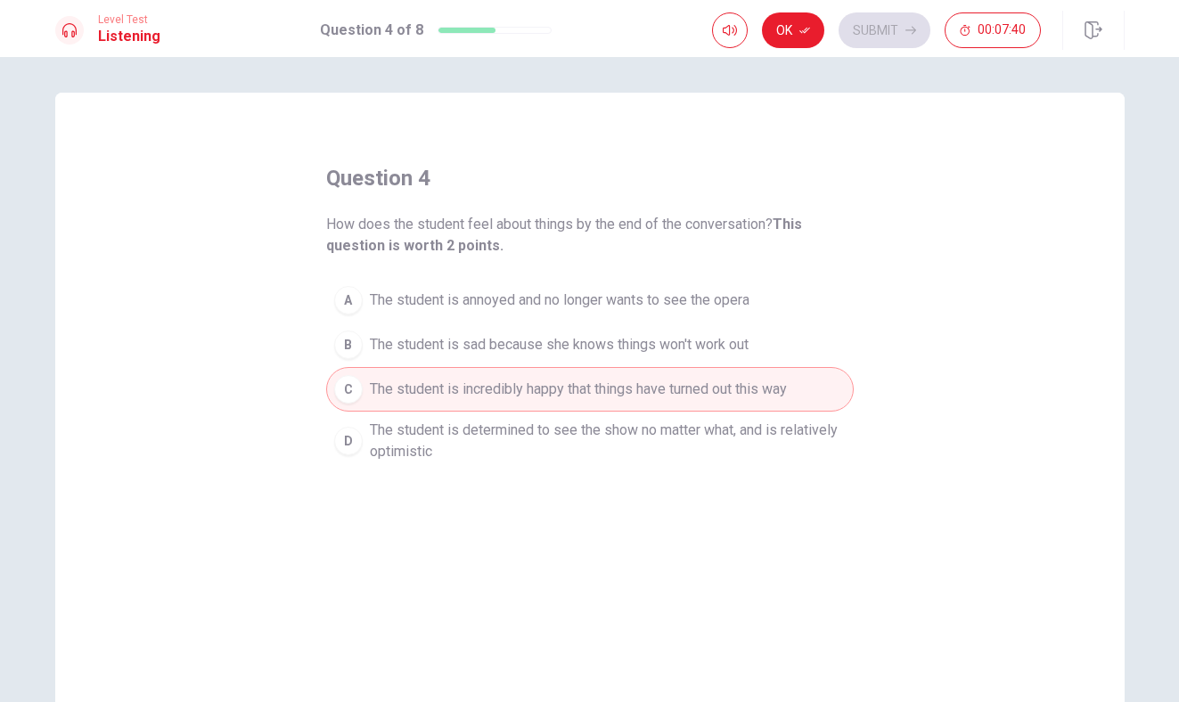
click at [458, 432] on span "The student is determined to see the show no matter what, and is relatively opt…" at bounding box center [608, 441] width 476 height 43
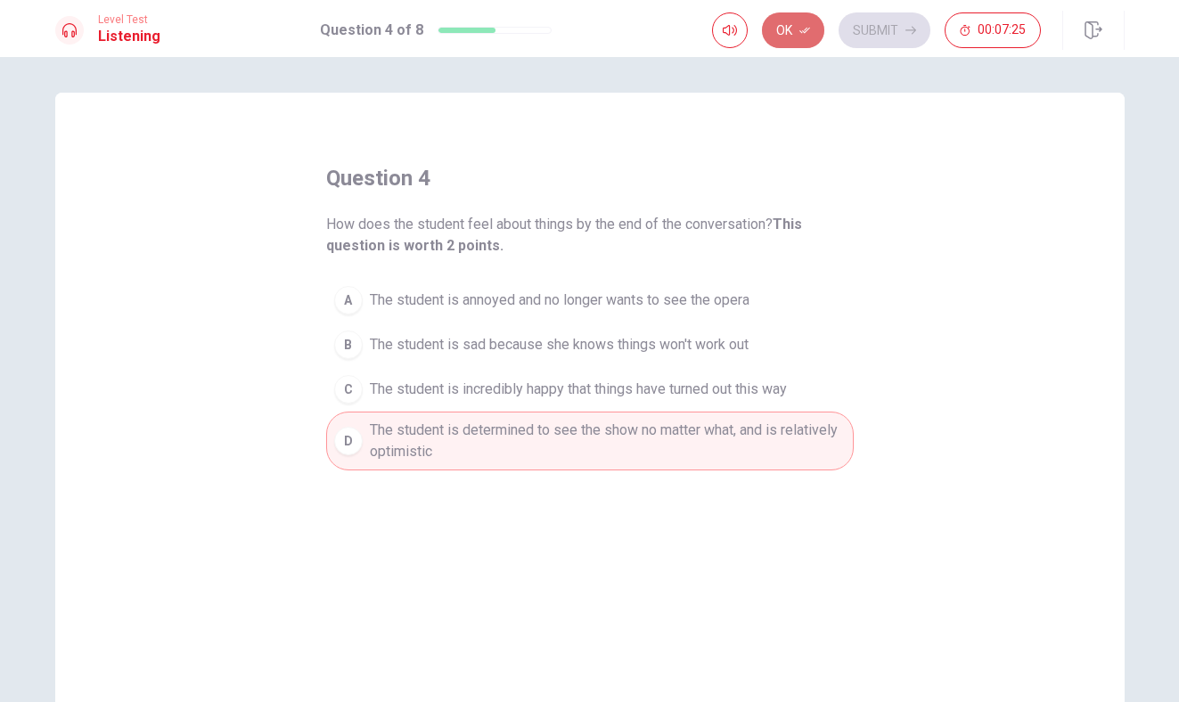
click at [796, 36] on button "Ok" at bounding box center [793, 30] width 62 height 36
click at [890, 34] on button "Submit" at bounding box center [884, 30] width 92 height 36
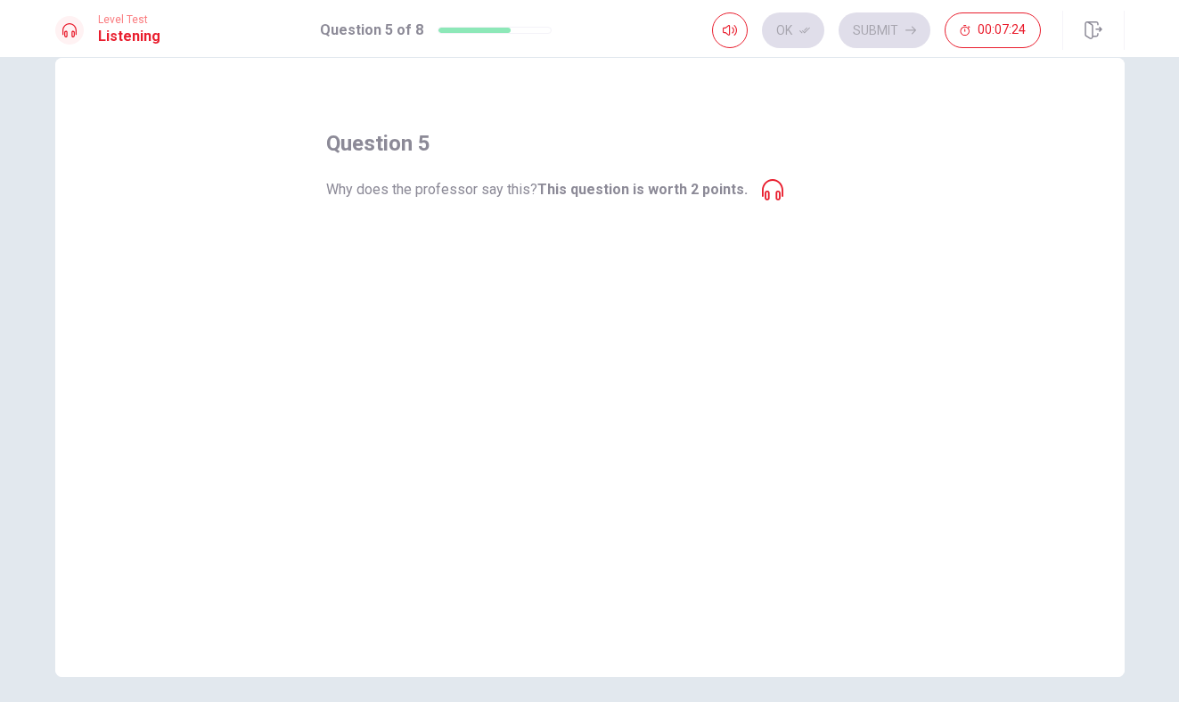
scroll to position [26, 0]
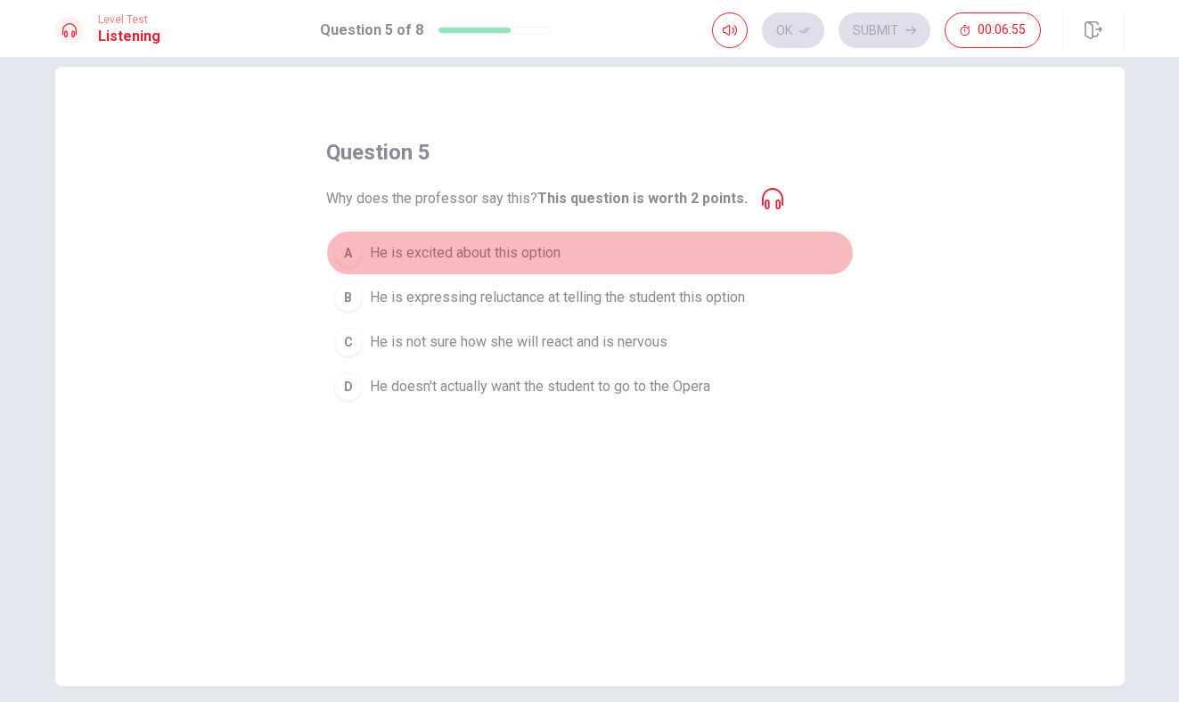
click at [444, 247] on span "He is excited about this option" at bounding box center [465, 252] width 191 height 21
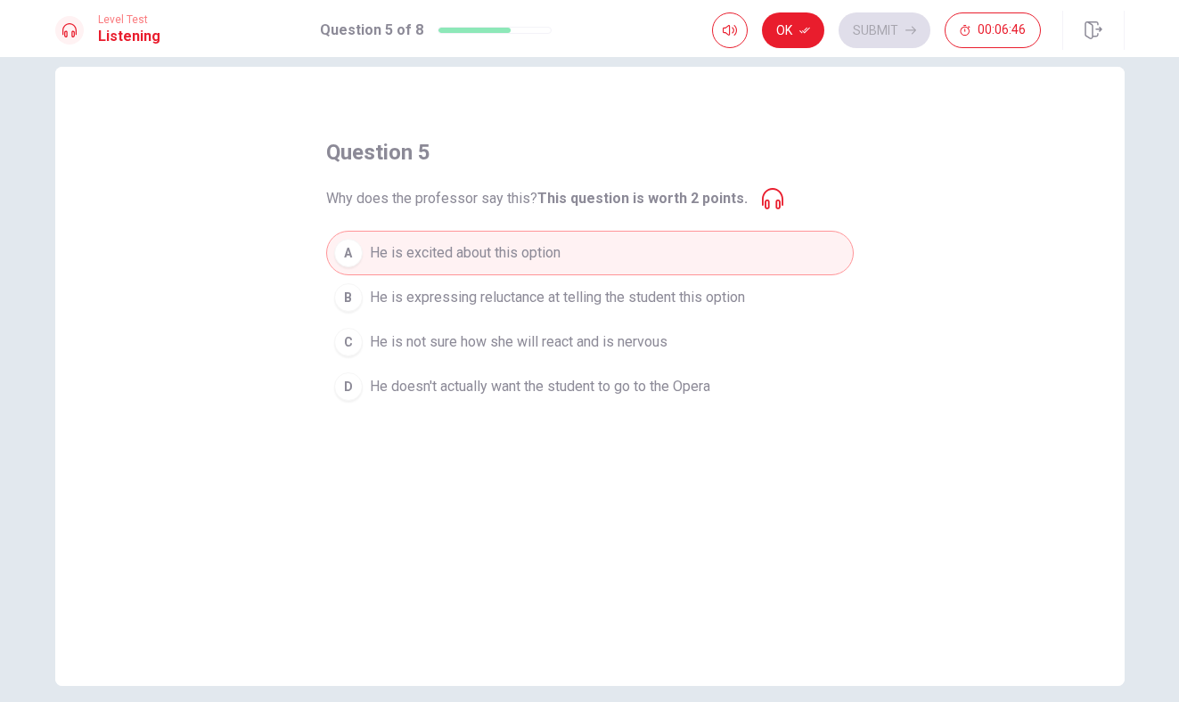
click at [522, 339] on span "He is not sure how she will react and is nervous" at bounding box center [519, 341] width 298 height 21
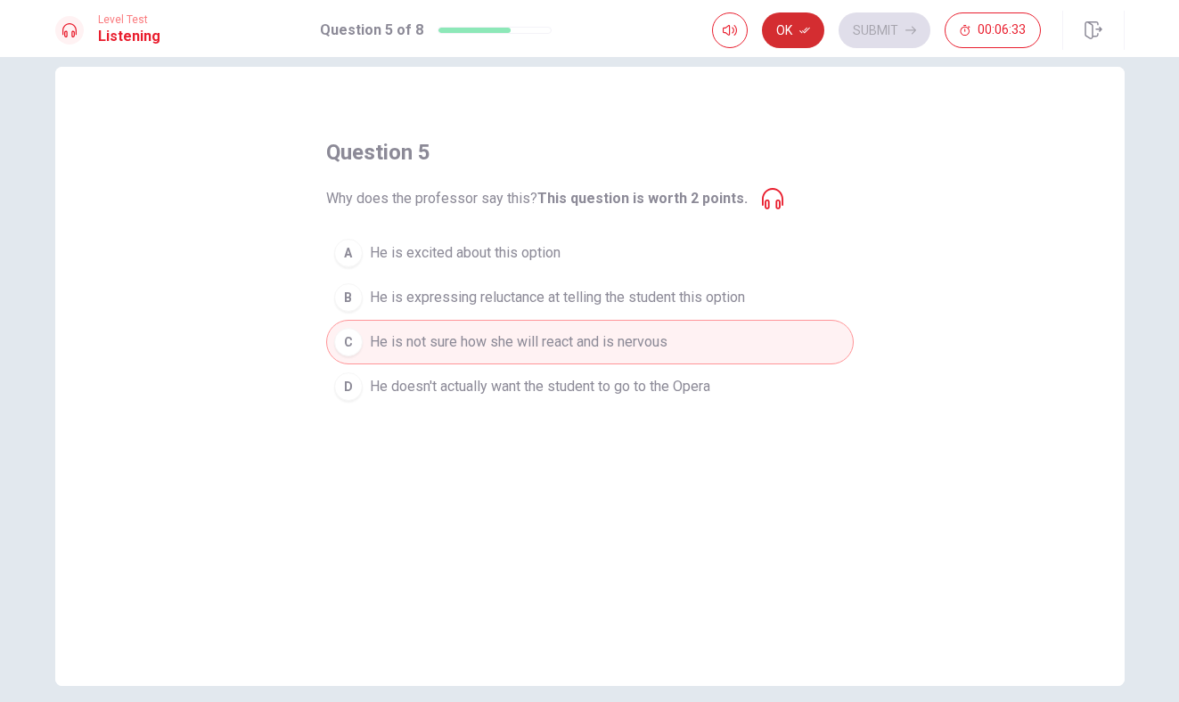
click at [791, 40] on button "Ok" at bounding box center [793, 30] width 62 height 36
click at [879, 40] on button "Submit" at bounding box center [884, 30] width 92 height 36
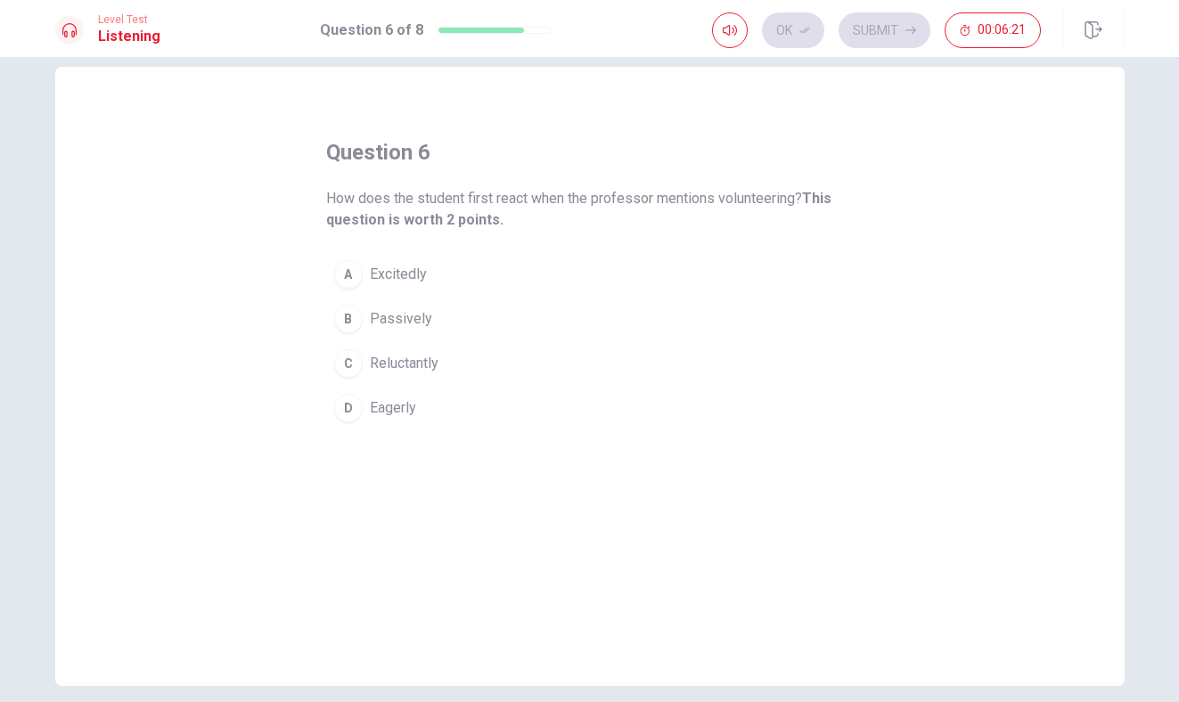
click at [414, 369] on span "Reluctantly" at bounding box center [404, 363] width 69 height 21
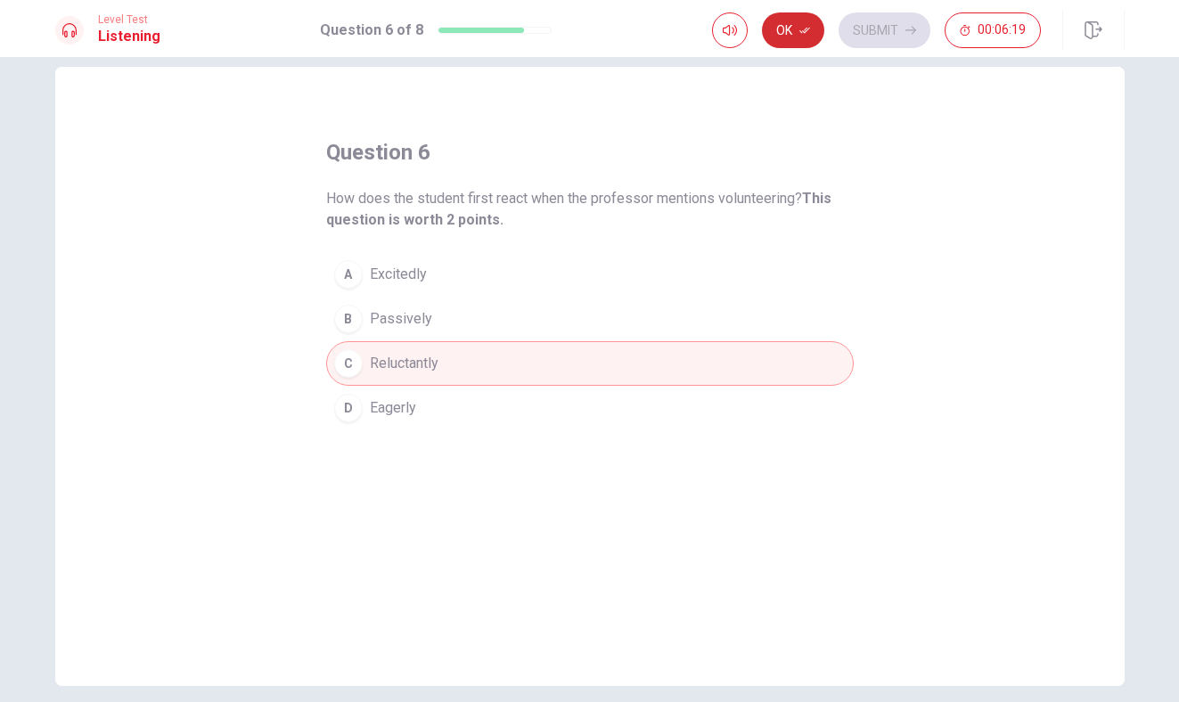
click at [799, 29] on icon "button" at bounding box center [804, 30] width 11 height 11
click at [877, 27] on button "Submit" at bounding box center [884, 30] width 92 height 36
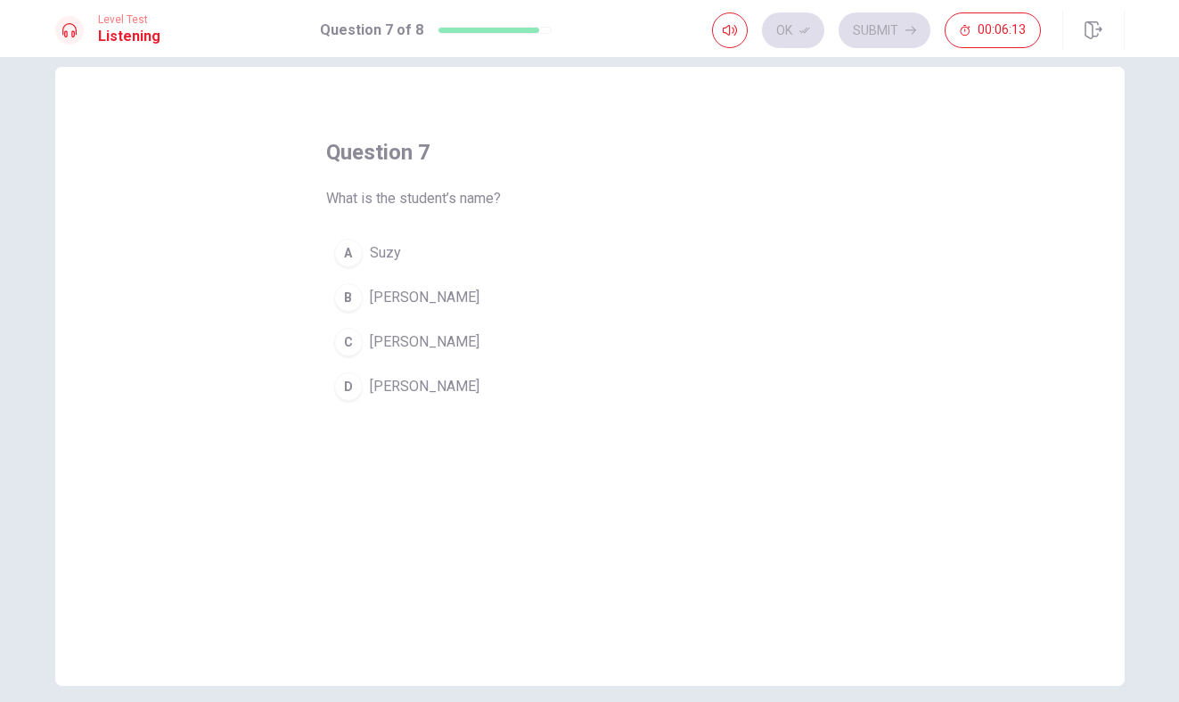
click at [381, 384] on span "[PERSON_NAME]" at bounding box center [425, 386] width 110 height 21
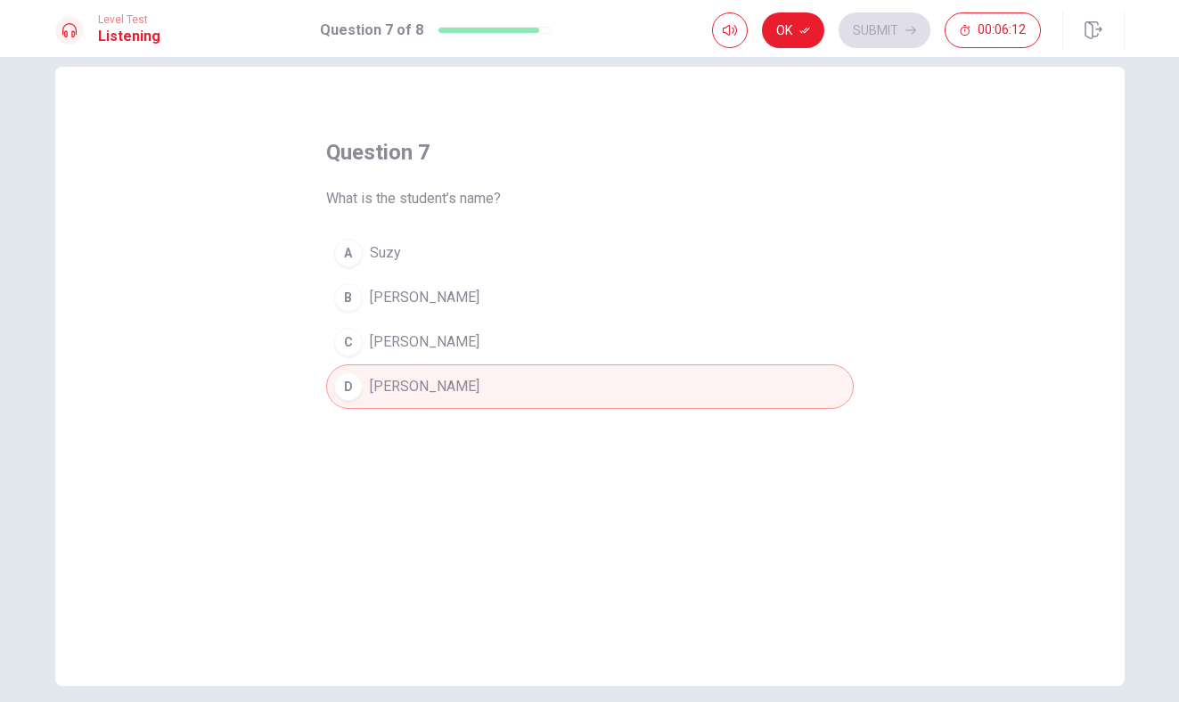
click at [800, 6] on div "Level Test Listening Question 7 of 8 Ok Submit 00:06:12" at bounding box center [589, 28] width 1179 height 57
click at [791, 33] on button "Ok" at bounding box center [793, 30] width 62 height 36
click at [851, 32] on button "Submit" at bounding box center [884, 30] width 92 height 36
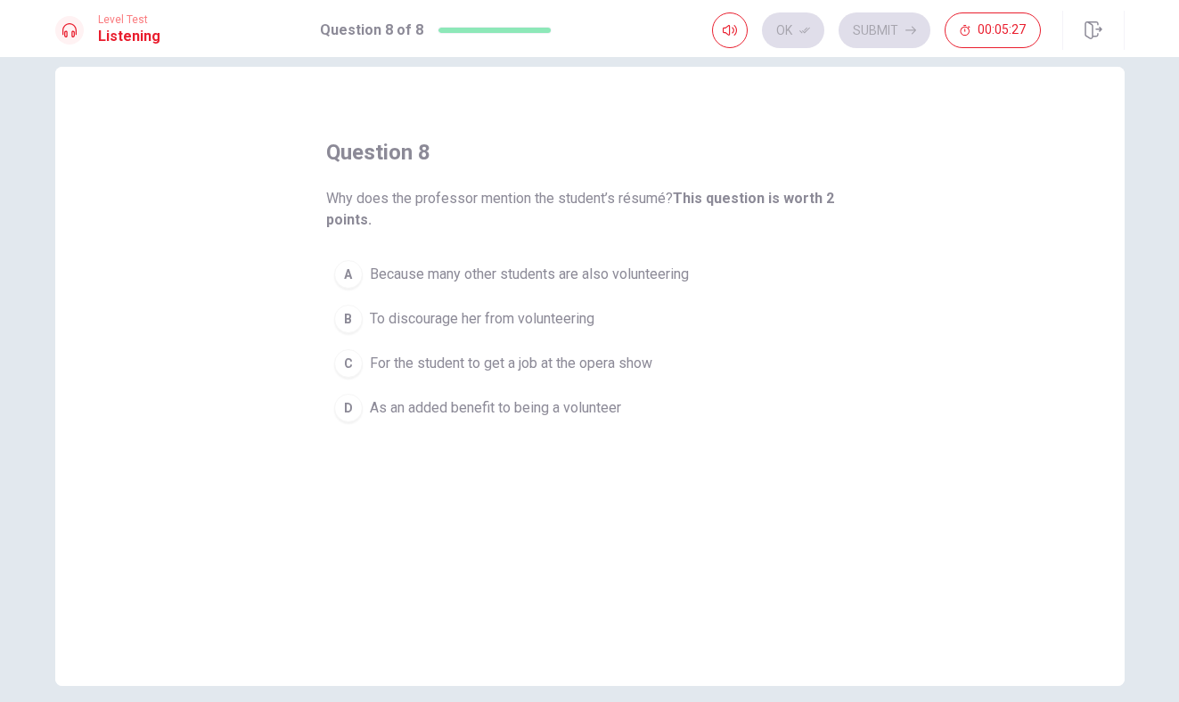
click at [580, 412] on span "As an added benefit to being a volunteer" at bounding box center [495, 407] width 251 height 21
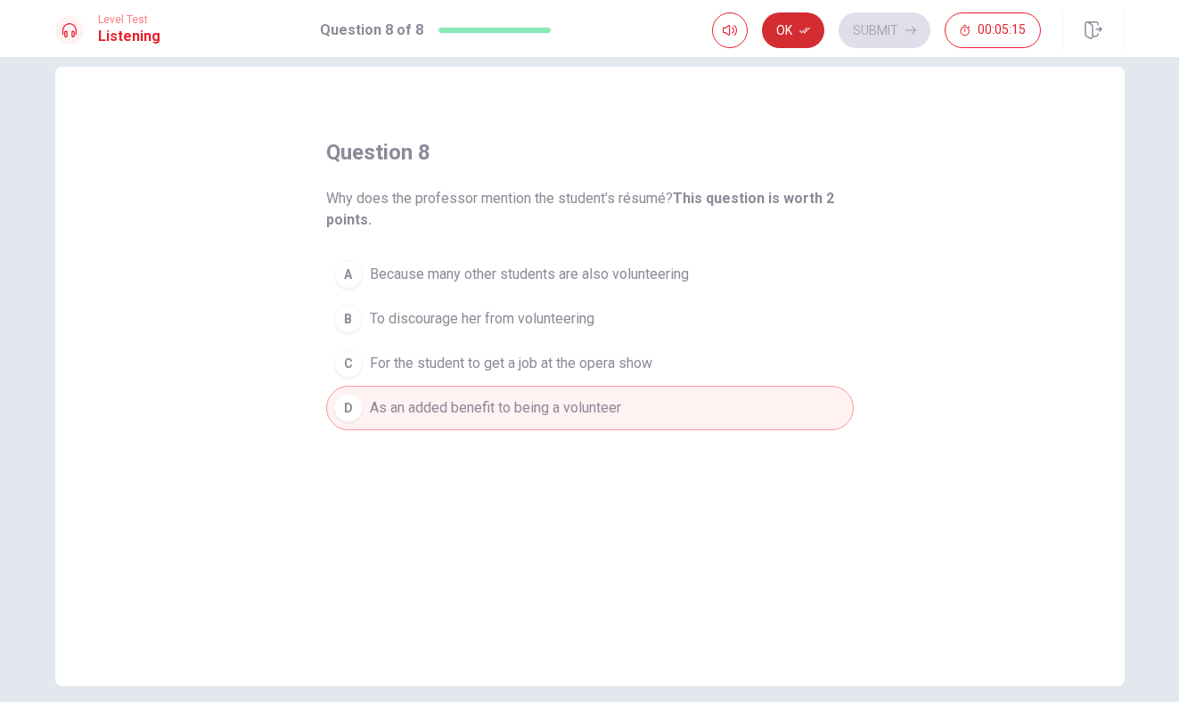
click at [780, 43] on button "Ok" at bounding box center [793, 30] width 62 height 36
click at [876, 37] on button "Submit" at bounding box center [884, 30] width 92 height 36
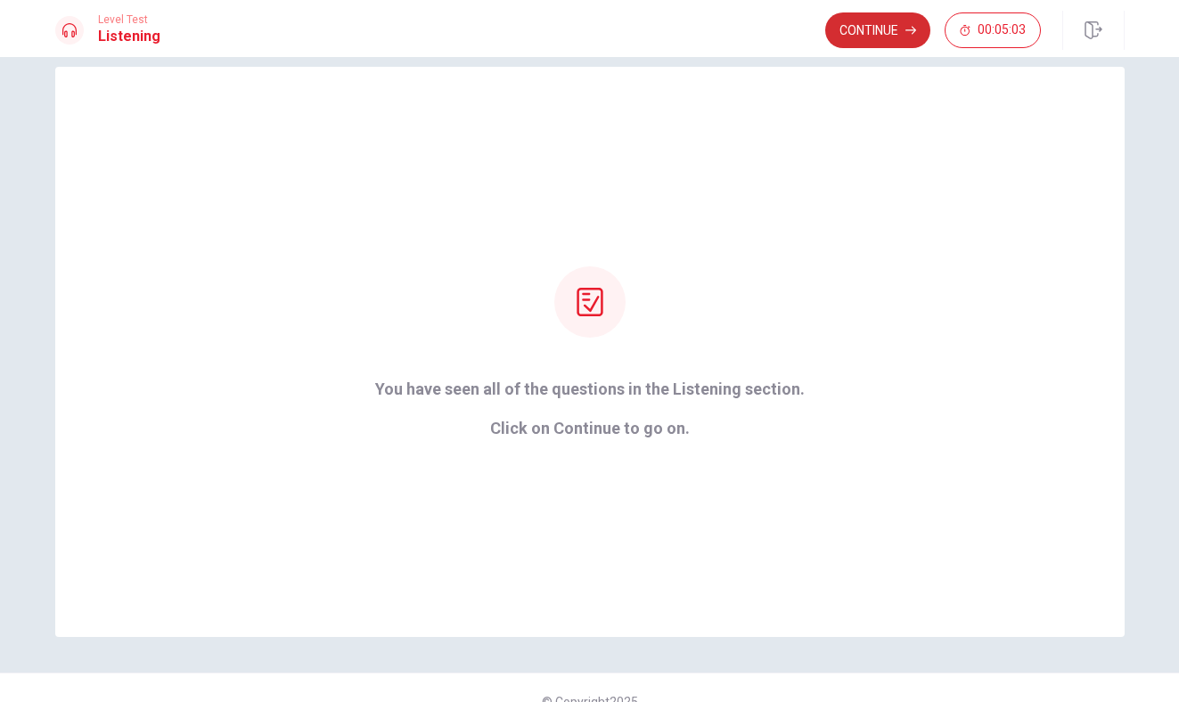
click at [871, 31] on button "Continue" at bounding box center [877, 30] width 105 height 36
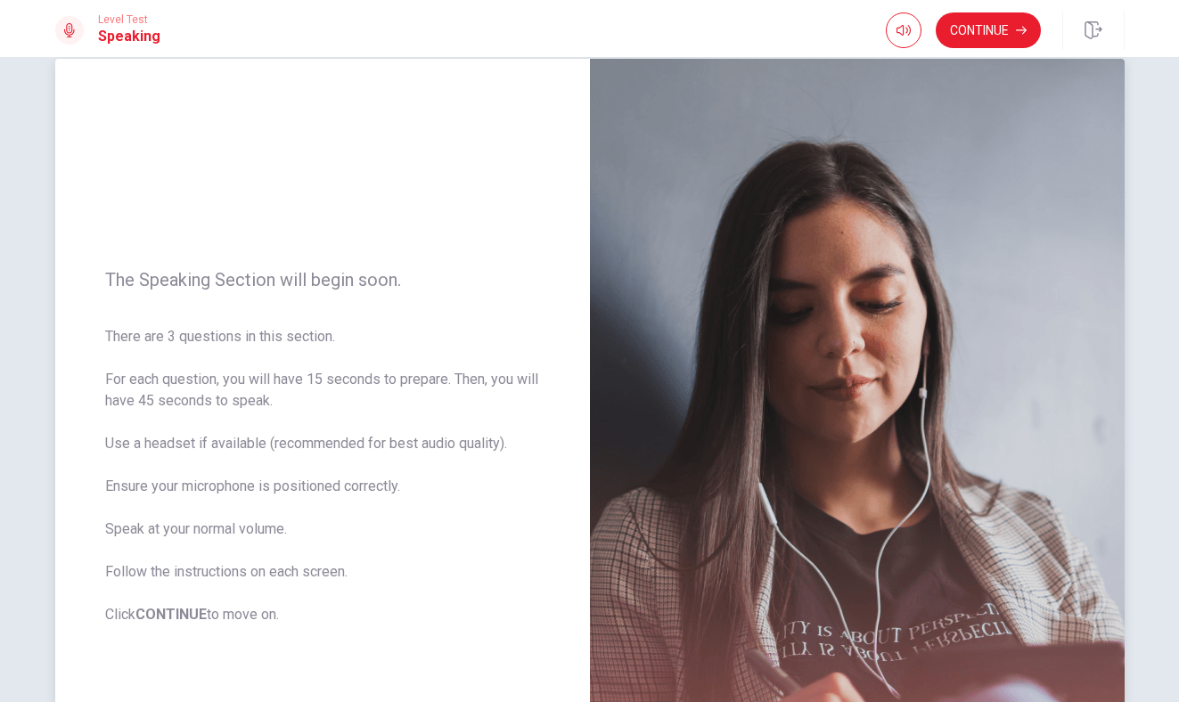
scroll to position [0, 0]
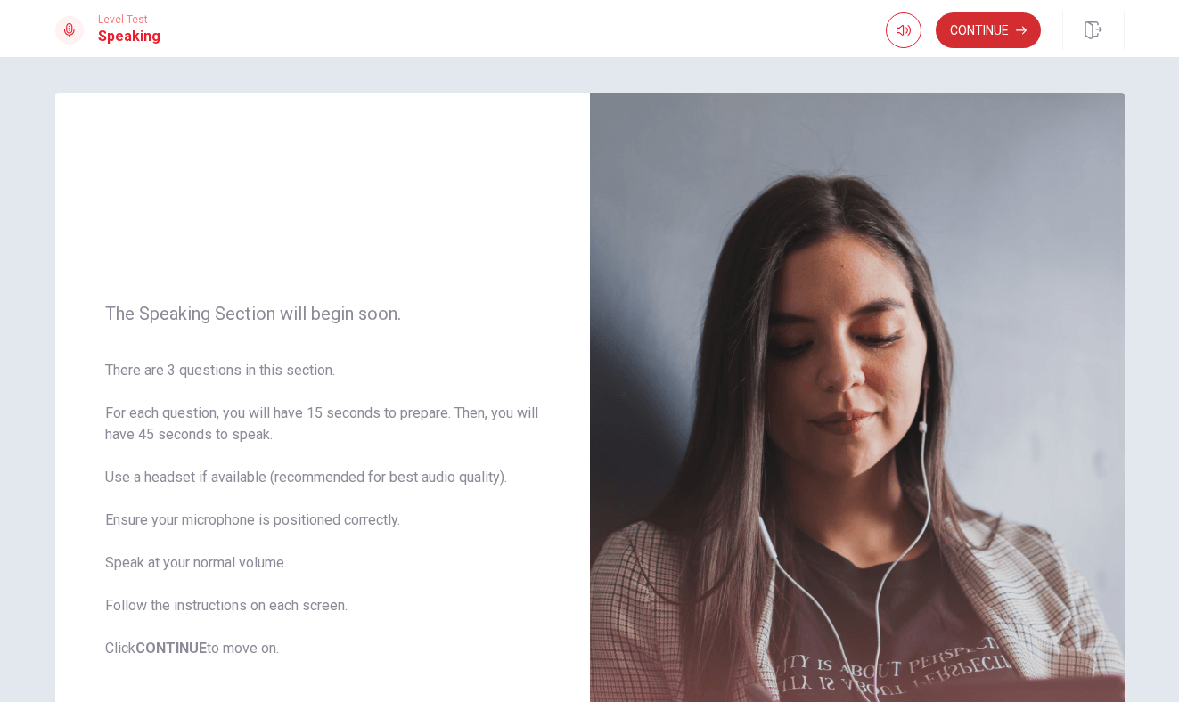
click at [991, 23] on button "Continue" at bounding box center [987, 30] width 105 height 36
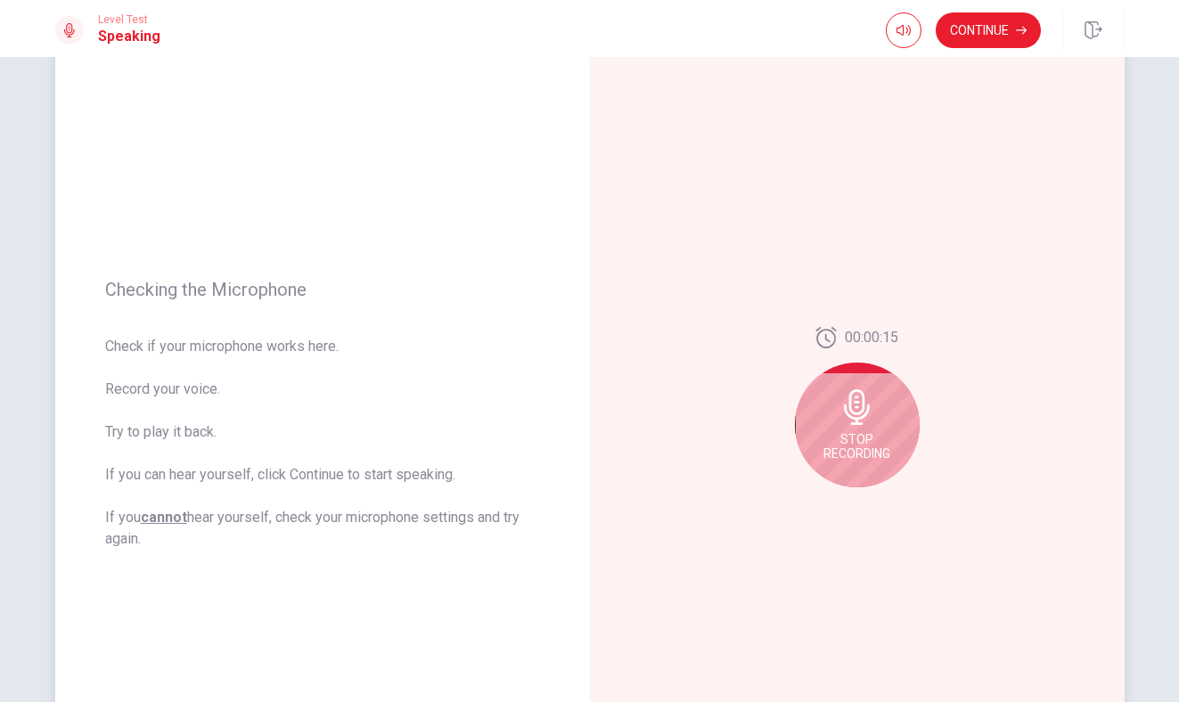
scroll to position [146, 0]
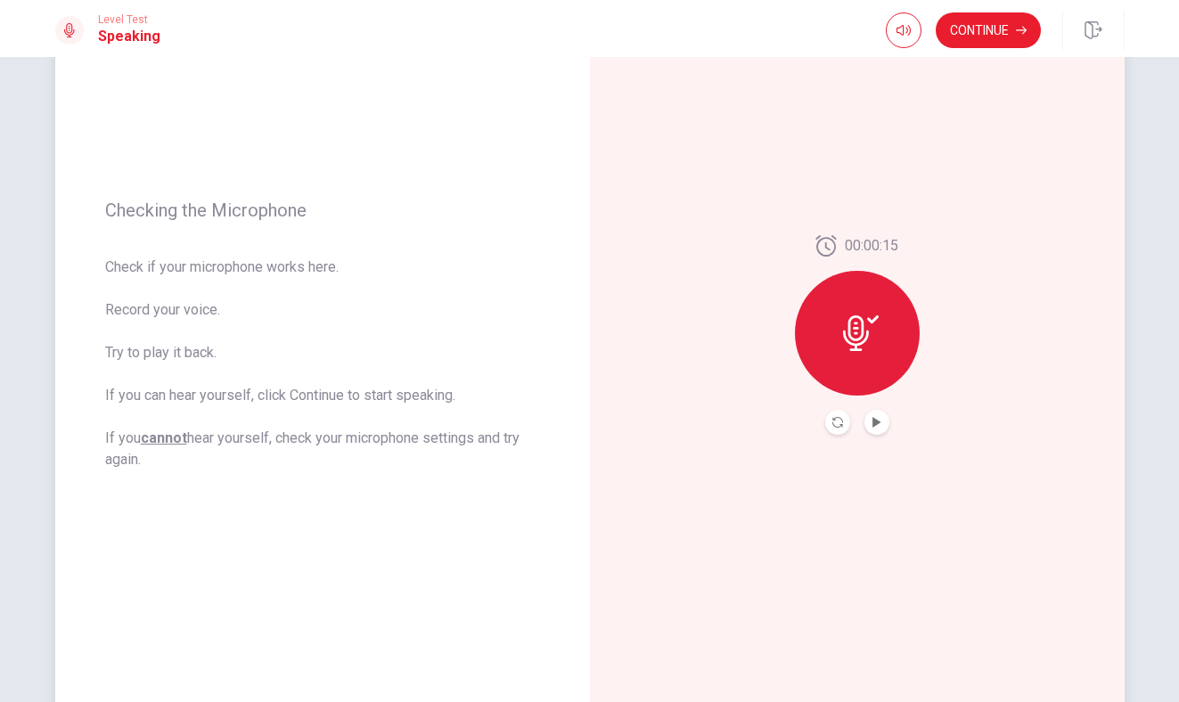
click at [860, 337] on icon at bounding box center [856, 333] width 26 height 36
click at [868, 322] on icon at bounding box center [861, 333] width 36 height 36
click at [842, 428] on button "Record Again" at bounding box center [837, 422] width 25 height 25
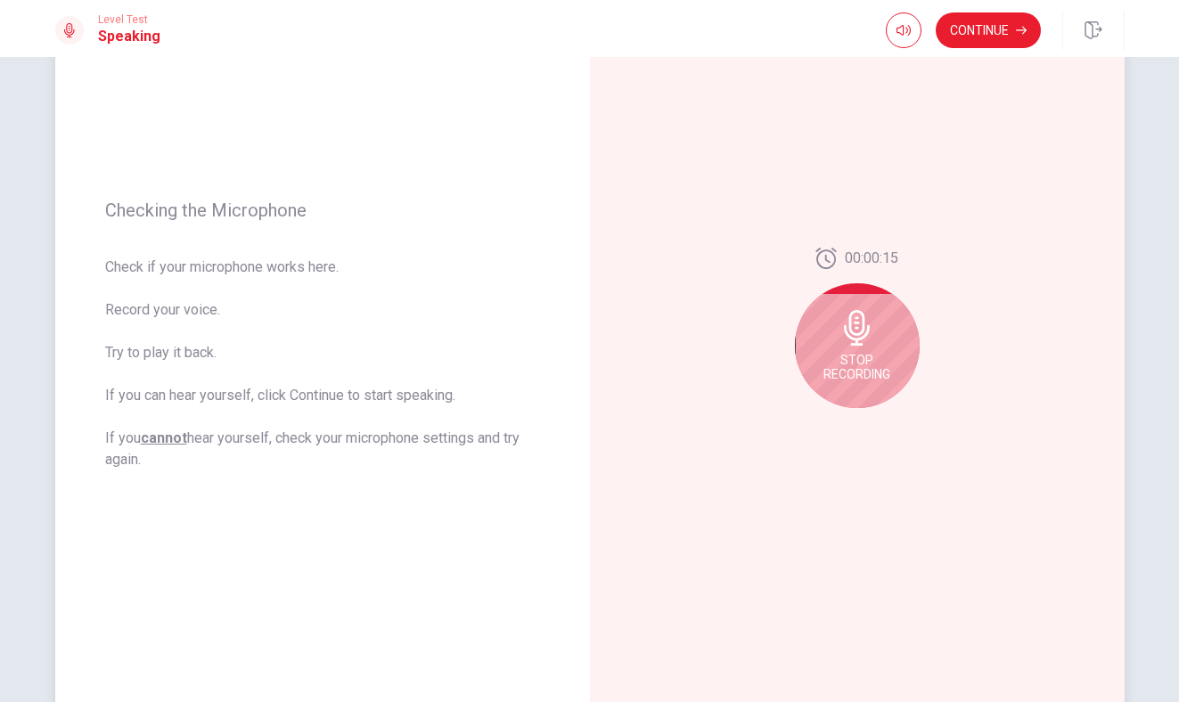
click at [853, 343] on icon at bounding box center [857, 328] width 26 height 36
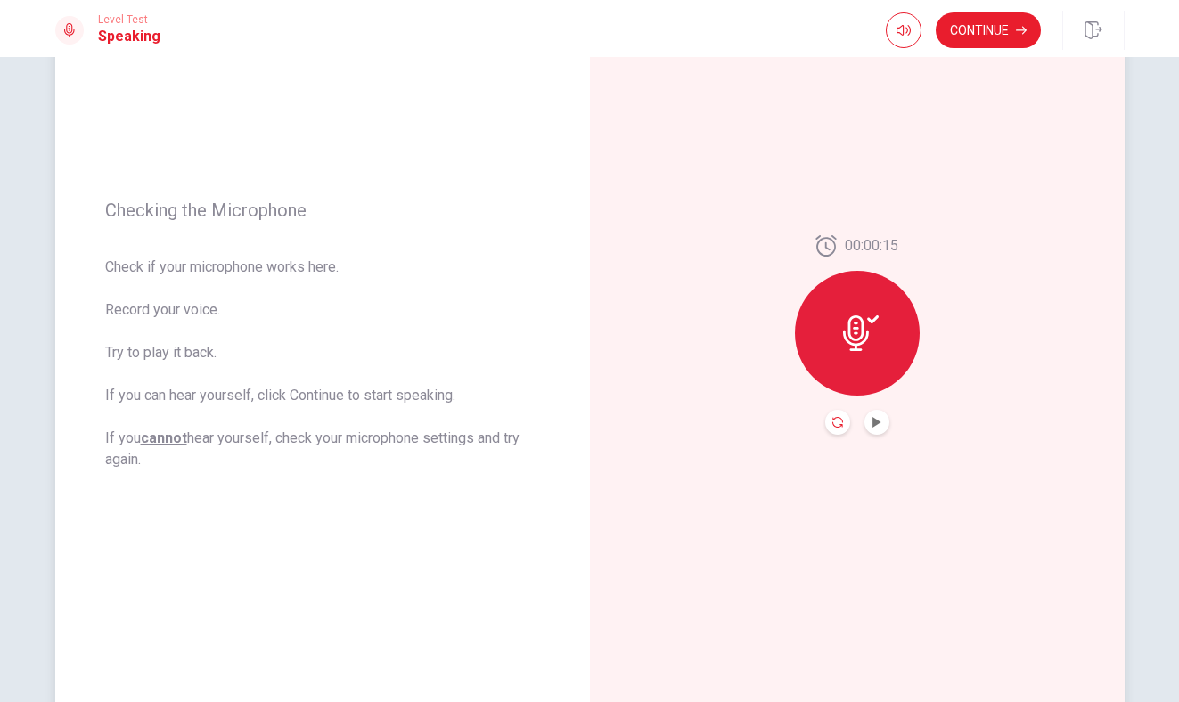
click at [836, 426] on icon "Record Again" at bounding box center [837, 422] width 11 height 11
click at [878, 411] on button "Play Audio" at bounding box center [876, 422] width 25 height 25
click at [878, 411] on button "Pause Audio" at bounding box center [876, 422] width 25 height 25
click at [978, 32] on button "Continue" at bounding box center [987, 30] width 105 height 36
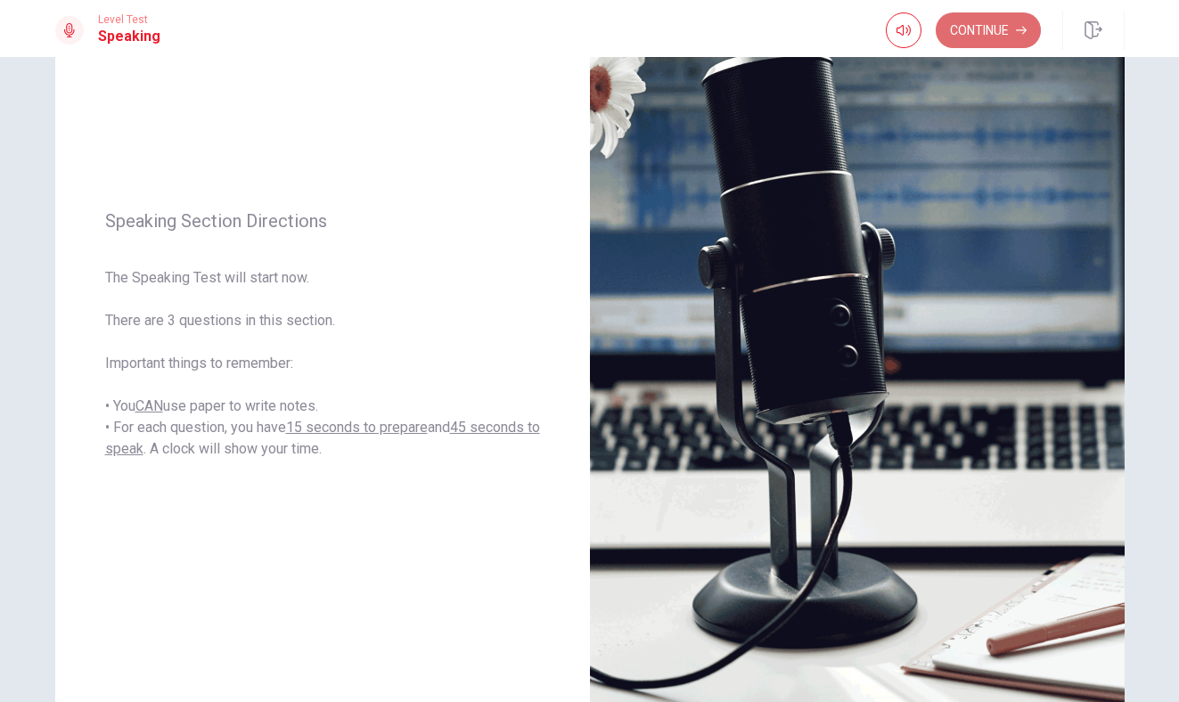
click at [977, 29] on button "Continue" at bounding box center [987, 30] width 105 height 36
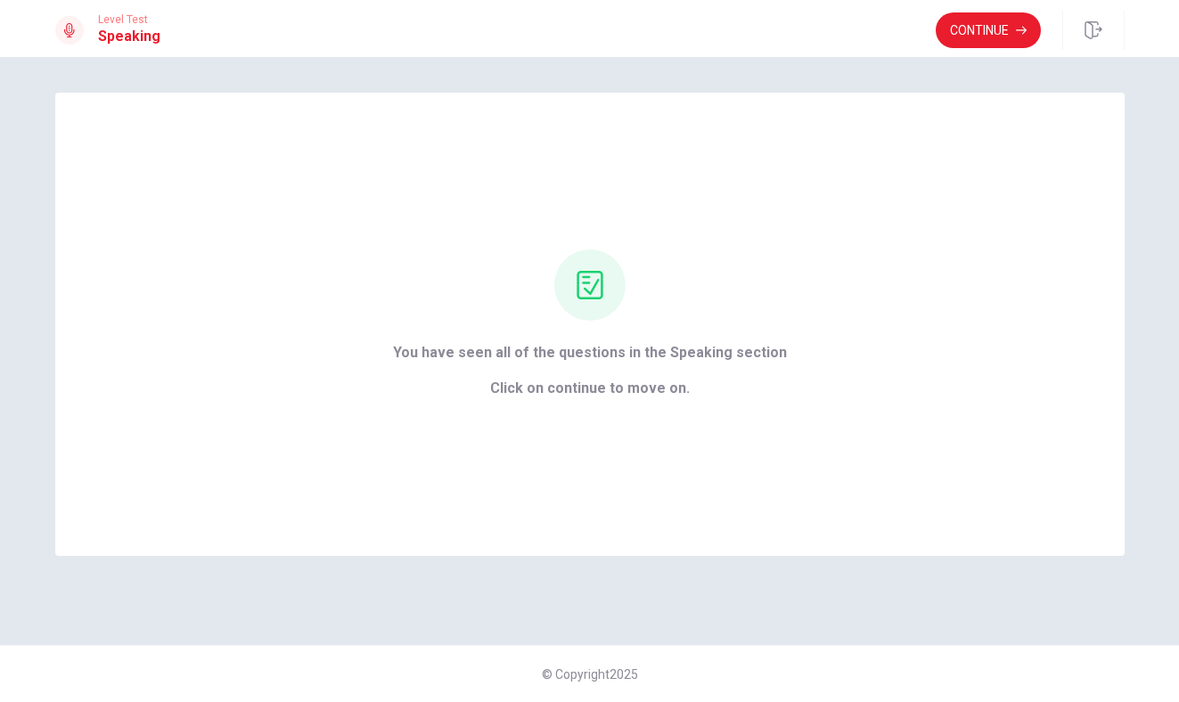
scroll to position [0, 0]
click at [992, 32] on button "Continue" at bounding box center [987, 30] width 105 height 36
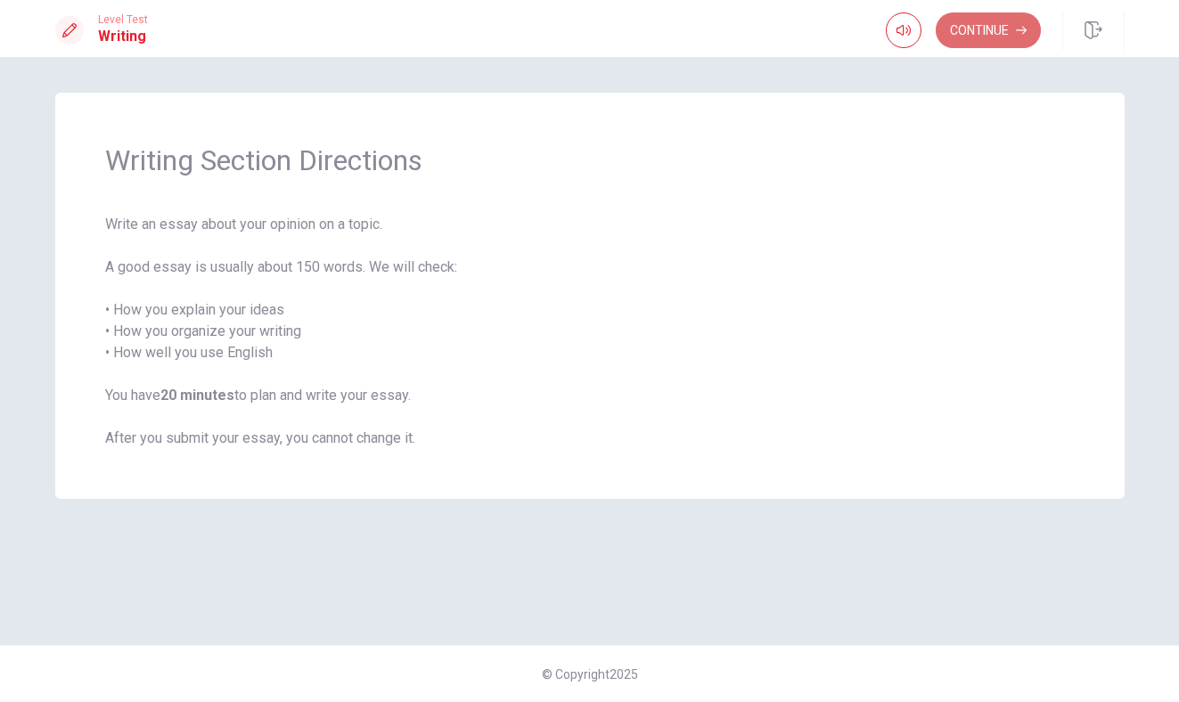
click at [968, 25] on button "Continue" at bounding box center [987, 30] width 105 height 36
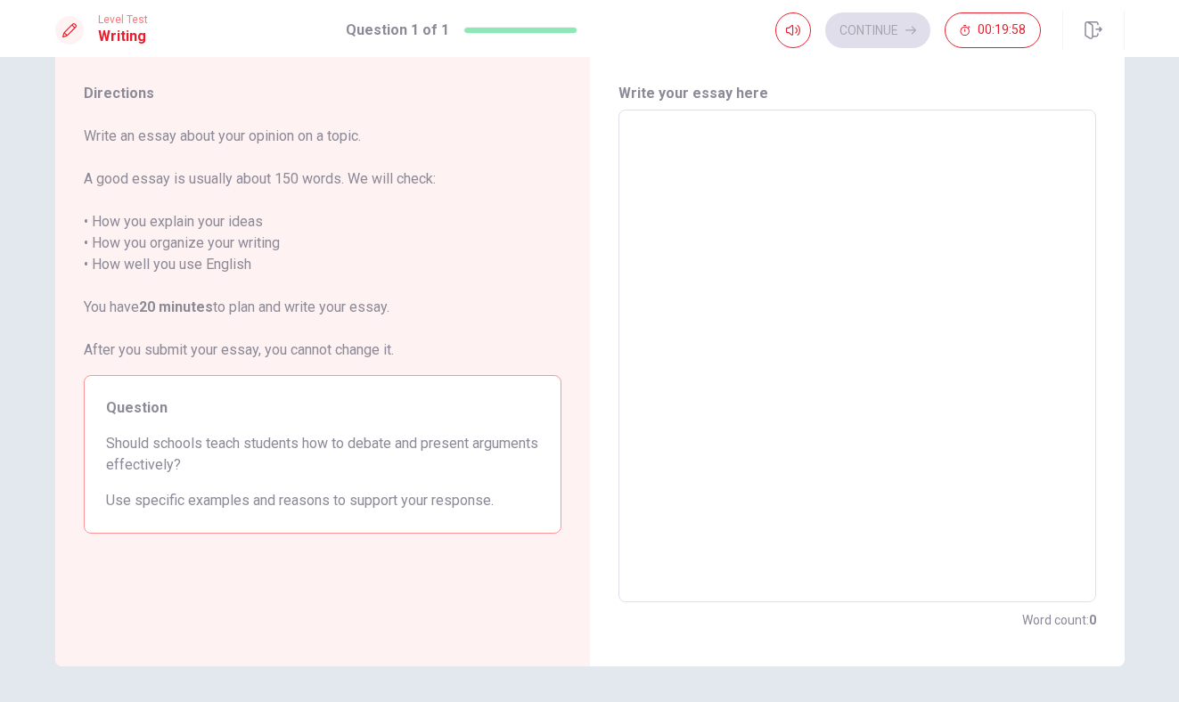
scroll to position [47, 0]
click at [733, 217] on textarea at bounding box center [857, 354] width 453 height 463
type textarea "I"
type textarea "x"
type textarea "I"
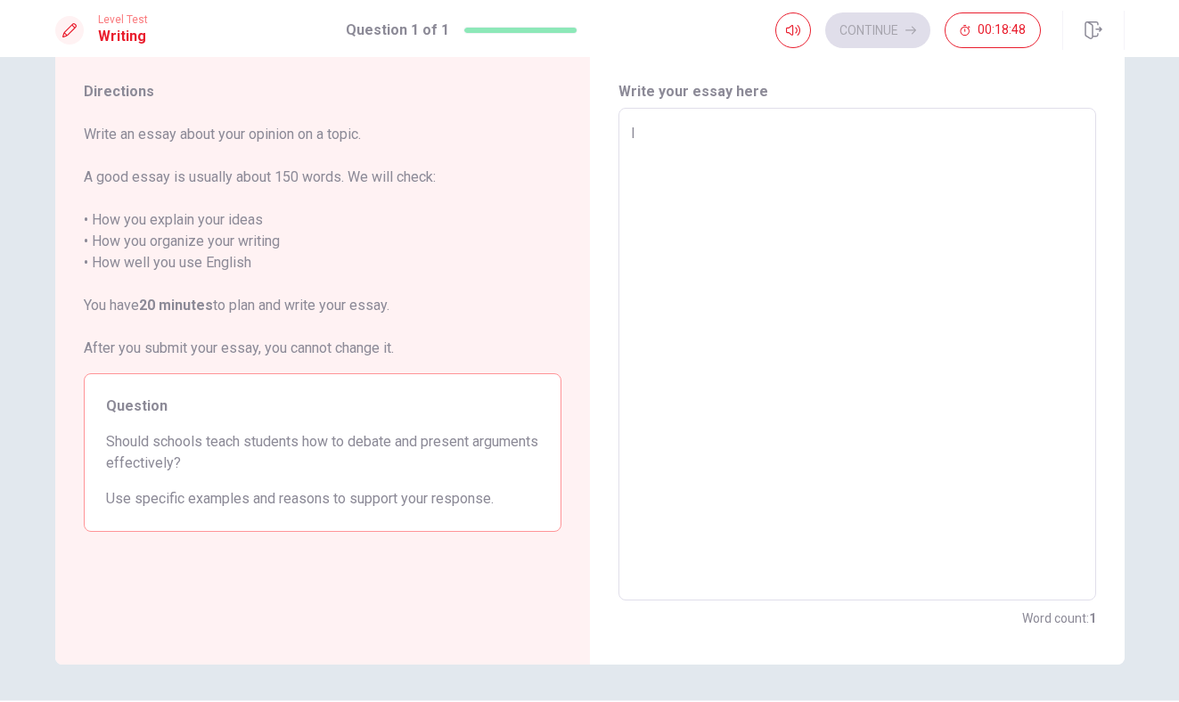
type textarea "x"
type textarea "I t"
type textarea "x"
type textarea "I th"
type textarea "x"
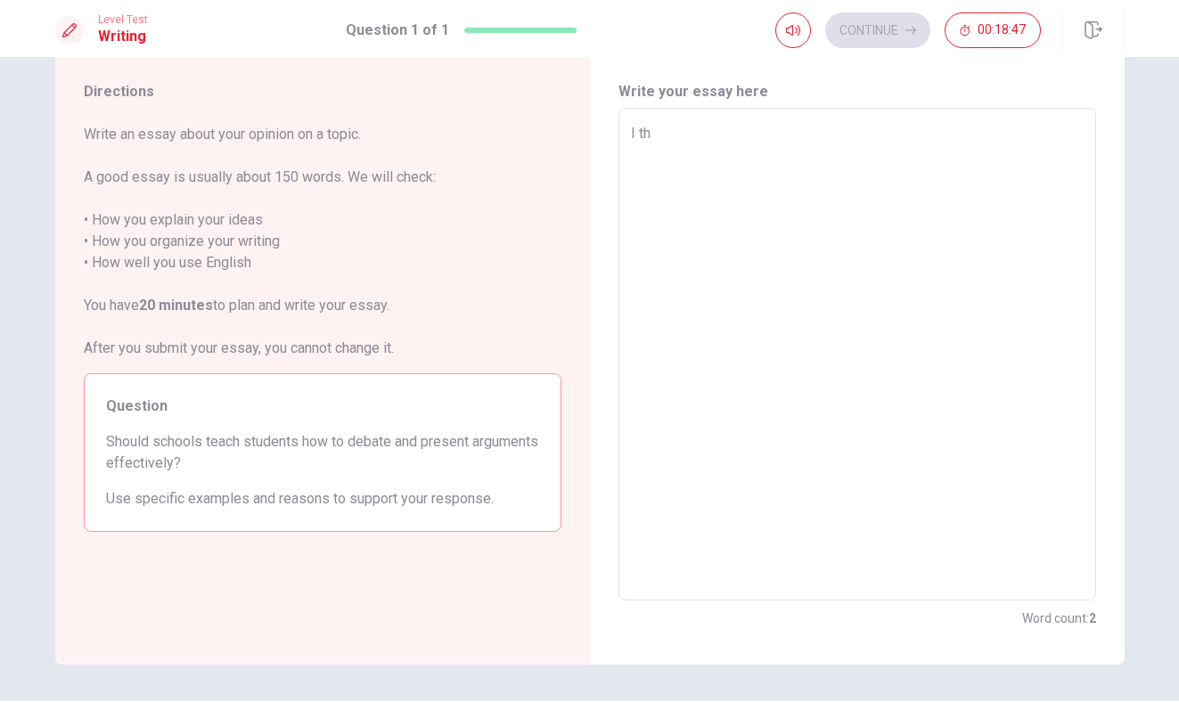
type textarea "I thi"
type textarea "x"
type textarea "I thin"
type textarea "x"
type textarea "I think"
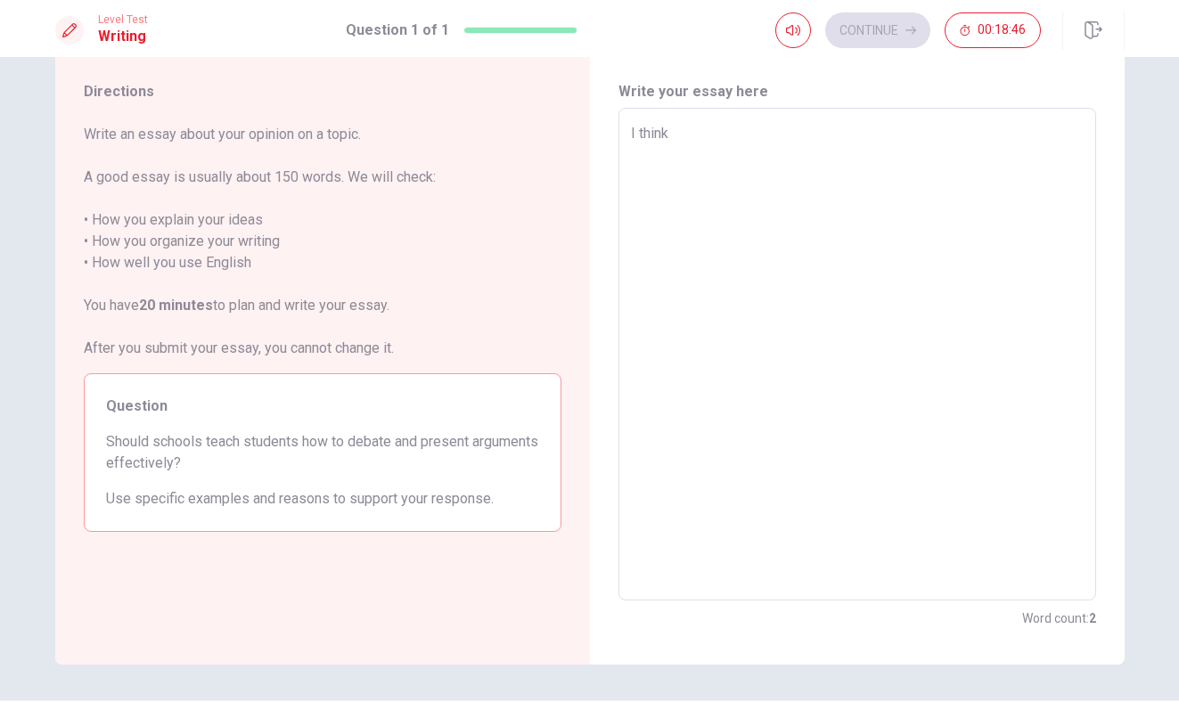
type textarea "x"
type textarea "I think"
type textarea "x"
type textarea "I think"
type textarea "x"
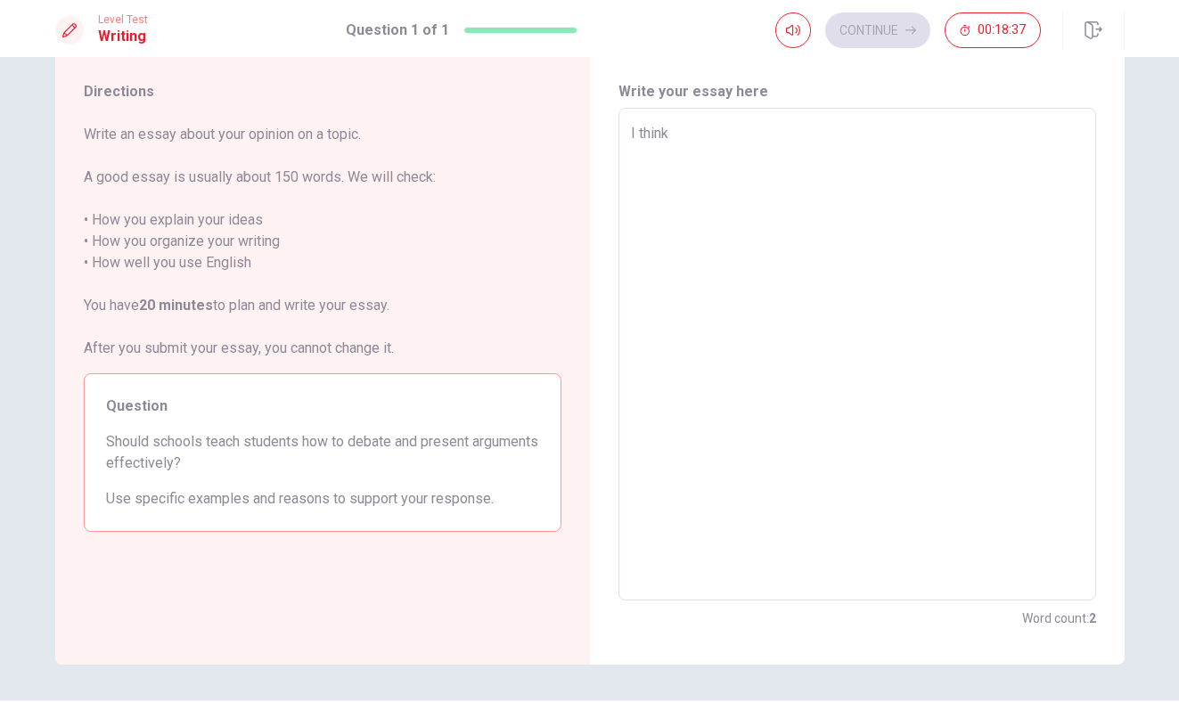
type textarea "I thin"
type textarea "x"
type textarea "I thi"
type textarea "x"
type textarea "I th"
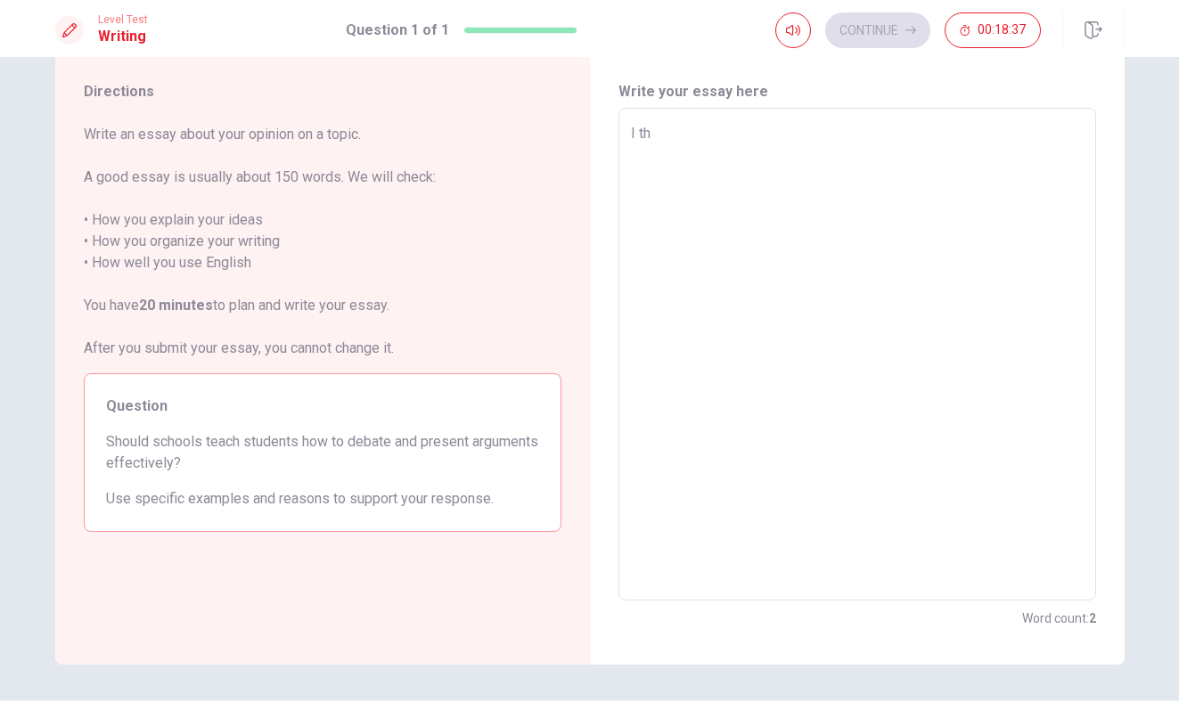
type textarea "x"
type textarea "I t"
type textarea "x"
type textarea "I"
type textarea "x"
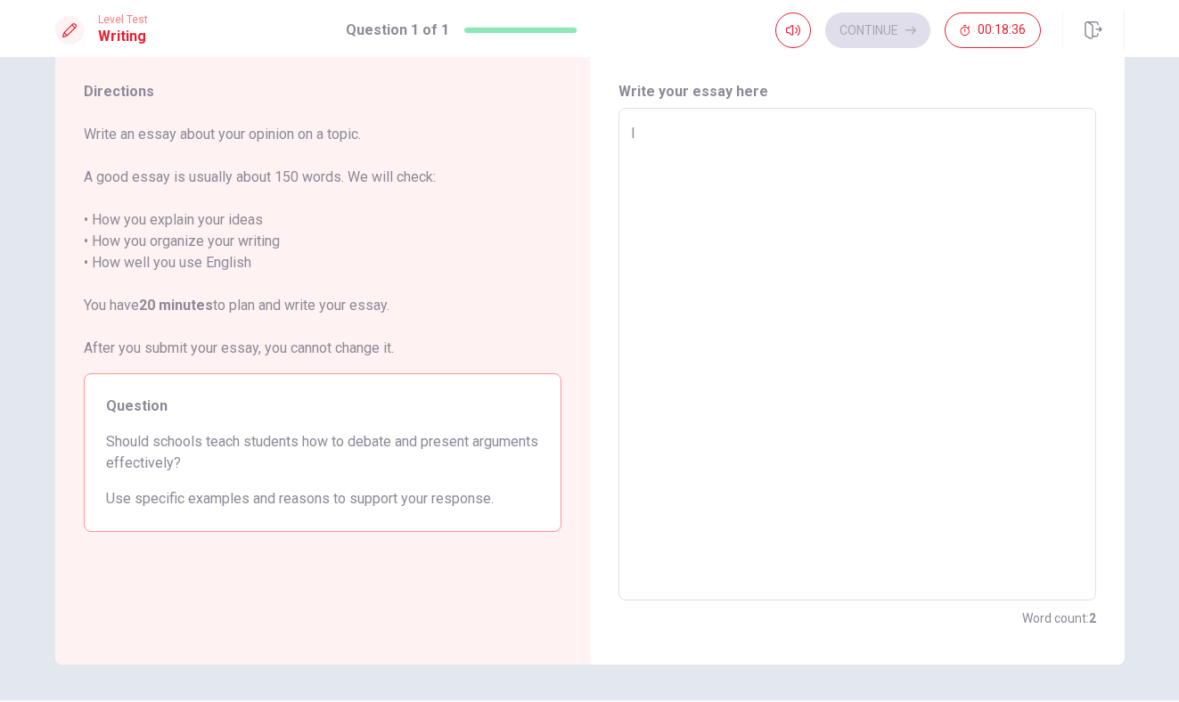
type textarea "I"
type textarea "x"
type textarea "I"
type textarea "x"
type textarea "I"
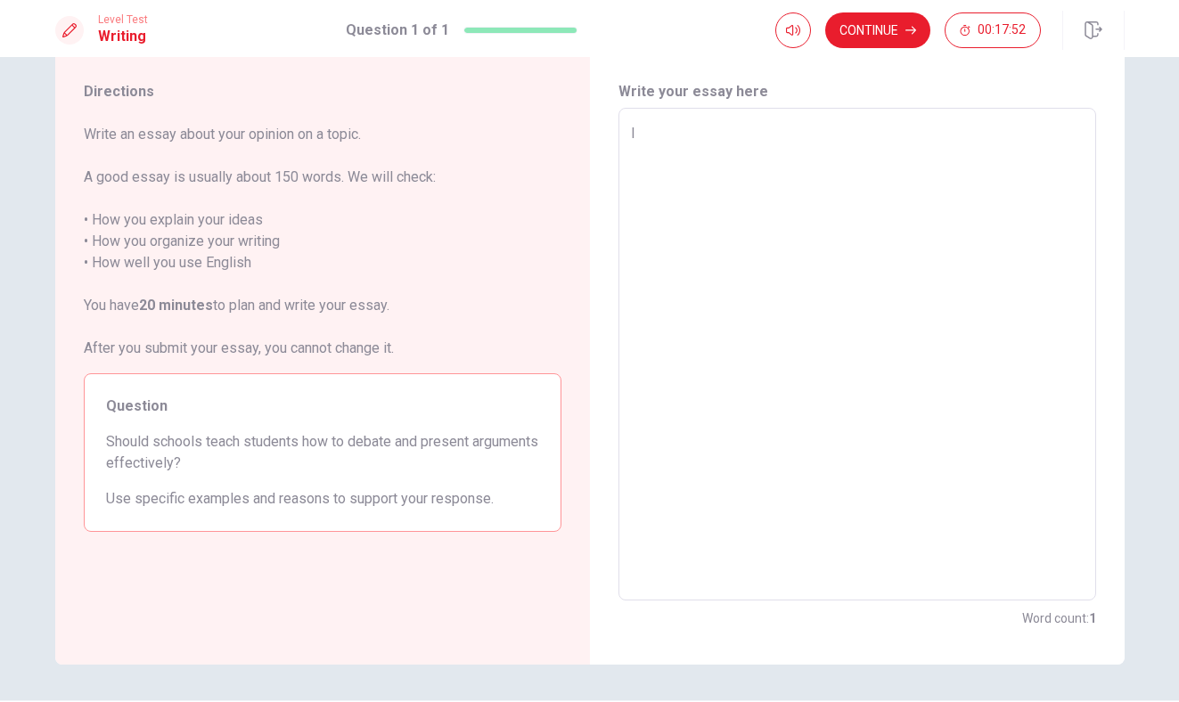
type textarea "x"
type textarea "I t"
type textarea "x"
type textarea "I th"
type textarea "x"
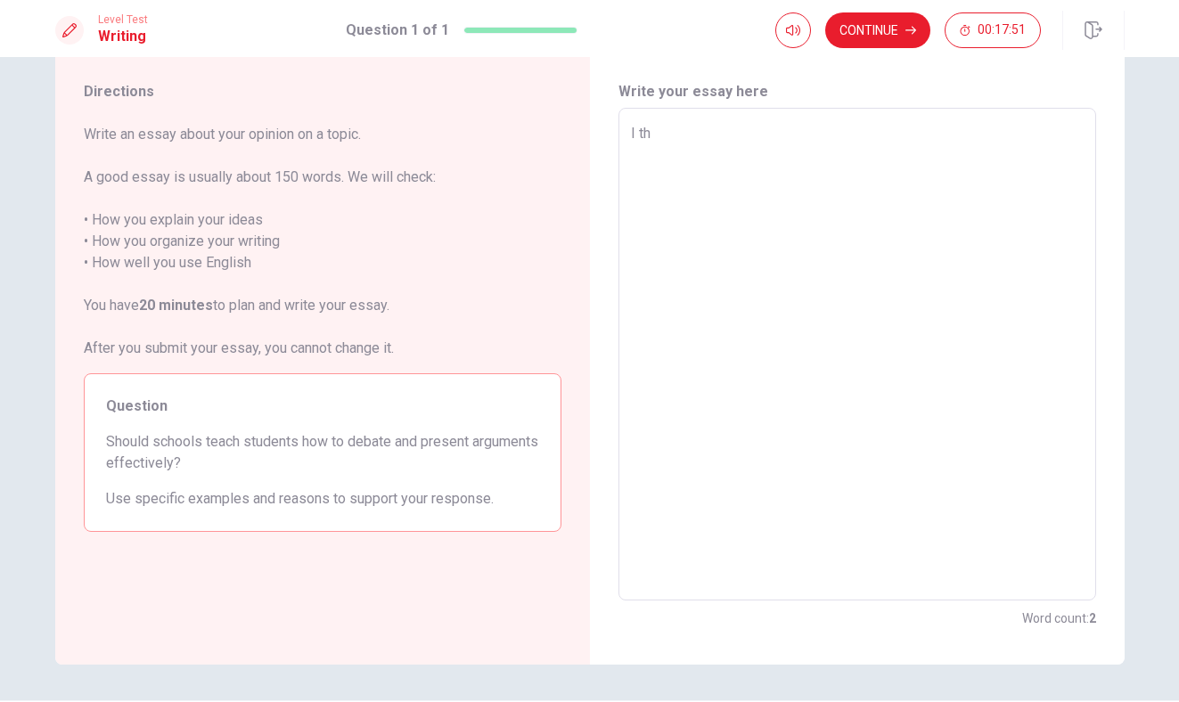
type textarea "I thi"
type textarea "x"
type textarea "I thin"
type textarea "x"
type textarea "I think"
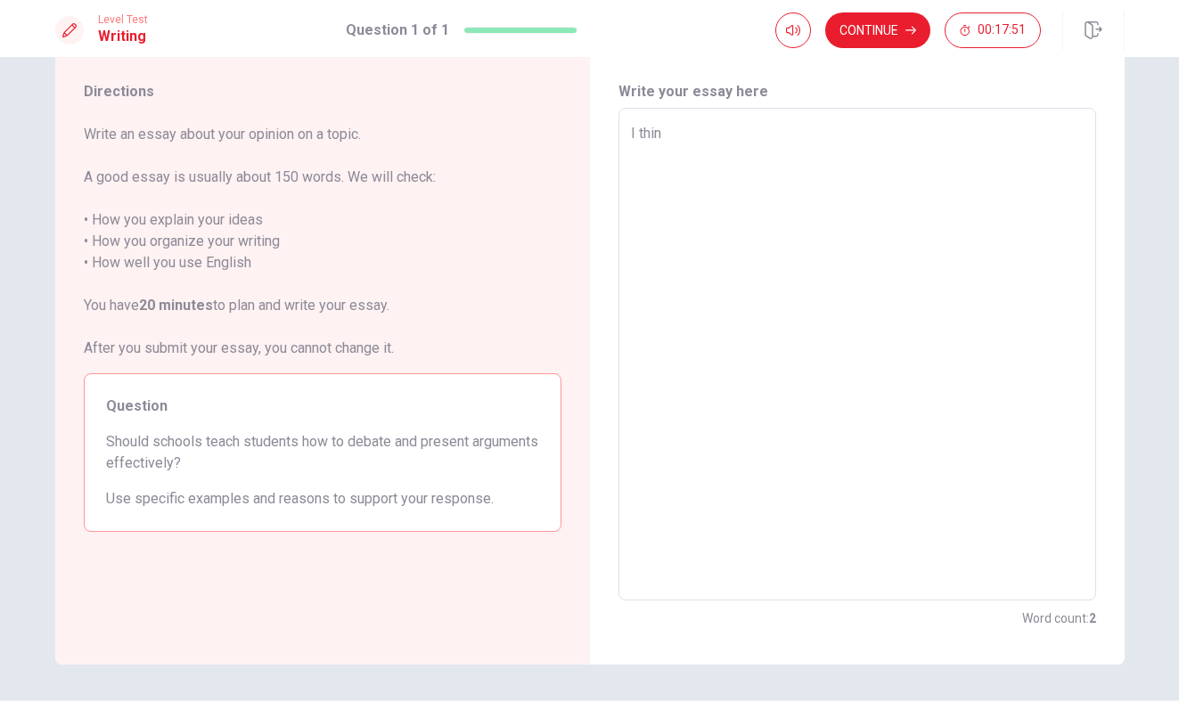
type textarea "x"
type textarea "I think"
type textarea "x"
type textarea "I think c"
type textarea "x"
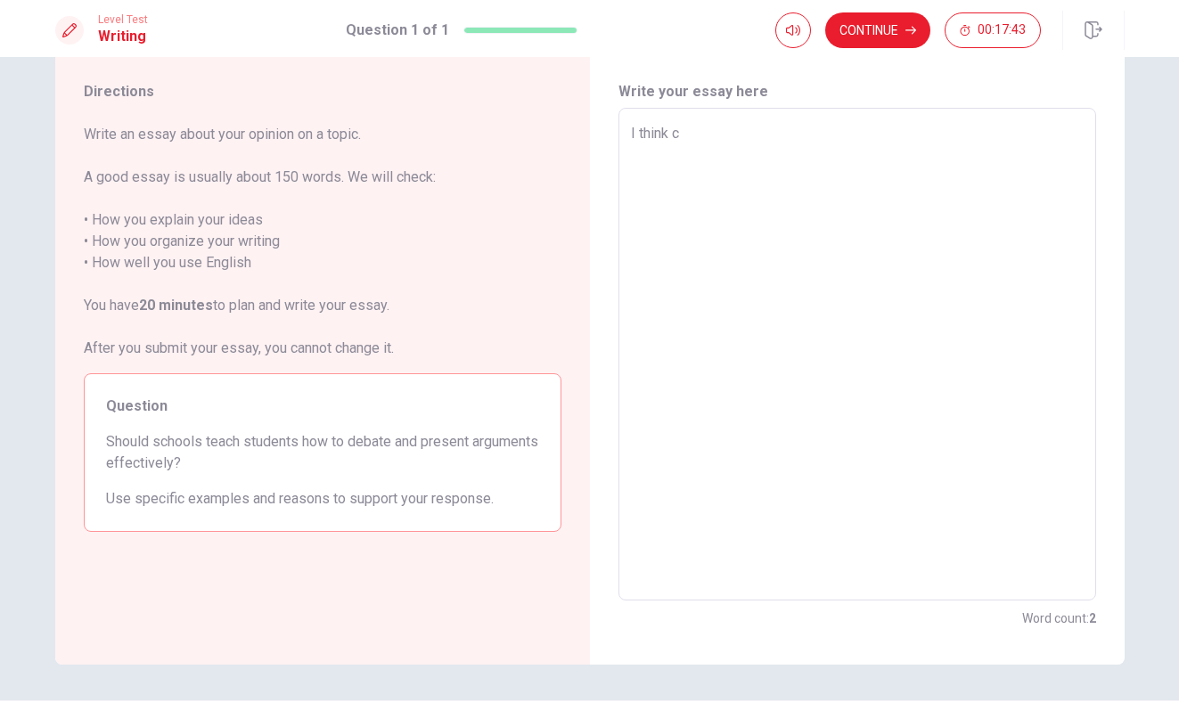
type textarea "I think co"
type textarea "x"
type textarea "I think com"
type textarea "x"
type textarea "I think comm"
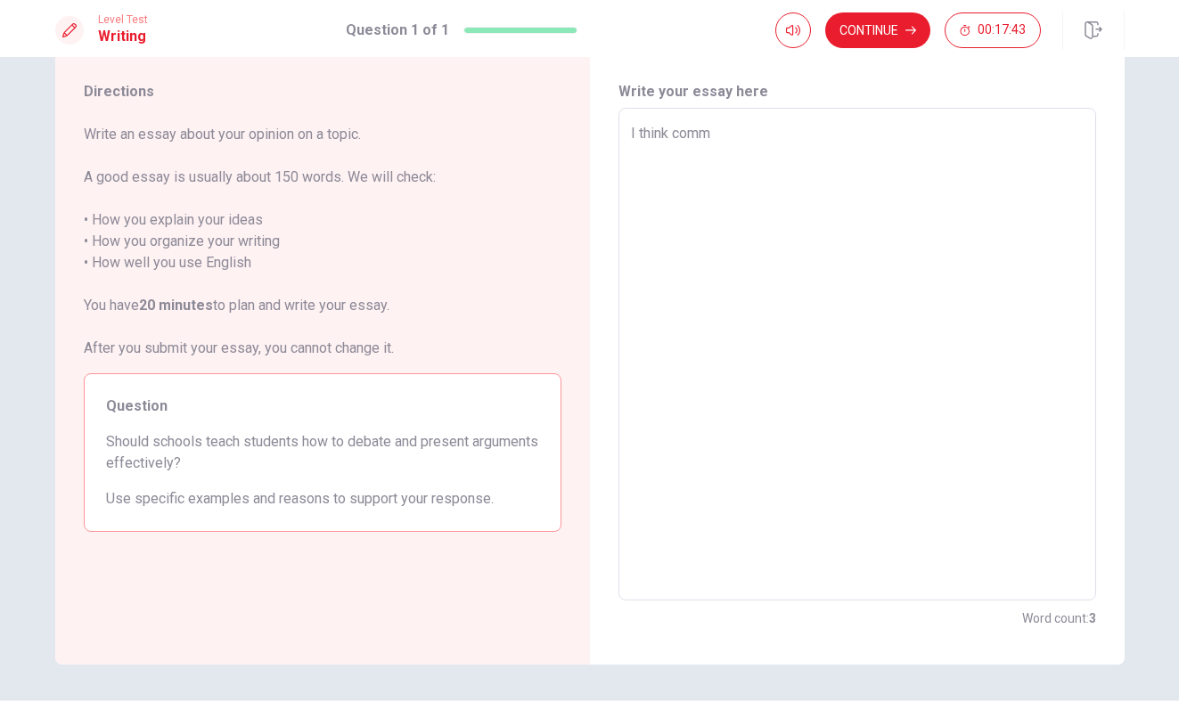
type textarea "x"
type textarea "I think commo"
type textarea "x"
type textarea "I think common"
type textarea "x"
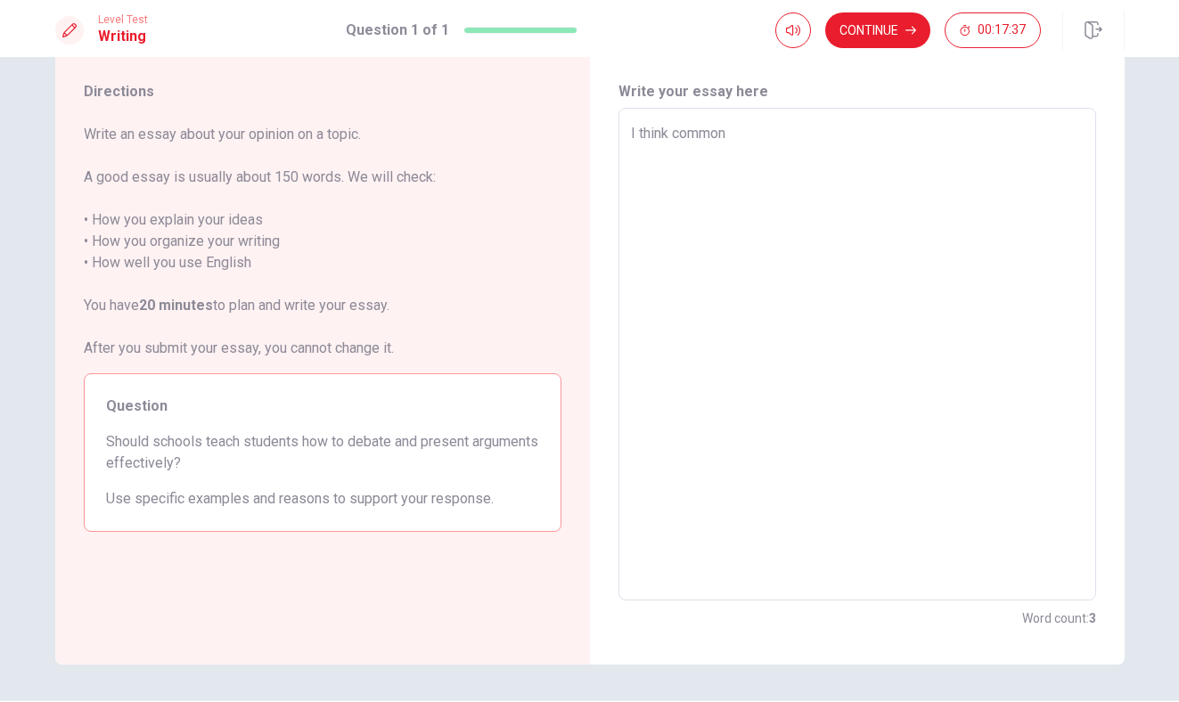
type textarea "I think common"
type textarea "x"
type textarea "I think common i"
type textarea "x"
type textarea "I think common is"
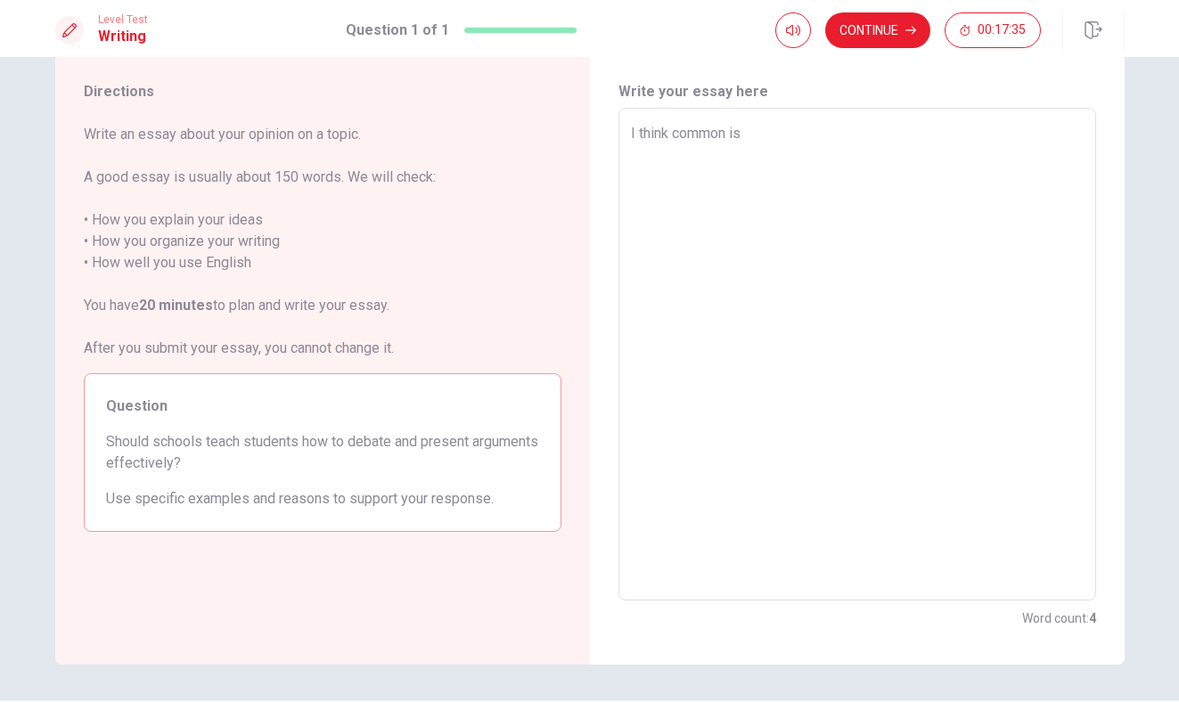
type textarea "x"
type textarea "I think common iss"
type textarea "x"
type textarea "I think common issu"
type textarea "x"
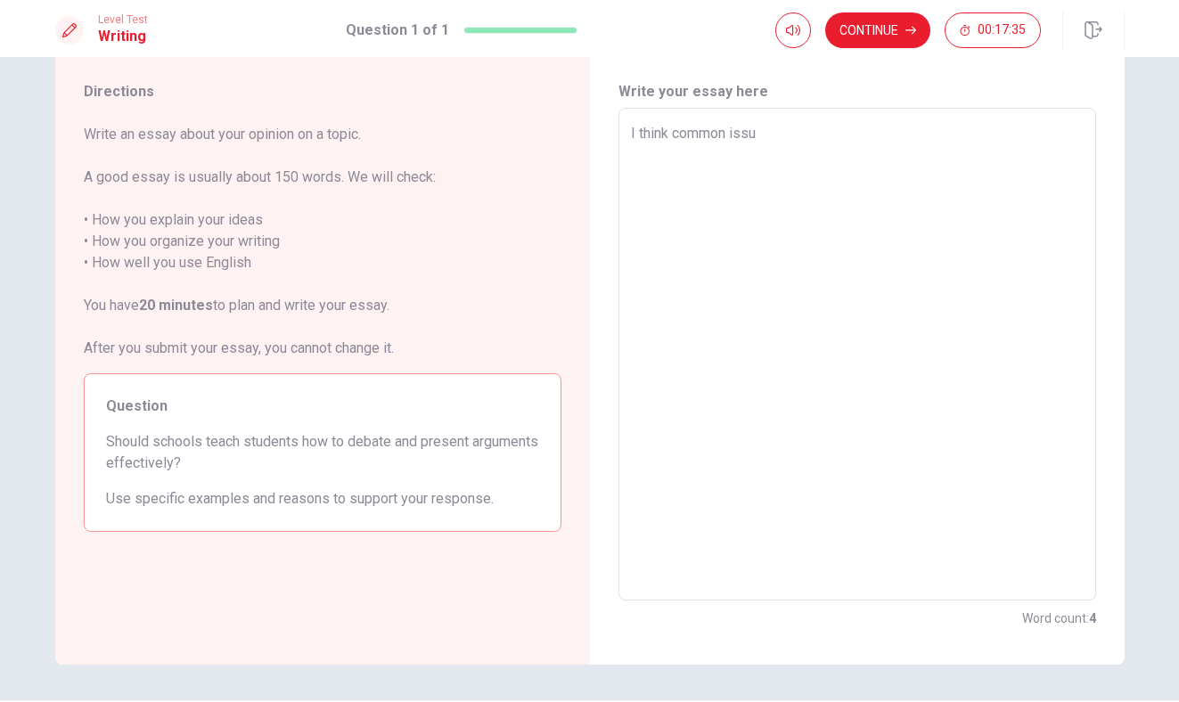
type textarea "I think common issue"
type textarea "x"
type textarea "I think acommon issue"
type textarea "x"
type textarea "I think a common issue"
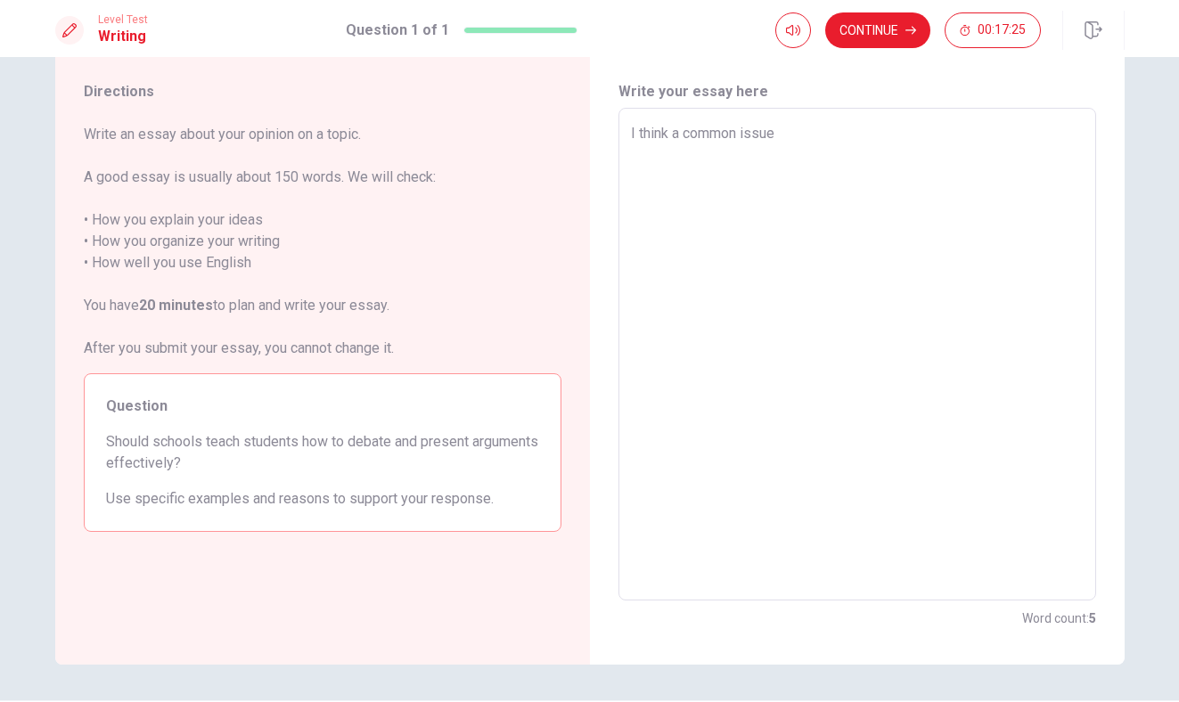
type textarea "x"
type textarea "I think a common issue"
type textarea "x"
type textarea "I think a common issue i"
type textarea "x"
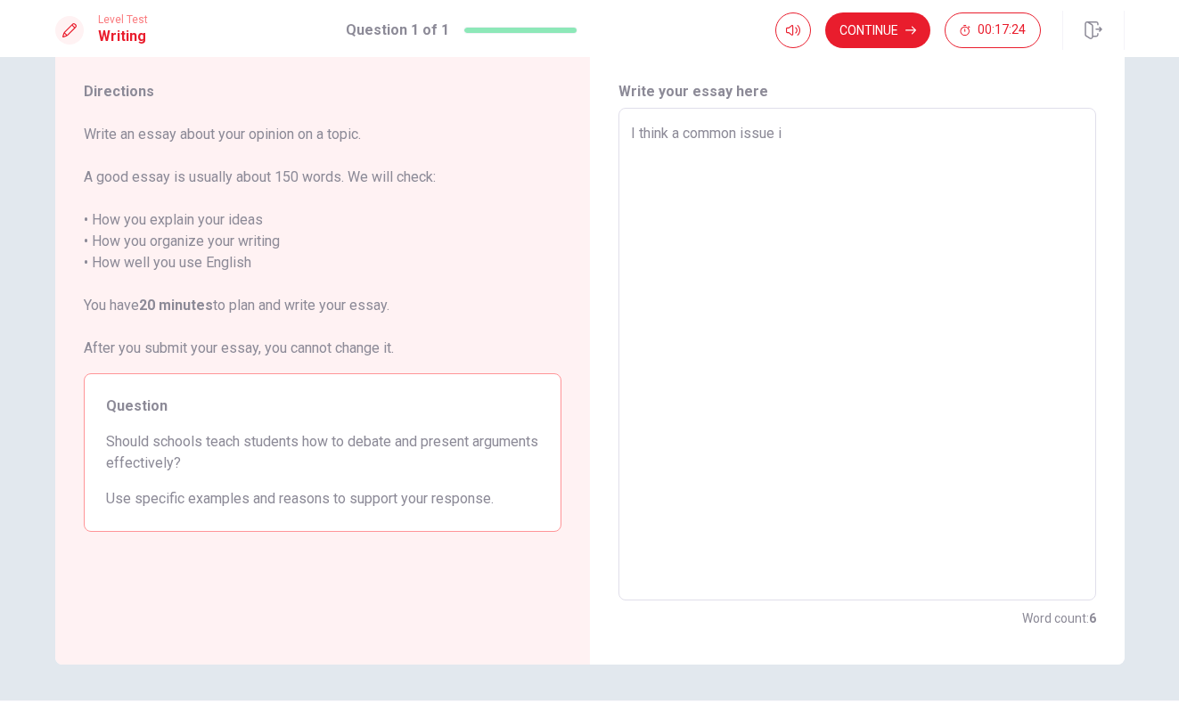
type textarea "I think a common issue in"
type textarea "x"
type textarea "I think a common issue in"
type textarea "x"
type textarea "I think a common issue in t"
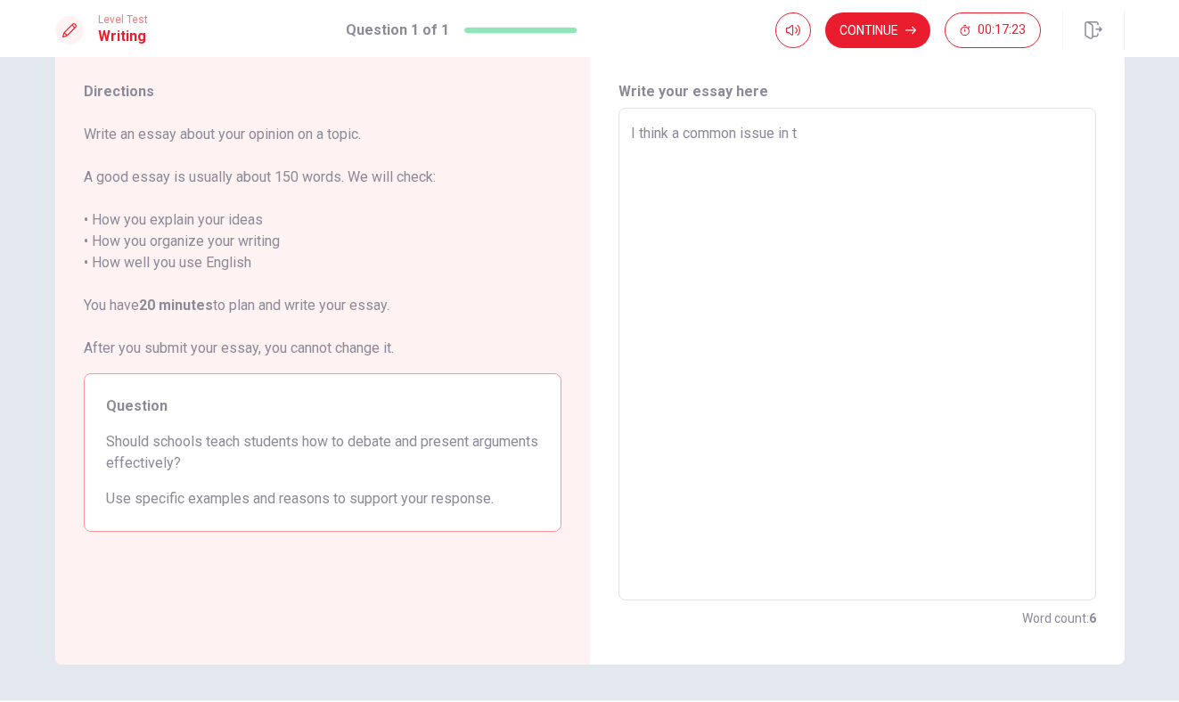
type textarea "x"
type textarea "I think a common issue in th"
type textarea "x"
type textarea "I think a common issue in the"
type textarea "x"
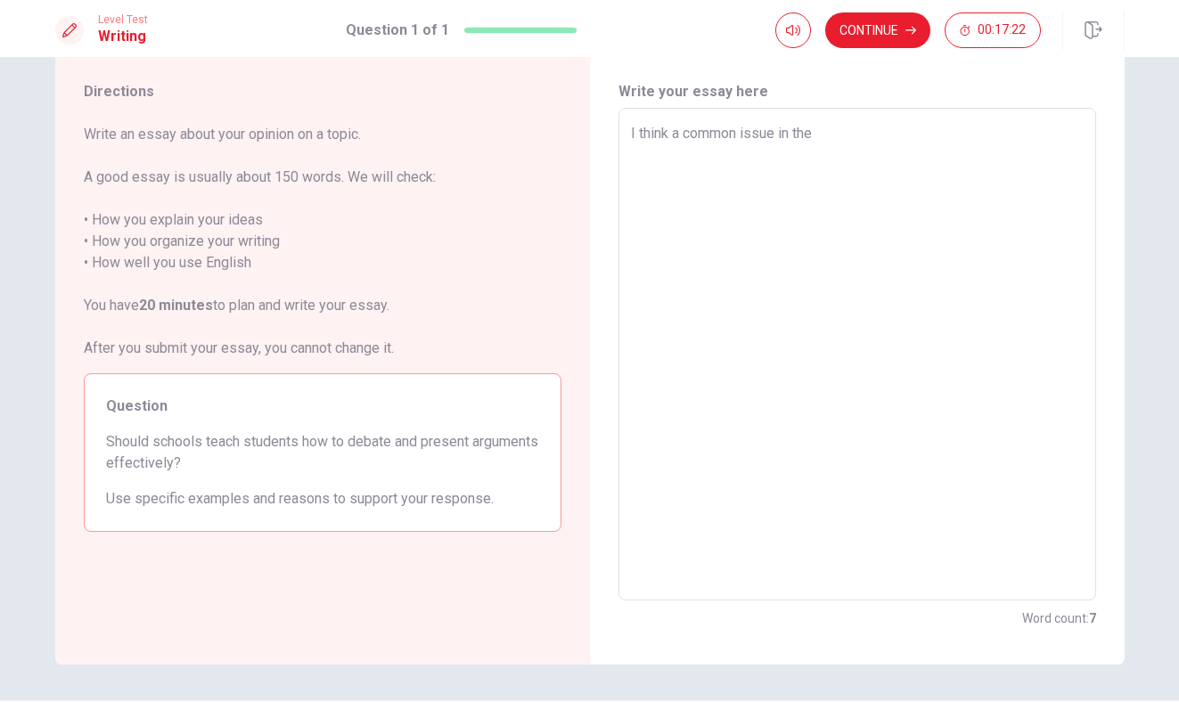
type textarea "I think a common issue in the"
type textarea "x"
type textarea "I think a common issue in the q"
type textarea "x"
type textarea "I think a common issue in the"
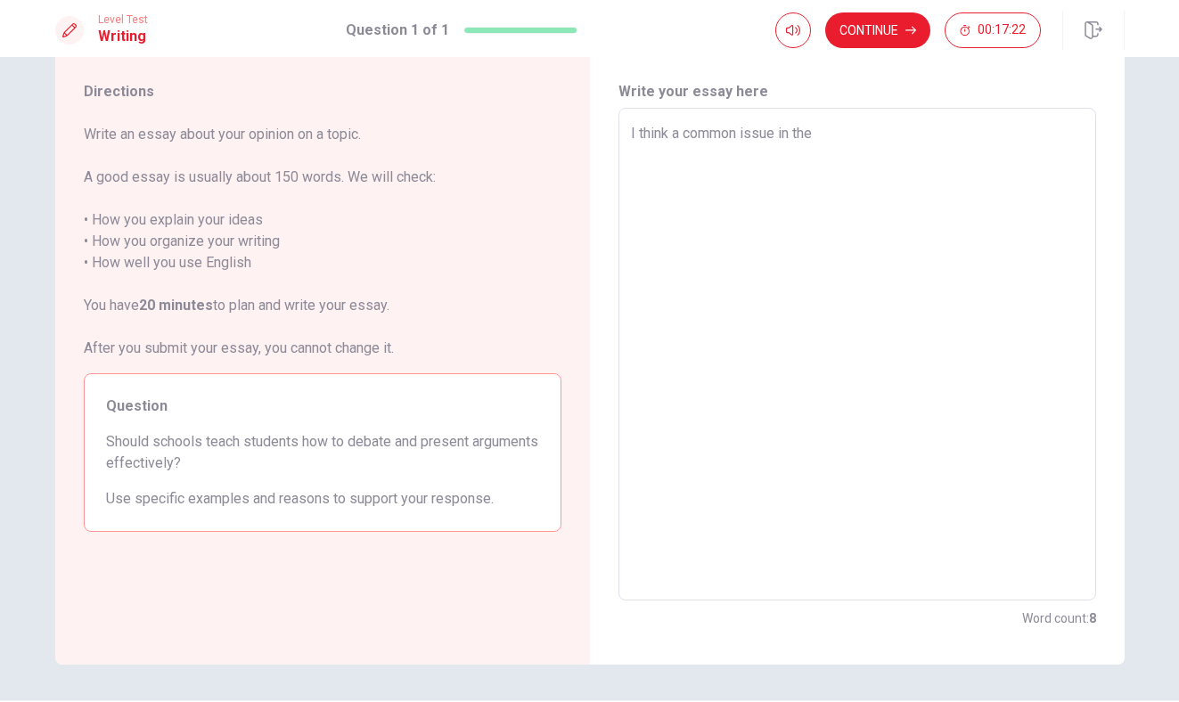
type textarea "x"
type textarea "I think a common issue in the w"
type textarea "x"
type textarea "I think a common issue in the wo"
type textarea "x"
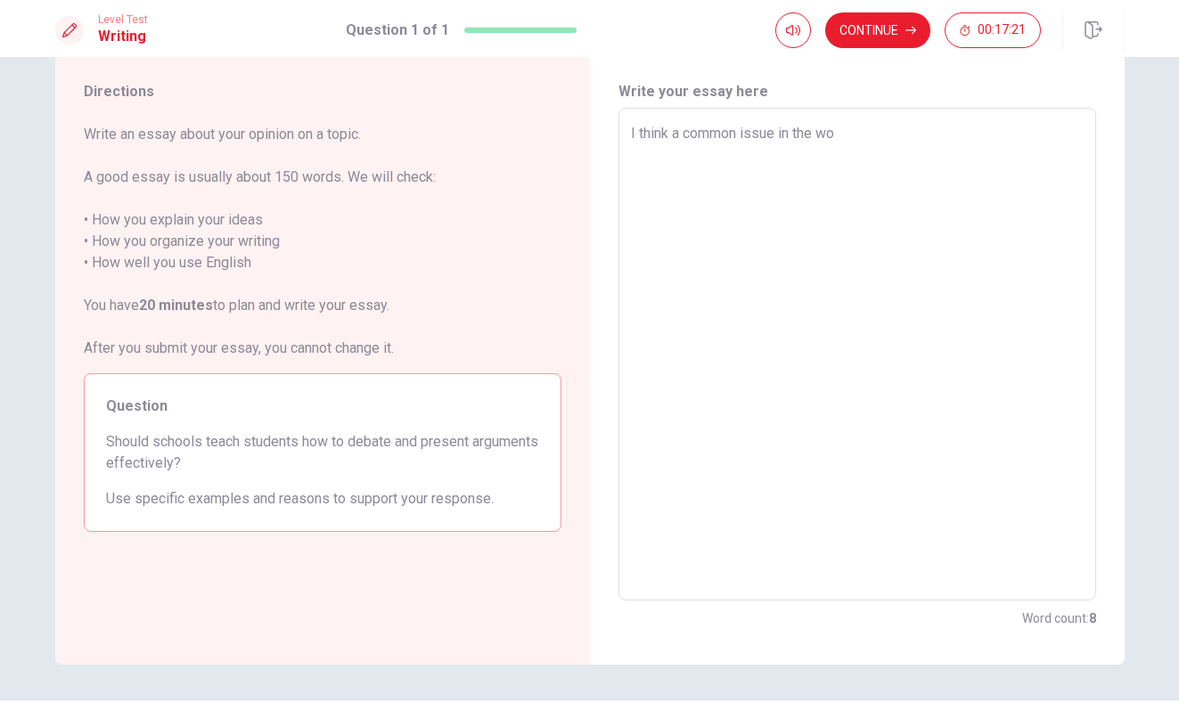
type textarea "I think a common issue in the wor"
type textarea "x"
type textarea "I think a common issue in the worl"
type textarea "x"
type textarea "I think a common issue in the world"
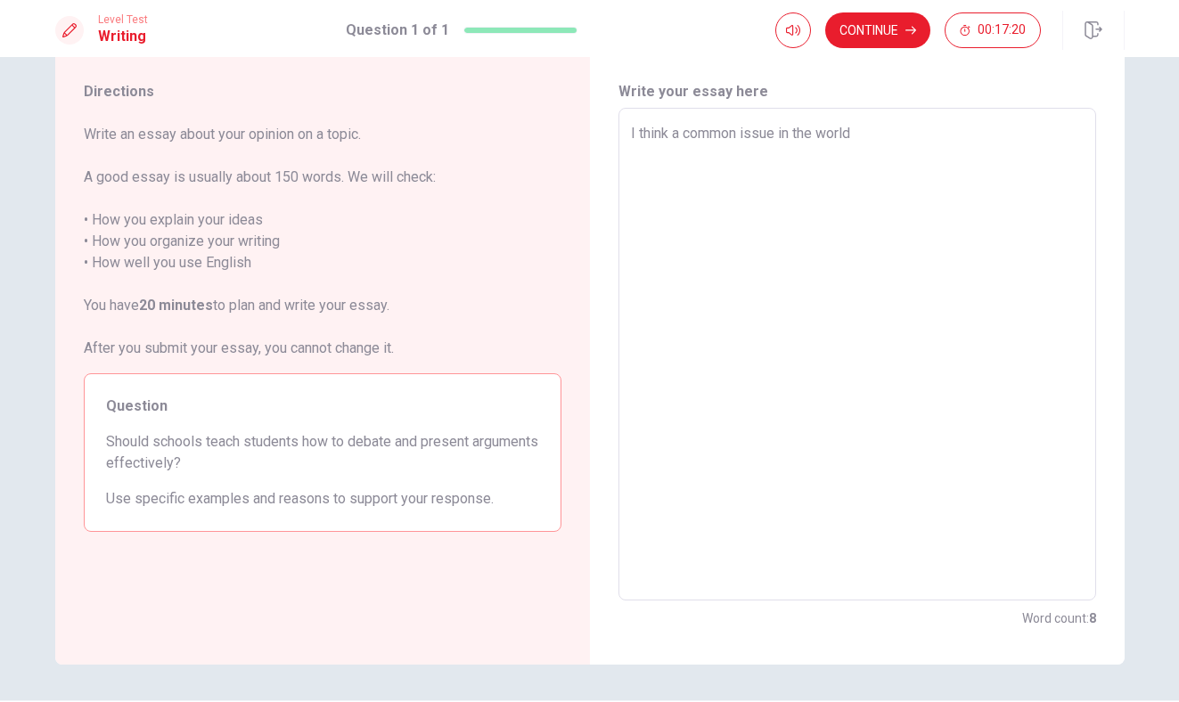
type textarea "x"
type textarea "I think a common issue in the world"
type textarea "x"
type textarea "I think a common issue in the world i"
type textarea "x"
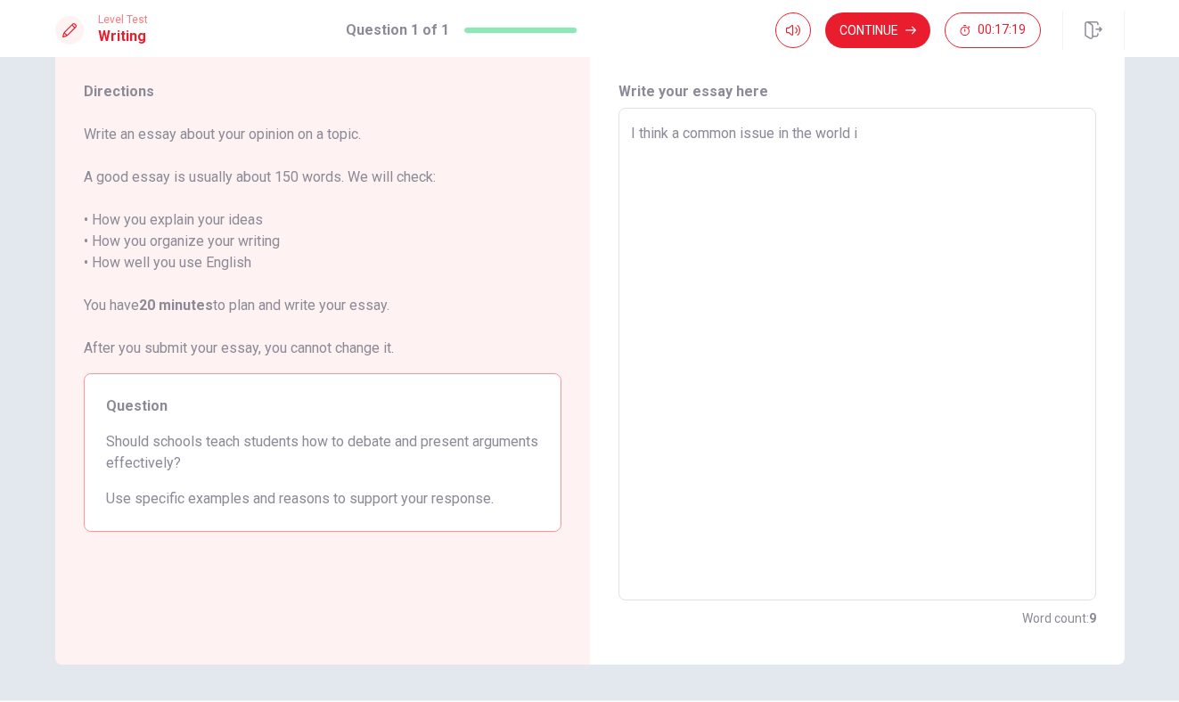
type textarea "I think a common issue in the world is"
type textarea "x"
type textarea "I think a common issue in the world is"
type textarea "x"
type textarea "I think a common issue in the world is n"
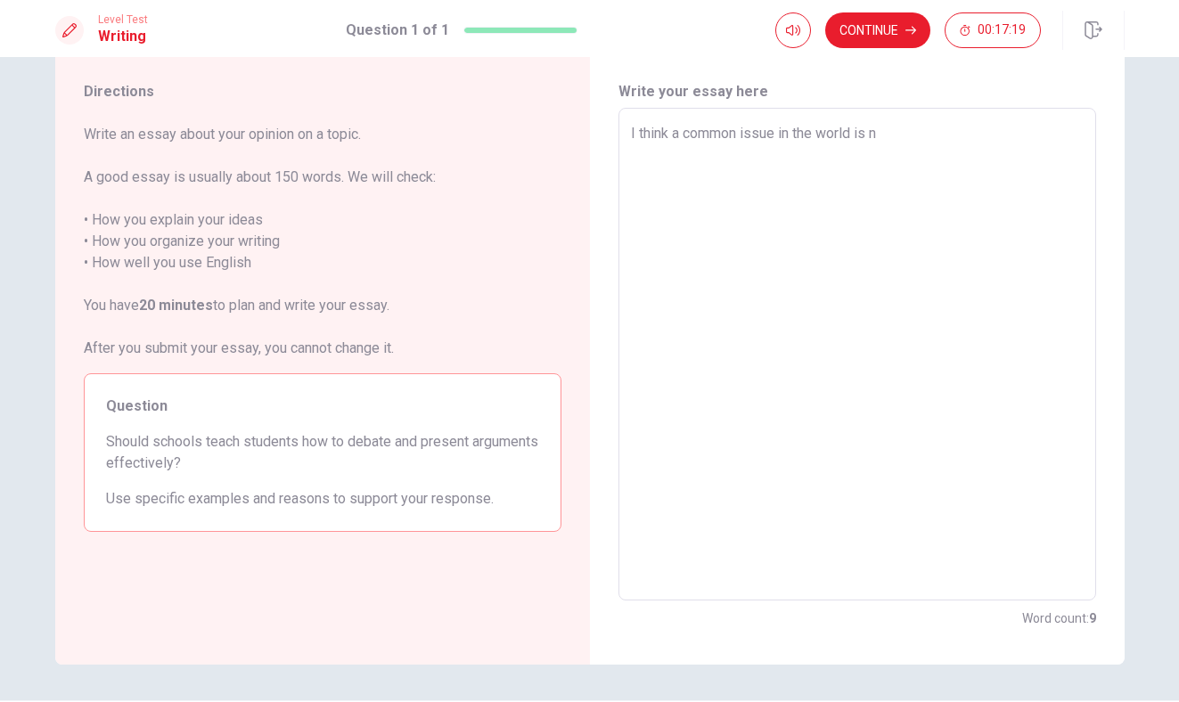
type textarea "x"
type textarea "I think a common issue in the world is ne"
type textarea "x"
type textarea "I think a common issue in the world is nee"
type textarea "x"
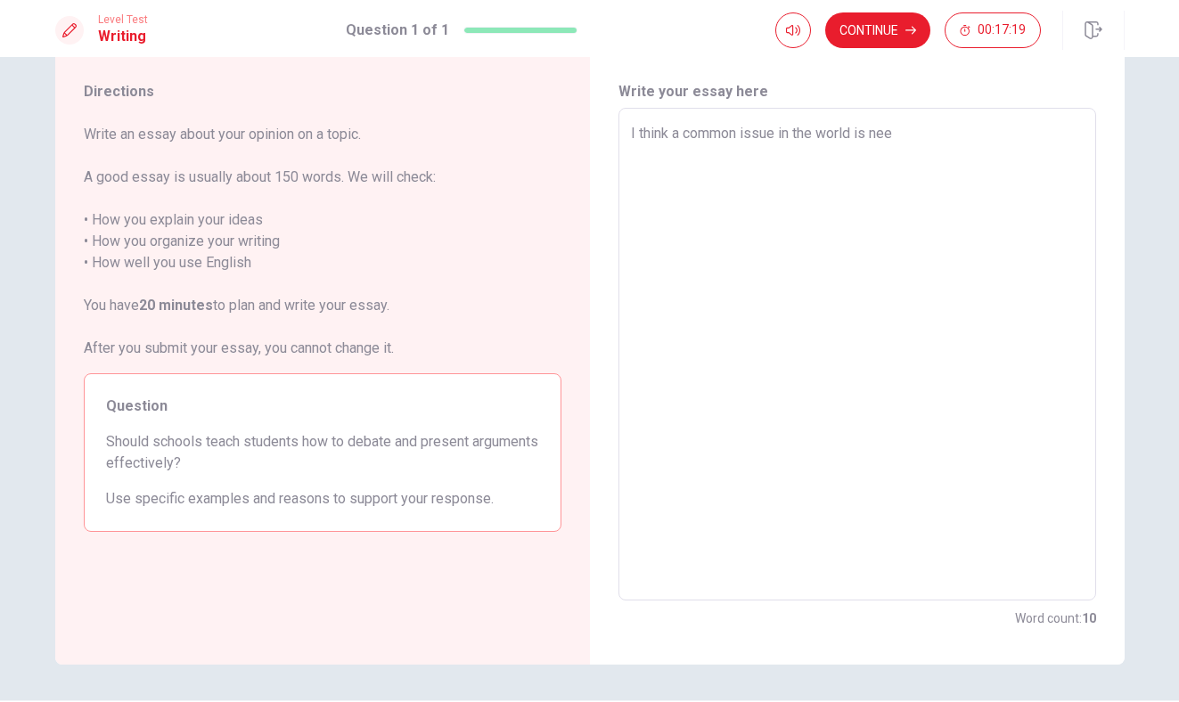
type textarea "I think a common issue in the world is need"
type textarea "x"
type textarea "I think a common issue in the world is neede"
type textarea "x"
type textarea "I think a common issue in the world is needed"
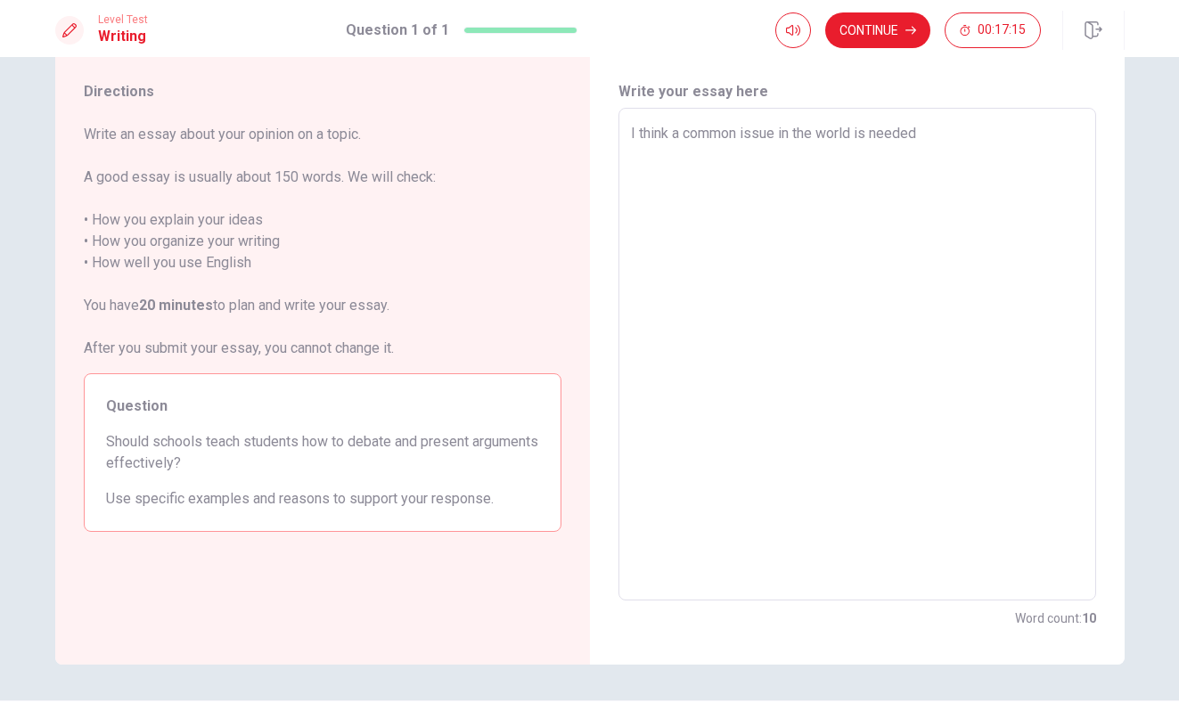
type textarea "x"
type textarea "I think a common issue in the world is needed"
type textarea "x"
type textarea "I think a common issue in the world is needed"
type textarea "x"
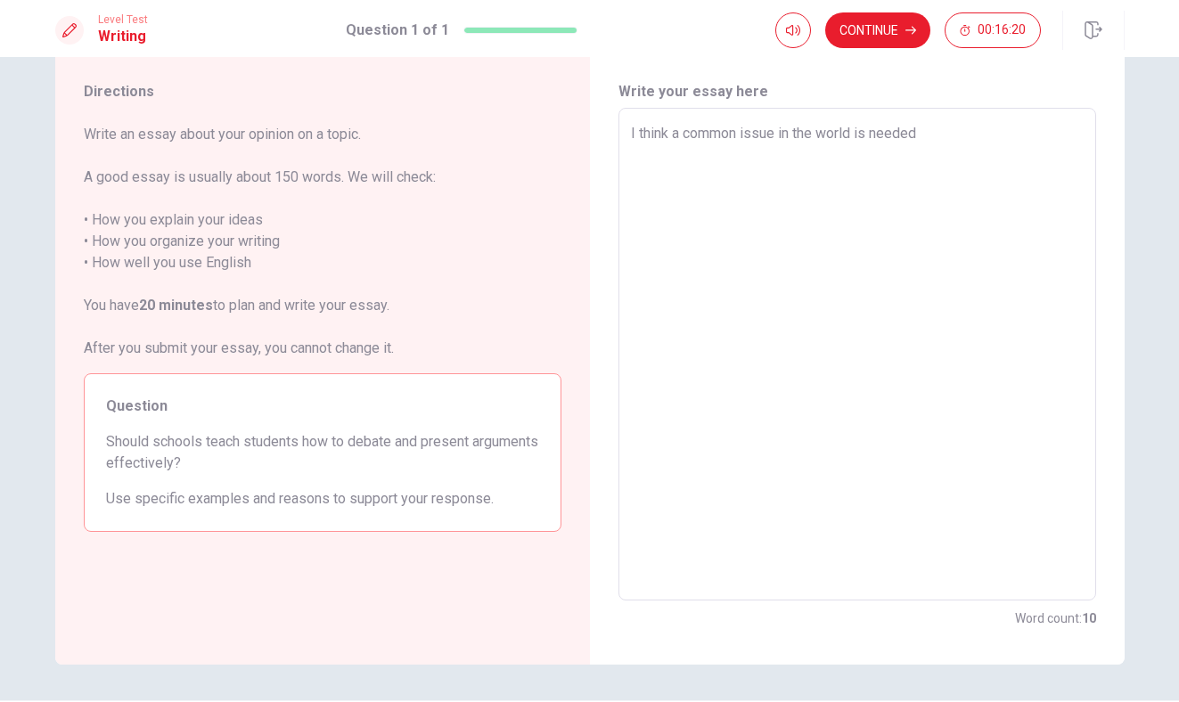
type textarea "I think a common issue in the world is needed"
type textarea "x"
type textarea "I think a common issue in the world is needed"
type textarea "x"
type textarea "I think a common issue in the world is needed"
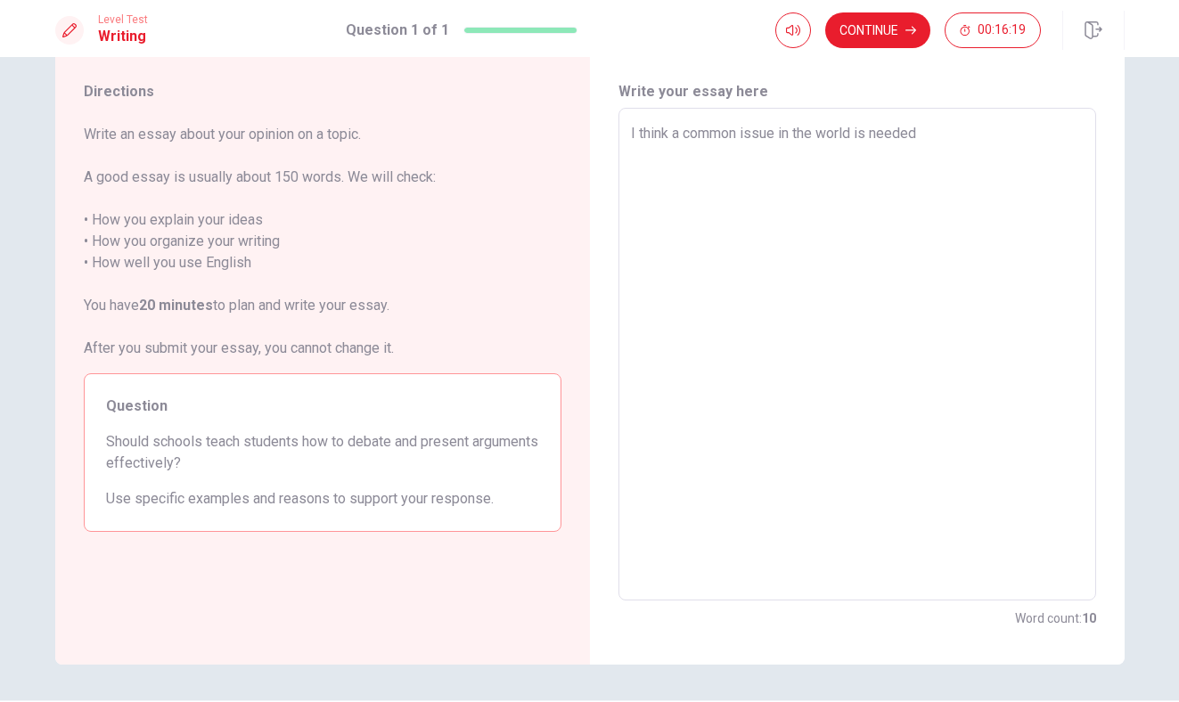
type textarea "x"
type textarea "I think a common issue in the world is needed"
type textarea "x"
type textarea "I think a common issue in the world is needed"
type textarea "x"
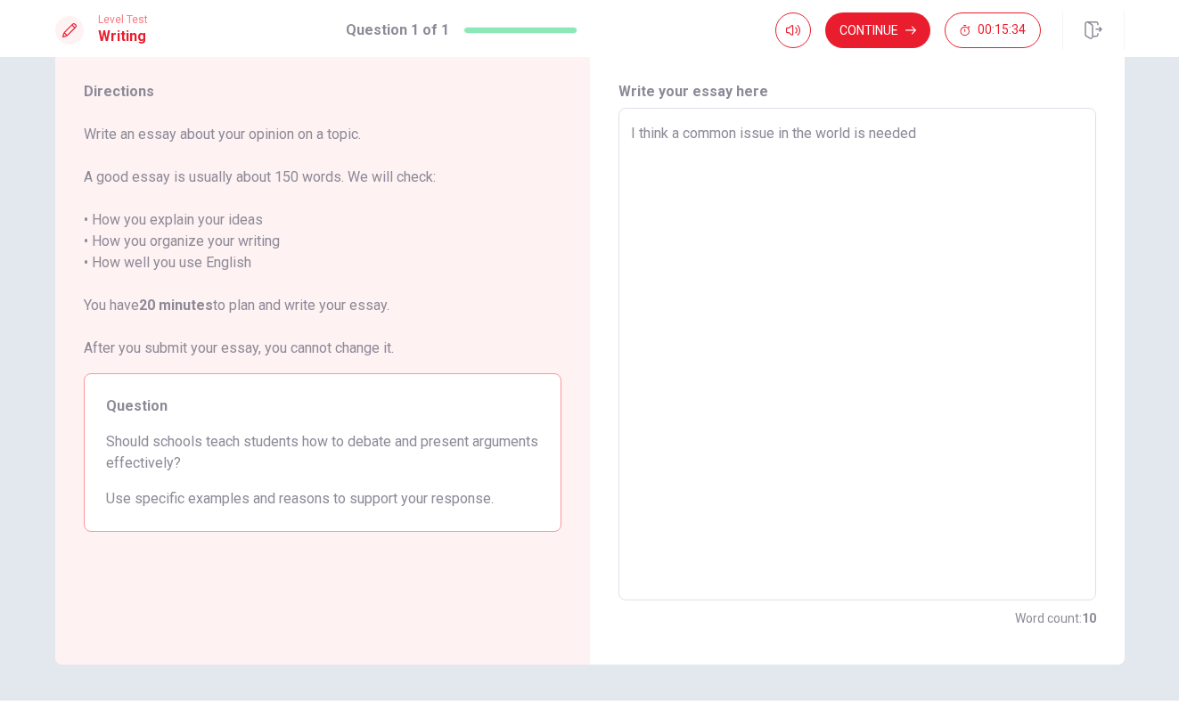
type textarea "I think a common issue in the world is needed"
type textarea "x"
type textarea "I think a common issue in the world is neede"
type textarea "x"
type textarea "I think a common issue in the world is need"
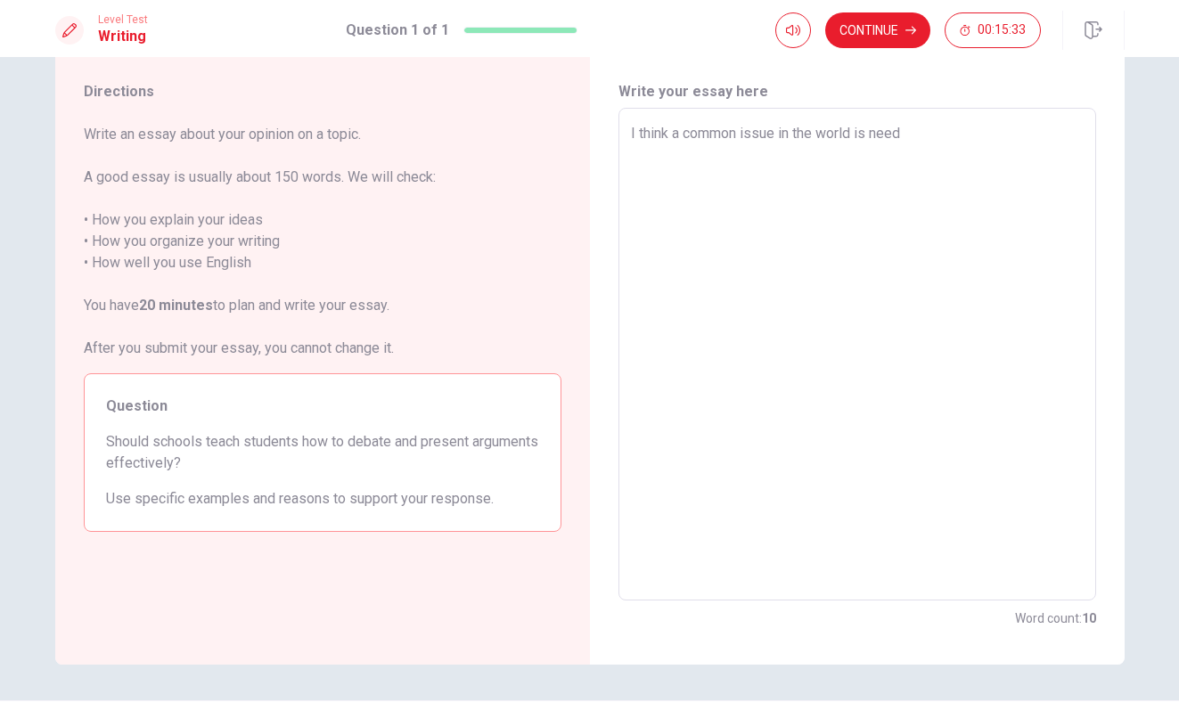
type textarea "x"
type textarea "I think a common issue in the world is nee"
type textarea "x"
type textarea "I think a common issue in the world is ne"
type textarea "x"
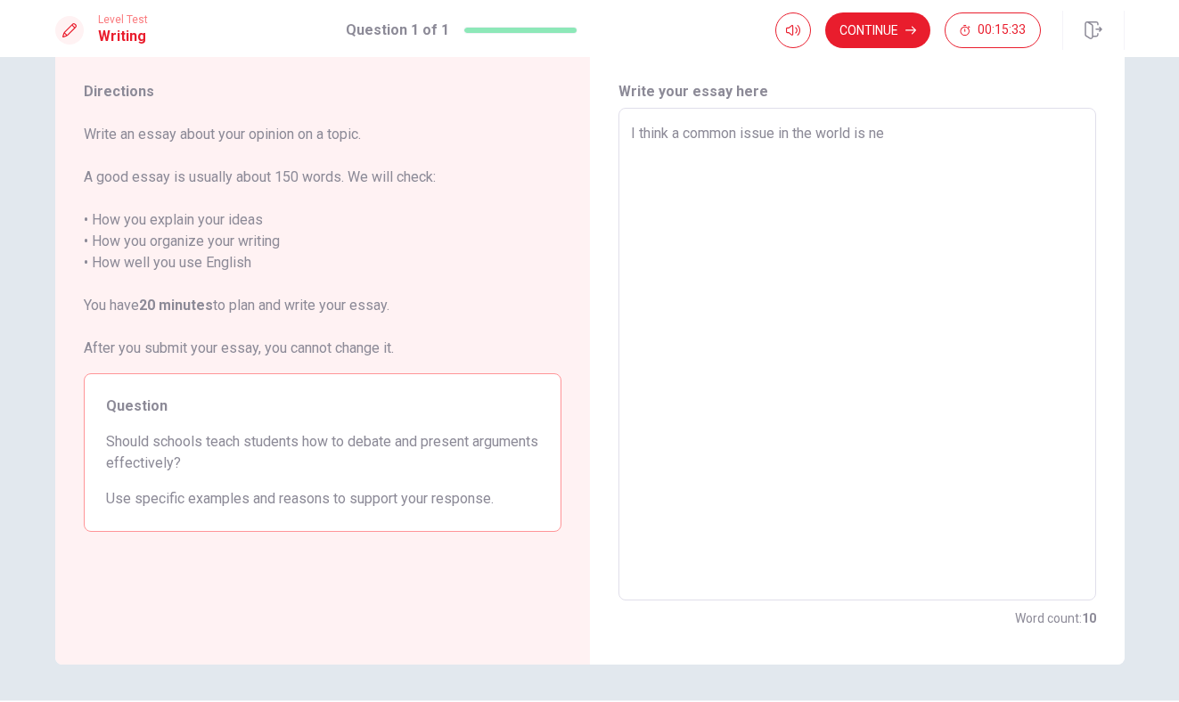
type textarea "I think a common issue in the world is n"
type textarea "x"
type textarea "I think a common issue in the world is"
type textarea "x"
type textarea "I think a common issue in the world is"
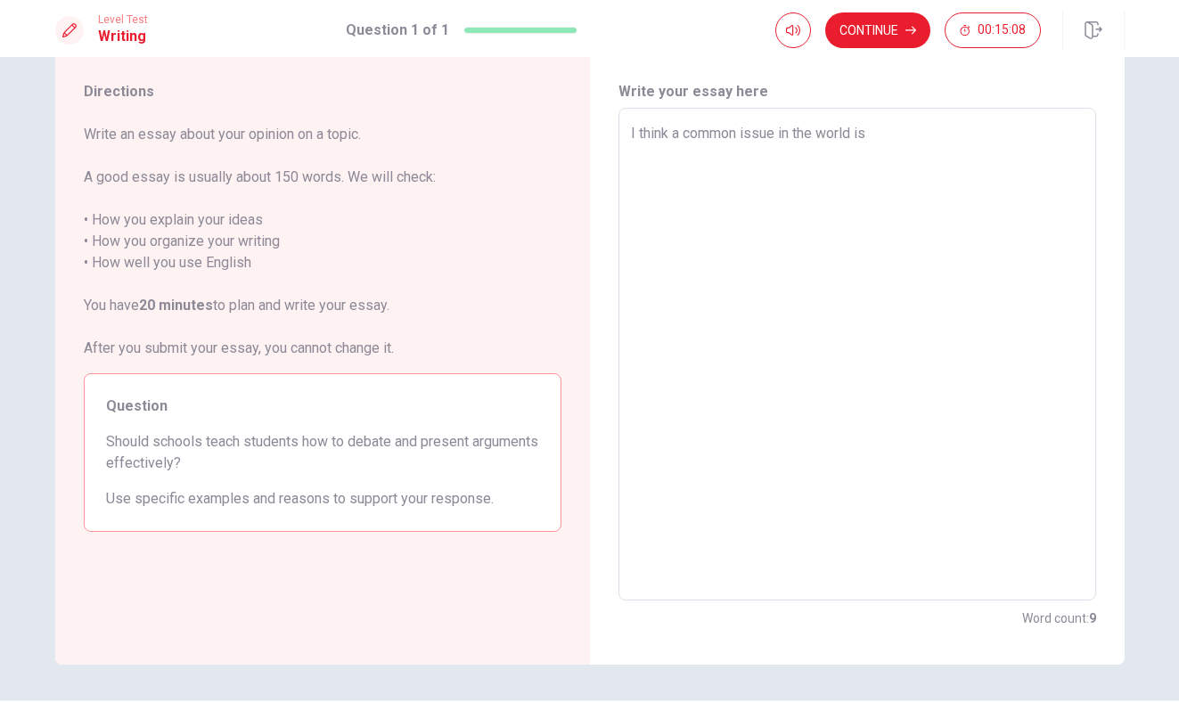
type textarea "x"
type textarea "I think a common issue in the world i"
type textarea "x"
type textarea "I think a common issue in the world"
type textarea "x"
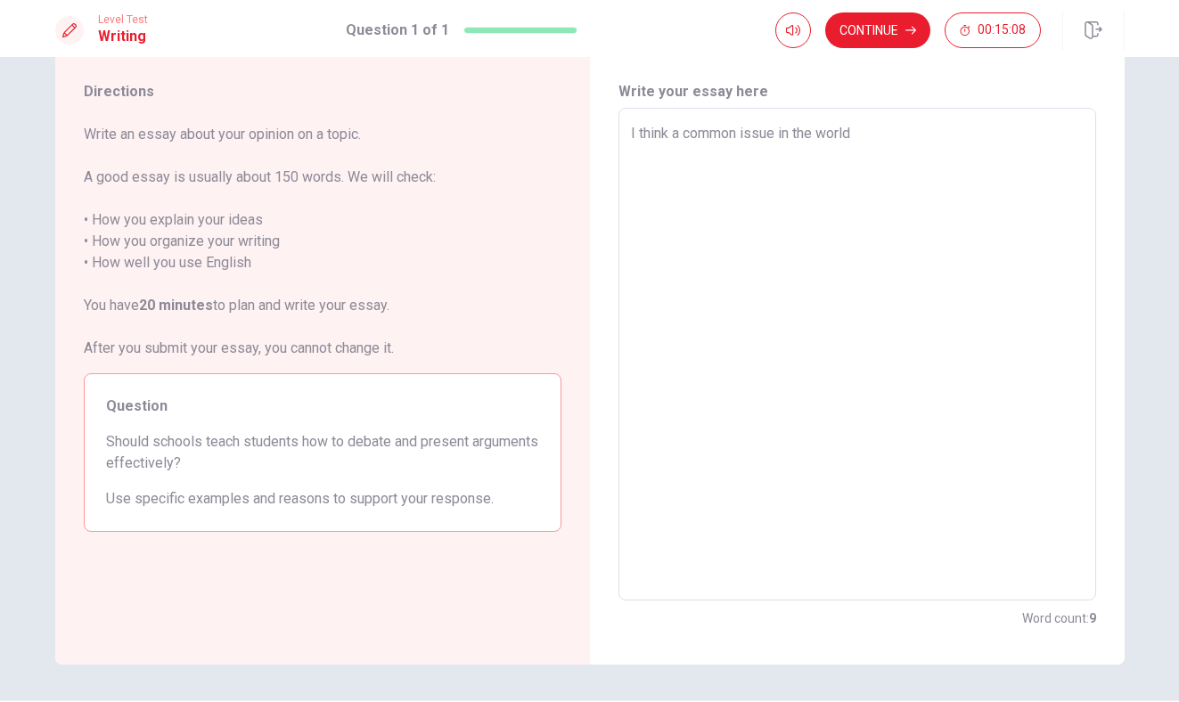
type textarea "I think a common issue in the world"
type textarea "x"
type textarea "I think a common issue in the worl"
type textarea "x"
type textarea "I think a common issue in the wor"
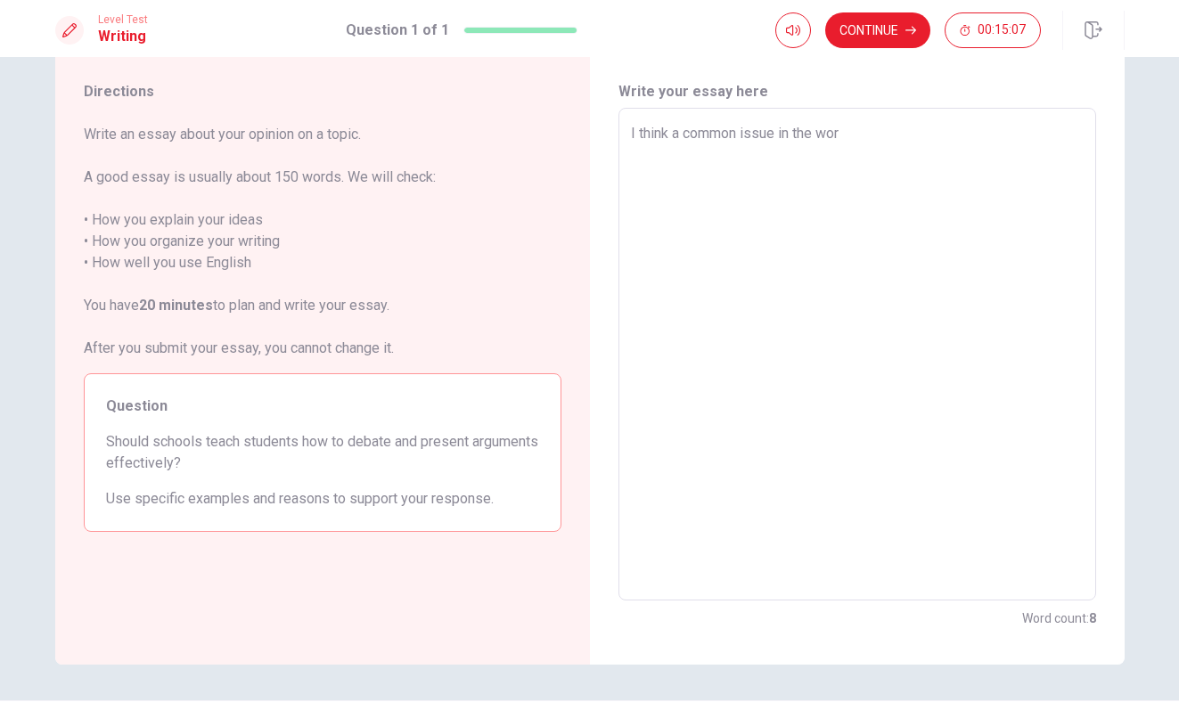
type textarea "x"
type textarea "I think a common issue in the wo"
type textarea "x"
type textarea "I think a common issue in the w"
type textarea "x"
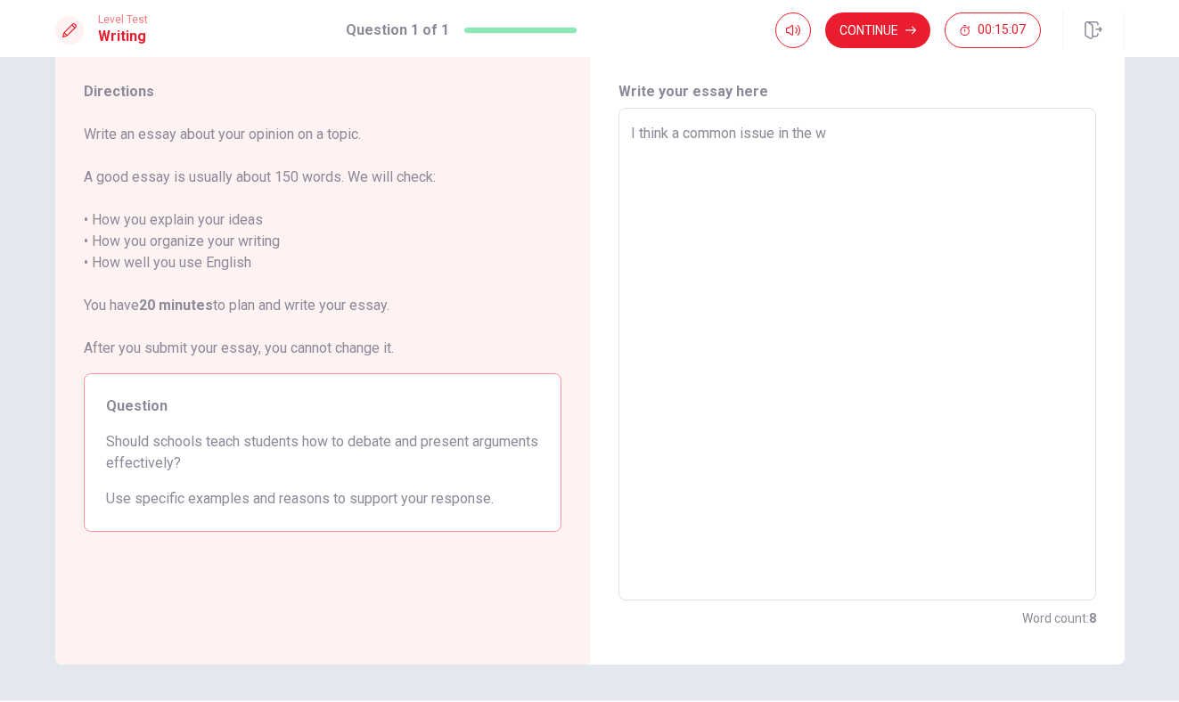
type textarea "I think a common issue in the"
type textarea "x"
type textarea "I think a common issue in the"
type textarea "x"
type textarea "I think a common issue in th"
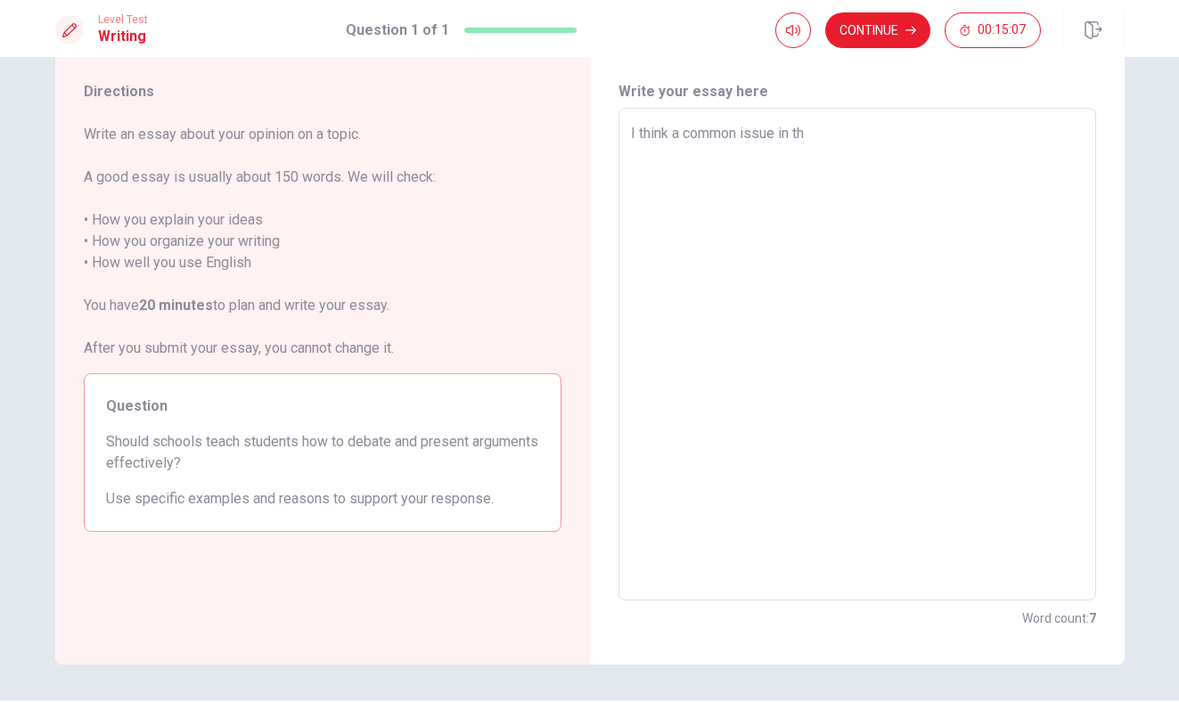
type textarea "x"
type textarea "I think a common issue in t"
type textarea "x"
type textarea "I think a common issue in"
type textarea "x"
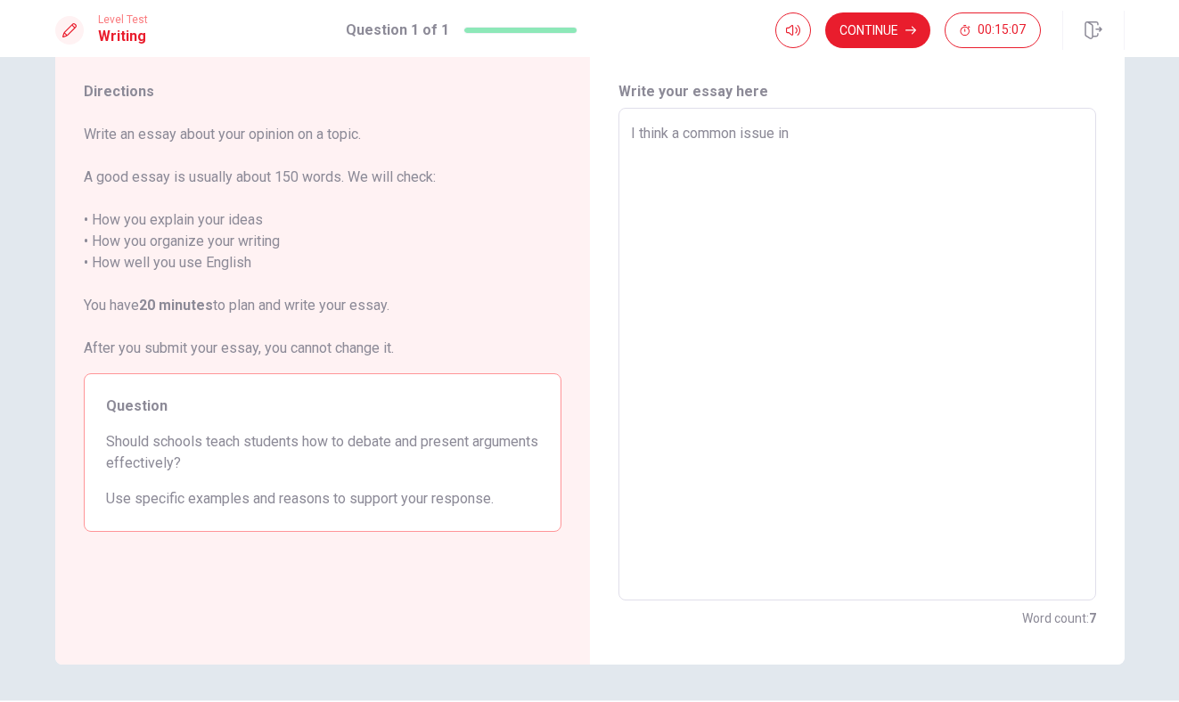
type textarea "I think a common issue in"
type textarea "x"
type textarea "I think a common issue i"
type textarea "x"
type textarea "I think a common issue"
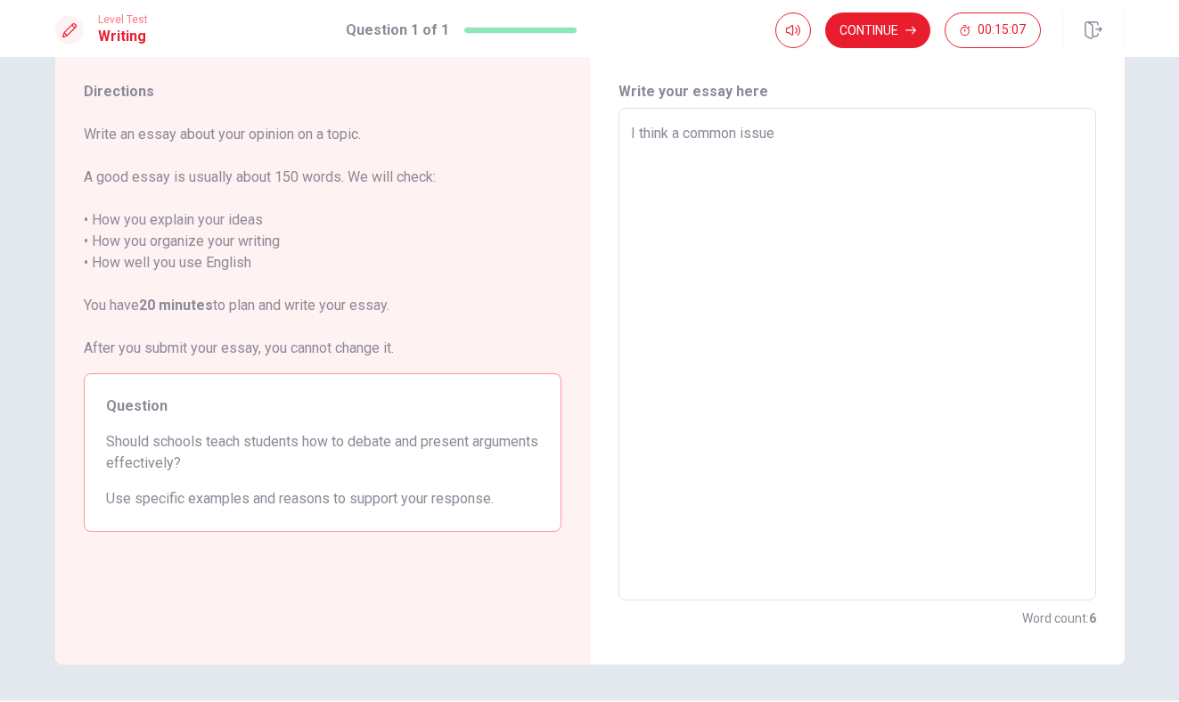
type textarea "x"
type textarea "I think a common issue"
type textarea "x"
type textarea "I think a common issu"
type textarea "x"
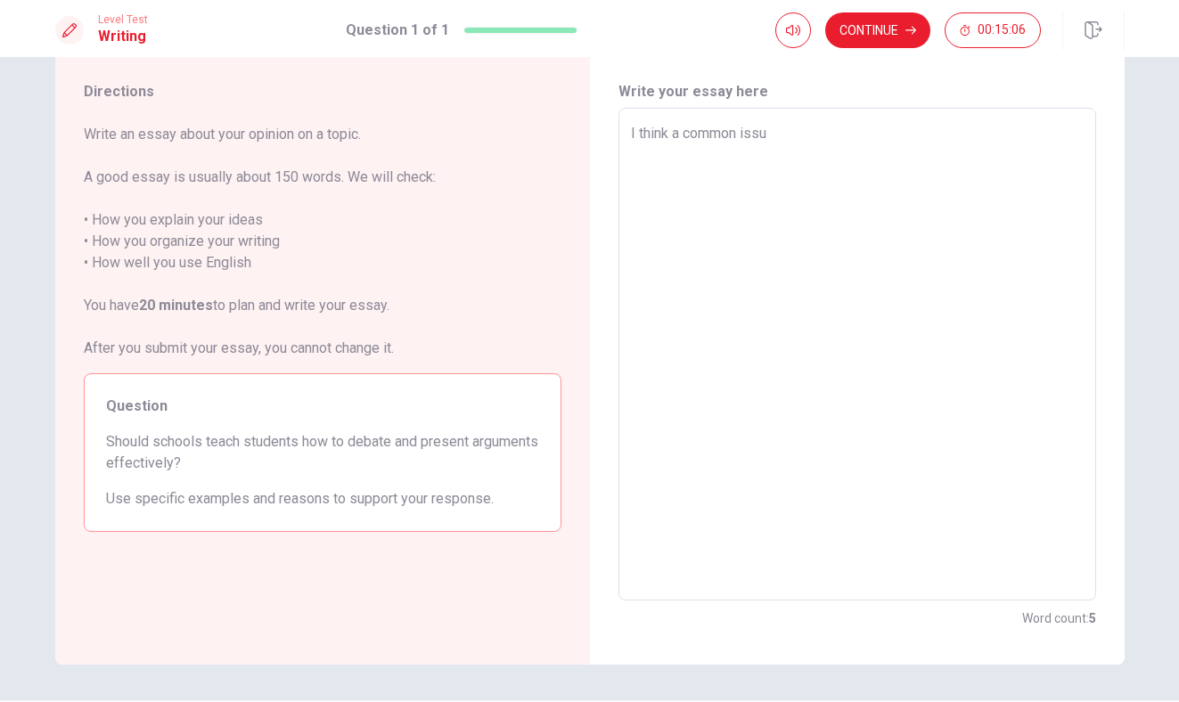
type textarea "I think a common iss"
type textarea "x"
type textarea "I think a common is"
type textarea "x"
type textarea "I think a common i"
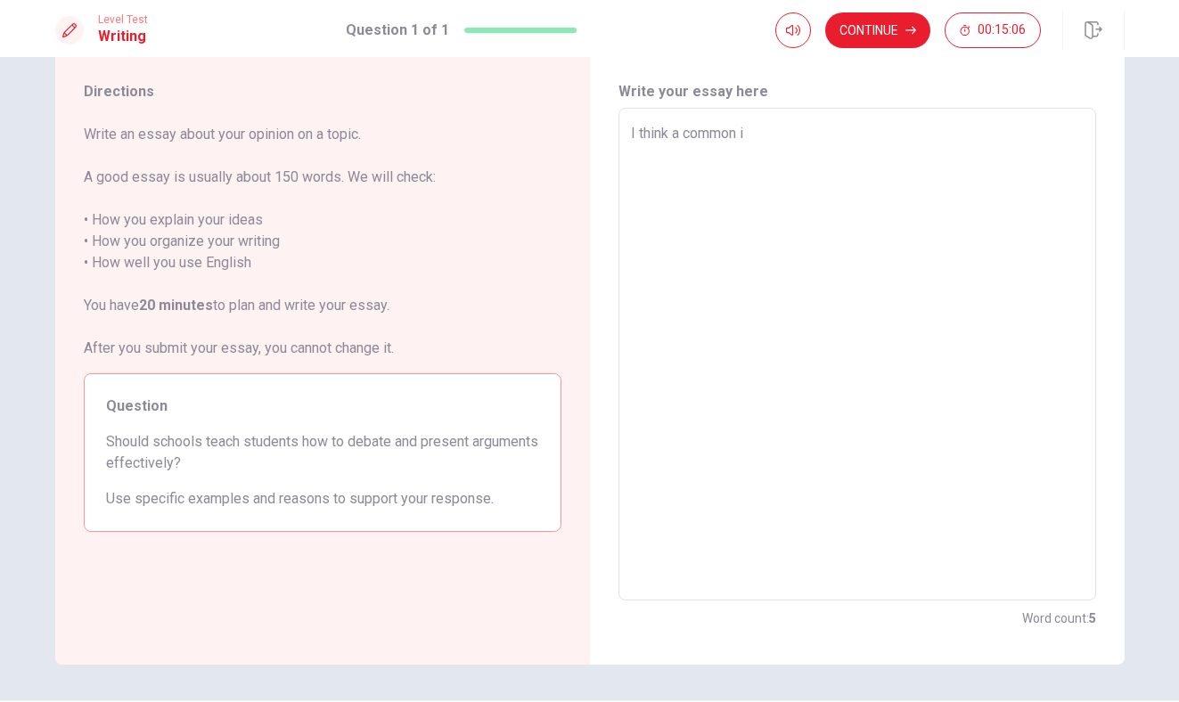
type textarea "x"
type textarea "I think a common"
type textarea "x"
type textarea "I think a common"
type textarea "x"
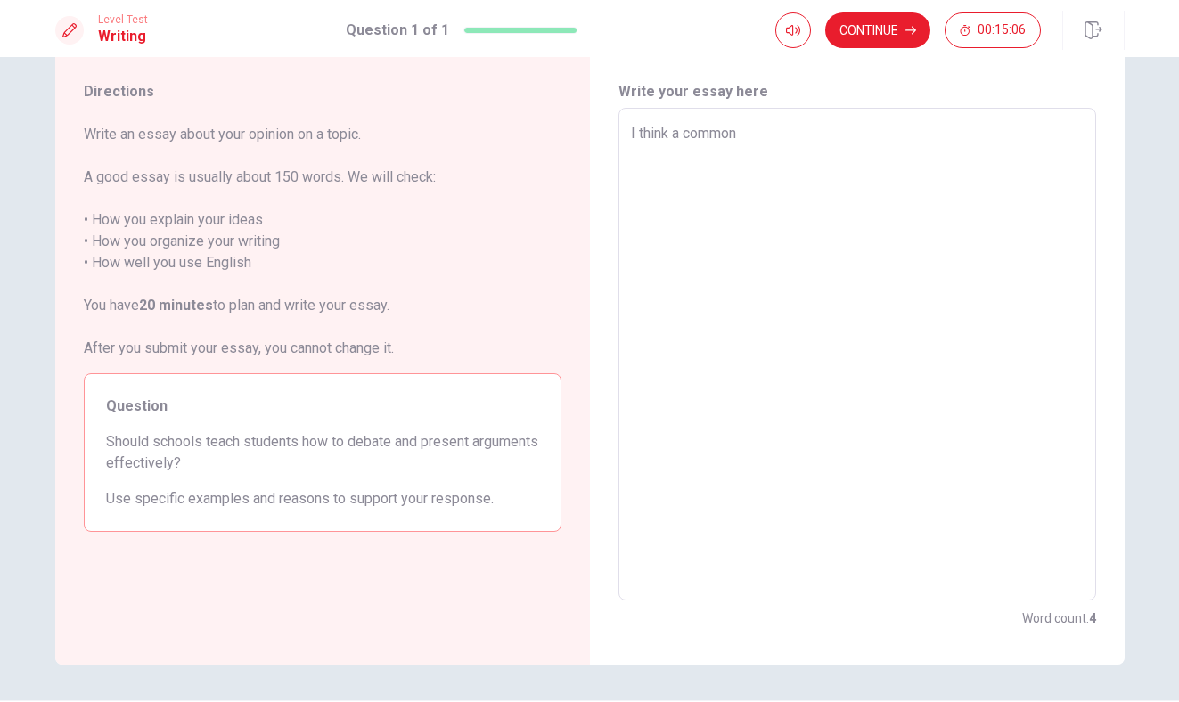
type textarea "I think a commo"
type textarea "x"
click at [862, 136] on textarea "I think there are two important things to debate efectively. The first one is t…" at bounding box center [857, 354] width 453 height 463
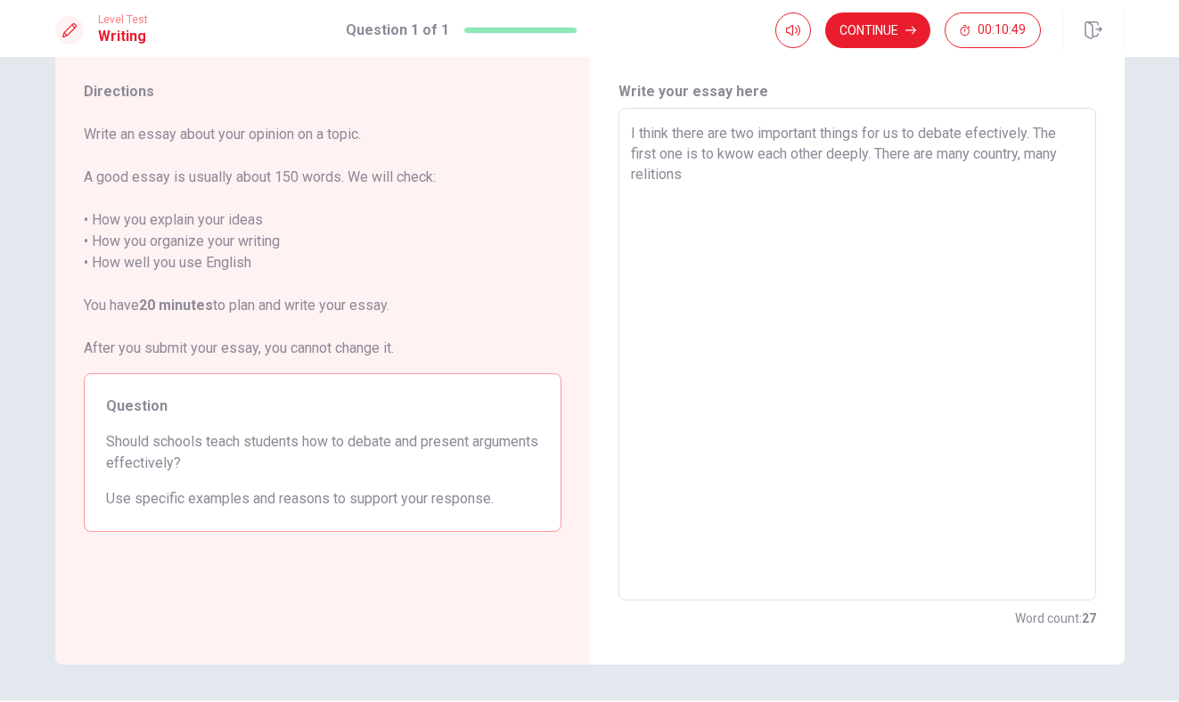
click at [1023, 156] on textarea "I think there are two important things for us to debate efectively. The first o…" at bounding box center [857, 354] width 453 height 463
click at [694, 179] on textarea "I think there are two important things for us to debate efectively. The first o…" at bounding box center [857, 354] width 453 height 463
click at [782, 182] on textarea "I think there are two important things for us to debate efectively. The first o…" at bounding box center [857, 354] width 453 height 463
click at [830, 174] on textarea "I think there are two important things for us to debate efectively. The first o…" at bounding box center [857, 354] width 453 height 463
click at [962, 176] on textarea "I think there are two important things for us to debate efectively. The first o…" at bounding box center [857, 354] width 453 height 463
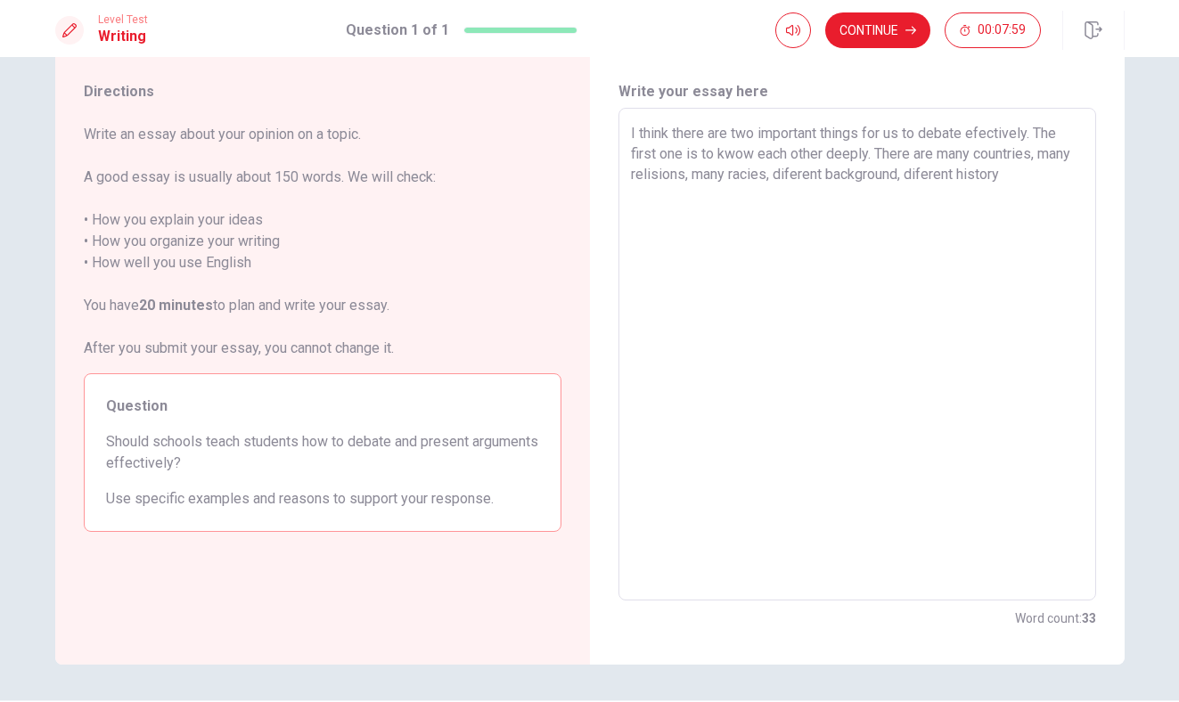
click at [938, 178] on textarea "I think there are two important things for us to debate efectively. The first o…" at bounding box center [857, 354] width 453 height 463
click at [1047, 179] on textarea "I think there are two important things for us to debate efectively. The first o…" at bounding box center [857, 354] width 453 height 463
click at [787, 196] on textarea "I think there are two important things for us to debate efectively. The first o…" at bounding box center [857, 354] width 453 height 463
click at [726, 195] on textarea "I think there are two important things for us to debate efectively. The first o…" at bounding box center [857, 354] width 453 height 463
click at [1033, 210] on textarea "I think there are two important things for us to debate efectively. The first o…" at bounding box center [857, 354] width 453 height 463
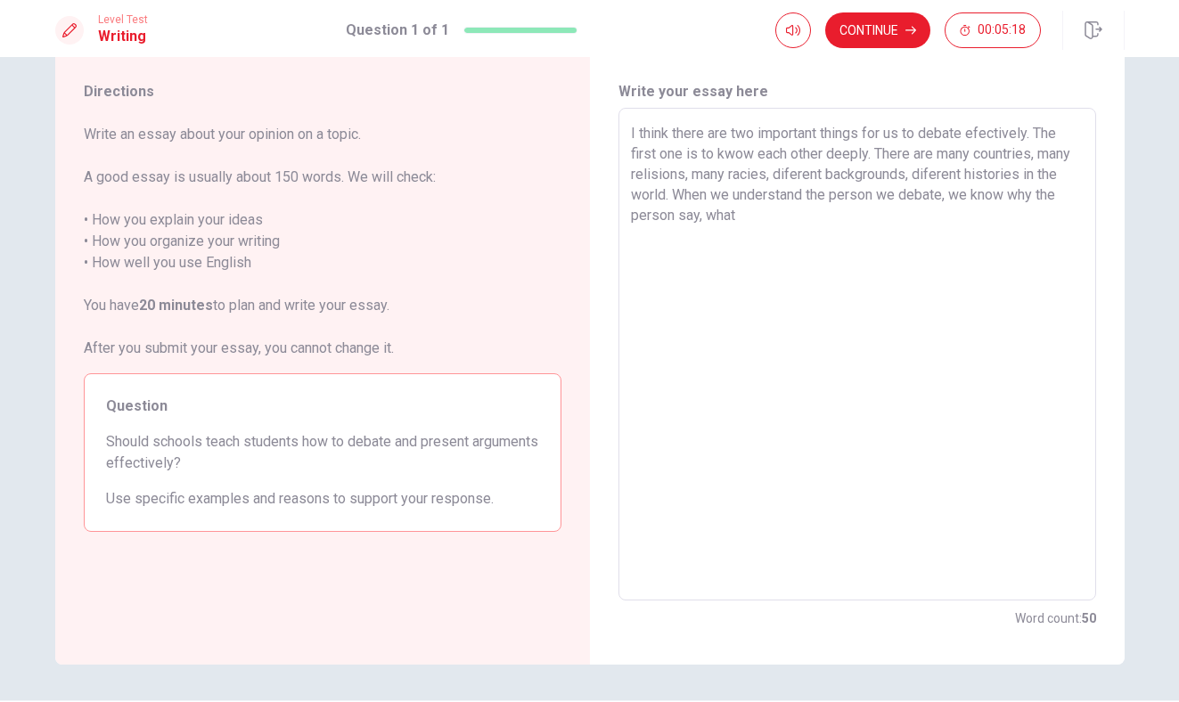
click at [976, 197] on textarea "I think there are two important things for us to debate efectively. The first o…" at bounding box center [857, 354] width 453 height 463
click at [831, 229] on textarea "I think there are two important things for us to debate efectively. The first o…" at bounding box center [857, 354] width 453 height 463
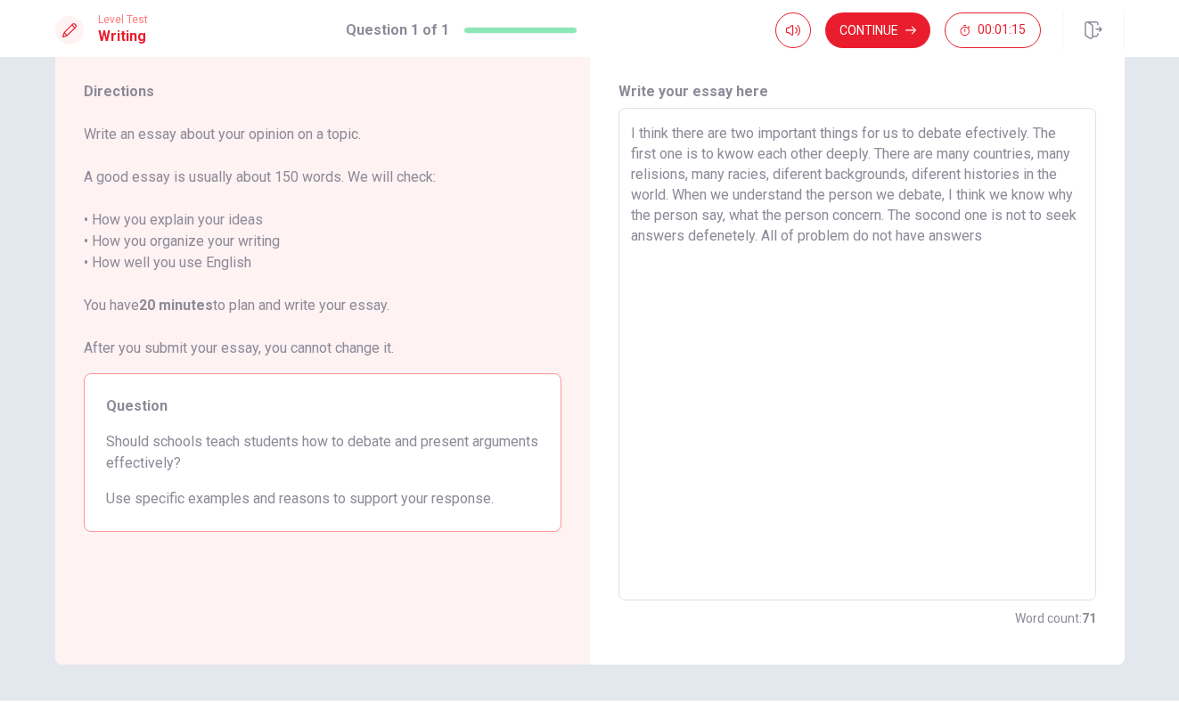
click at [821, 237] on textarea "I think there are two important things for us to debate efectively. The first o…" at bounding box center [857, 354] width 453 height 463
drag, startPoint x: 817, startPoint y: 238, endPoint x: 817, endPoint y: 283, distance: 45.4
click at [817, 283] on textarea "I think there are two important things for us to debate efectively. The first o…" at bounding box center [857, 354] width 453 height 463
click at [771, 266] on textarea "I think there are two important things for us to debate efectively. The first o…" at bounding box center [857, 354] width 453 height 463
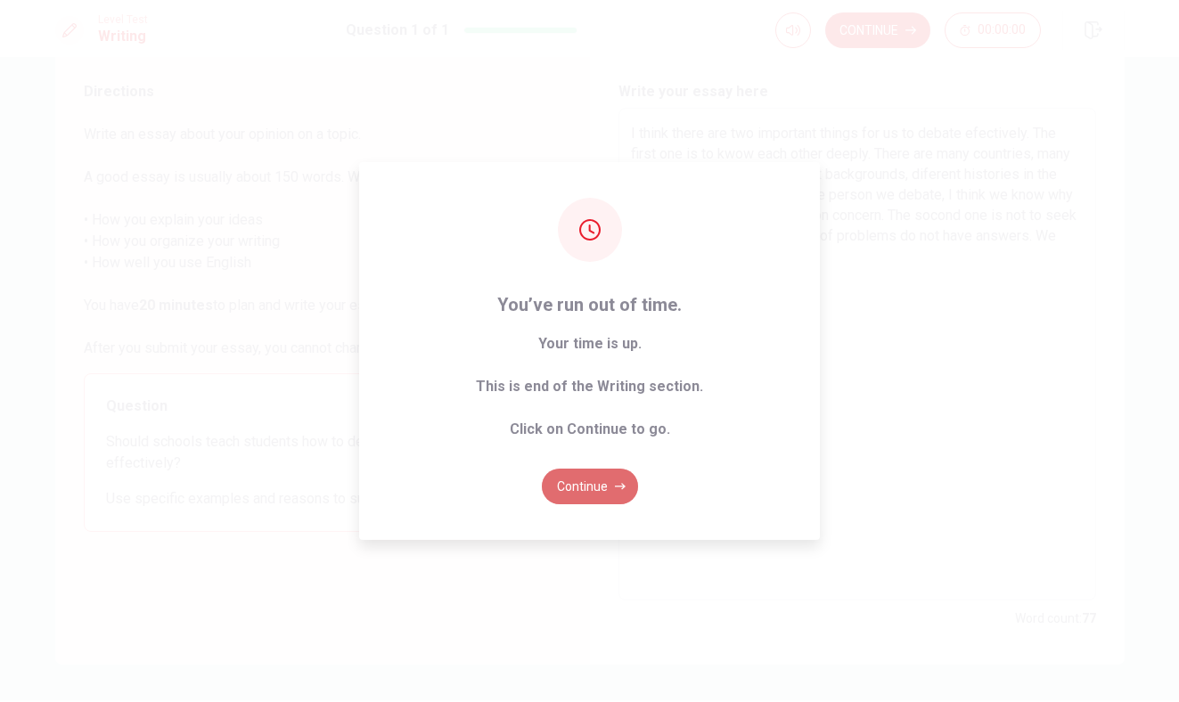
click at [598, 481] on button "Continue" at bounding box center [590, 487] width 96 height 36
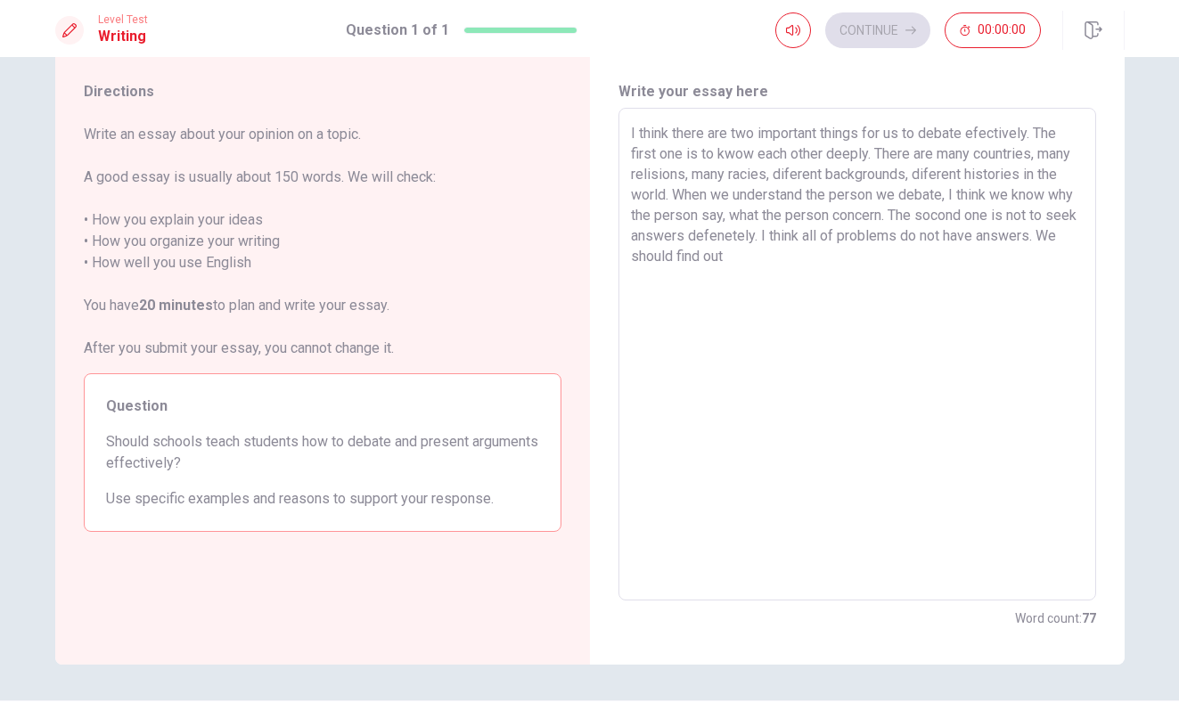
scroll to position [0, 0]
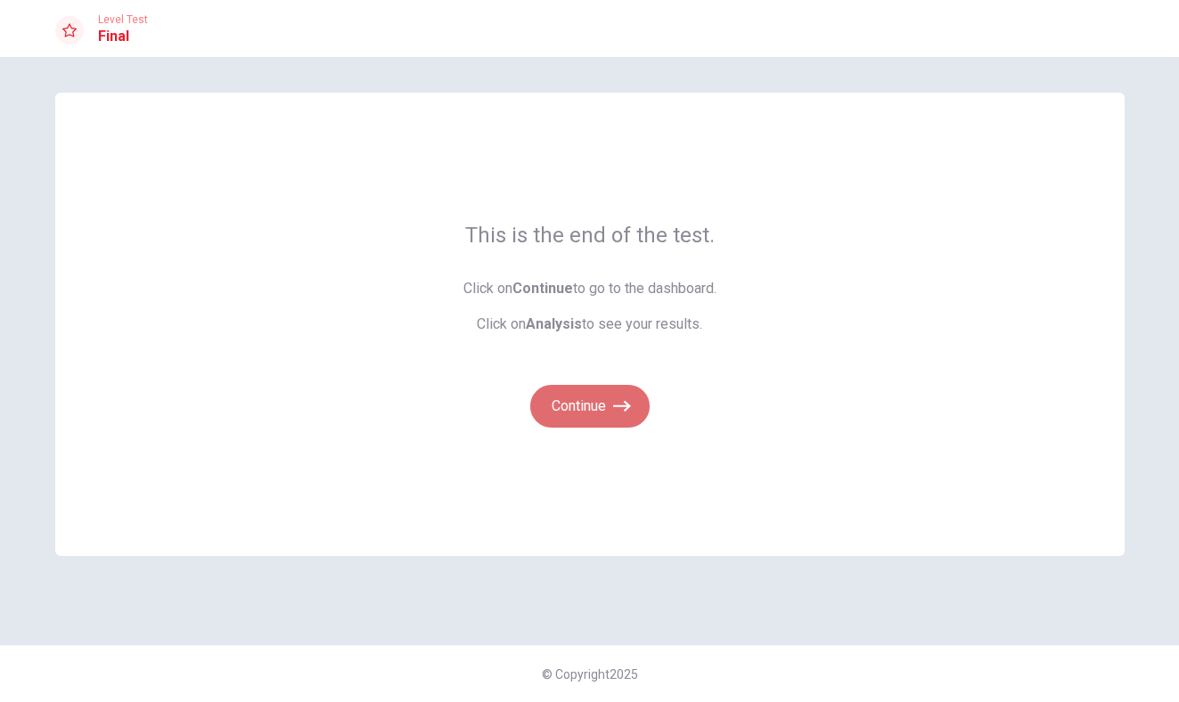
click at [580, 412] on button "Continue" at bounding box center [589, 406] width 119 height 43
